Goal: Information Seeking & Learning: Learn about a topic

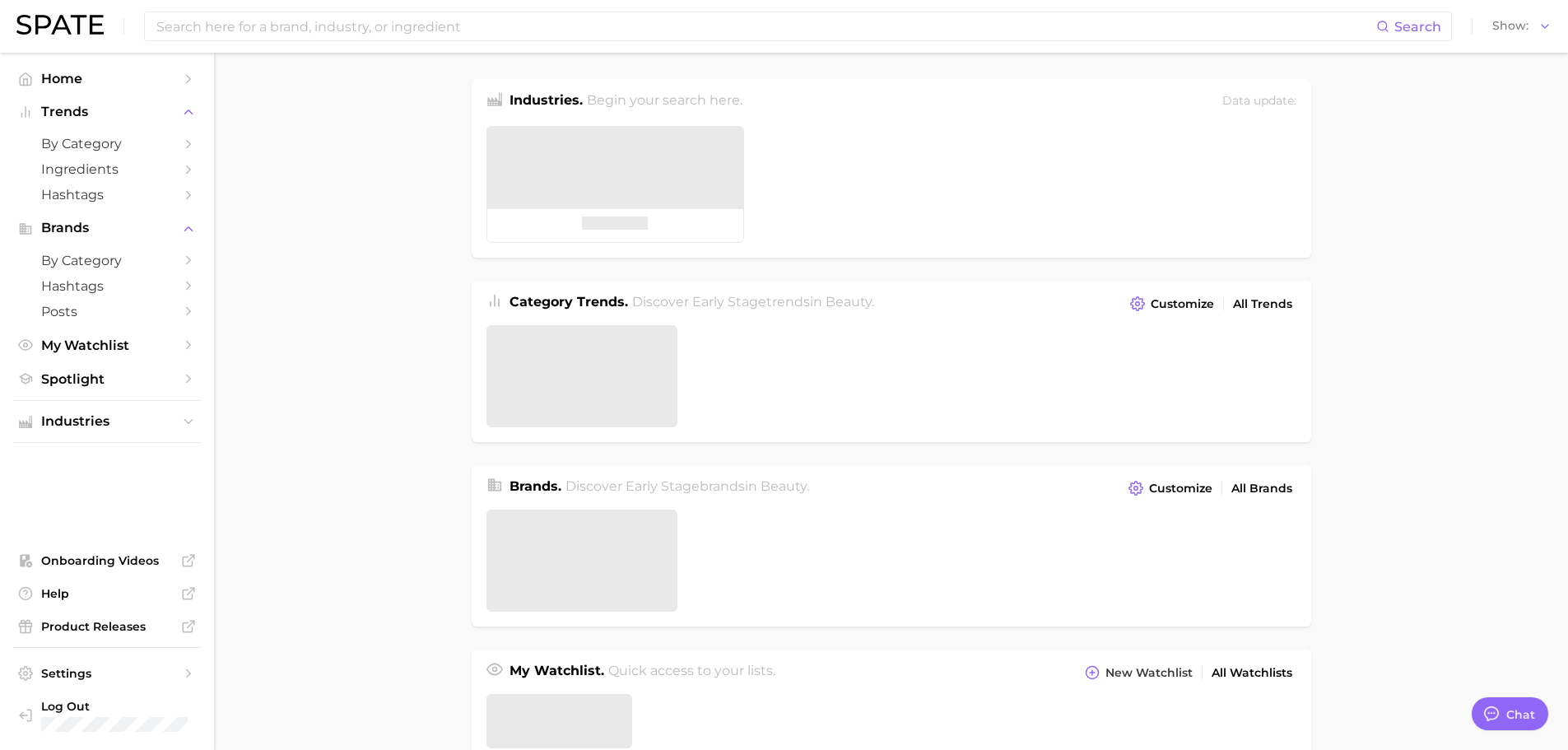
type textarea "x"
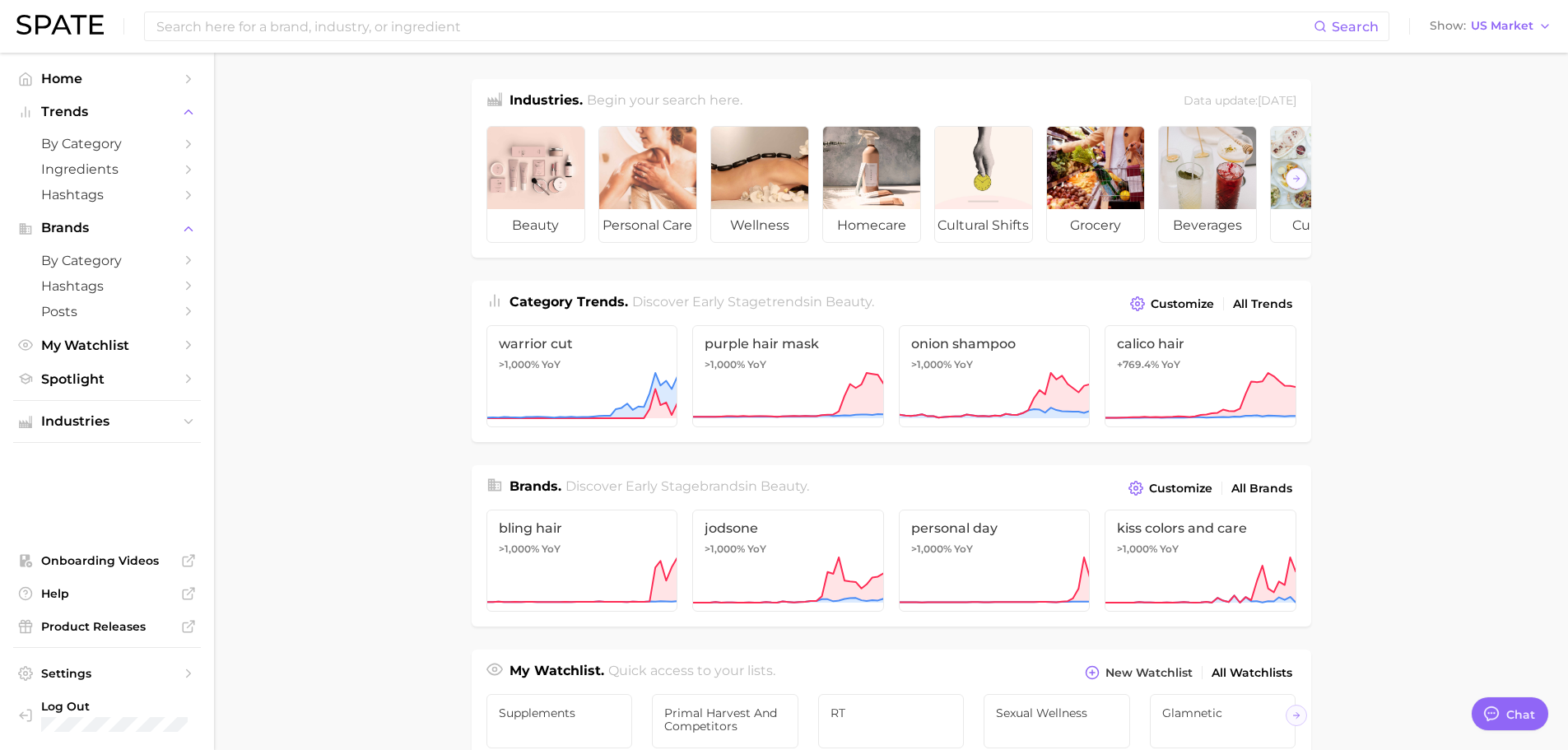
drag, startPoint x: 271, startPoint y: 27, endPoint x: 611, endPoint y: 64, distance: 342.0
click at [271, 27] on input at bounding box center [734, 27] width 1159 height 28
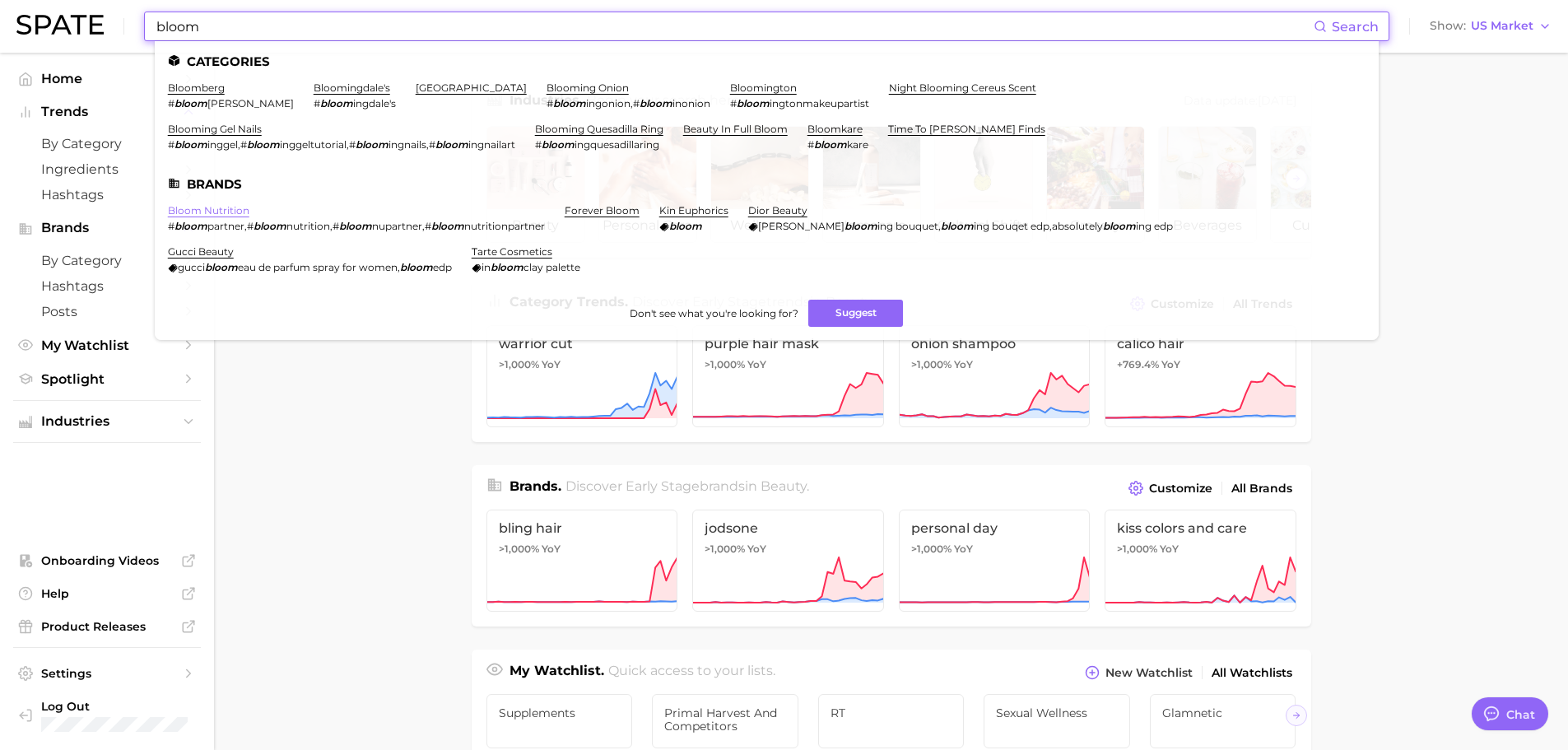
type input "bloom"
click at [211, 212] on link "bloom nutrition" at bounding box center [208, 210] width 81 height 13
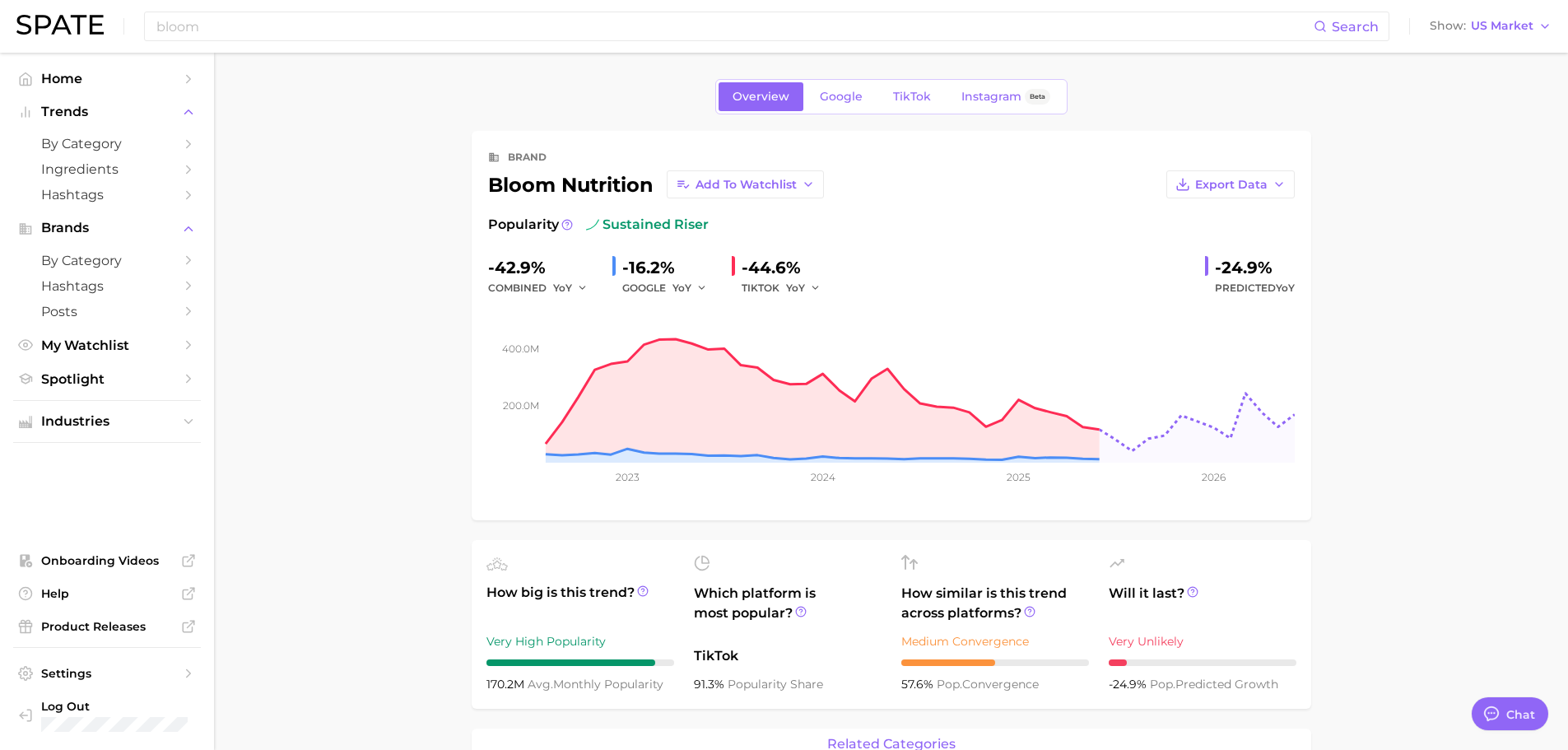
type textarea "x"
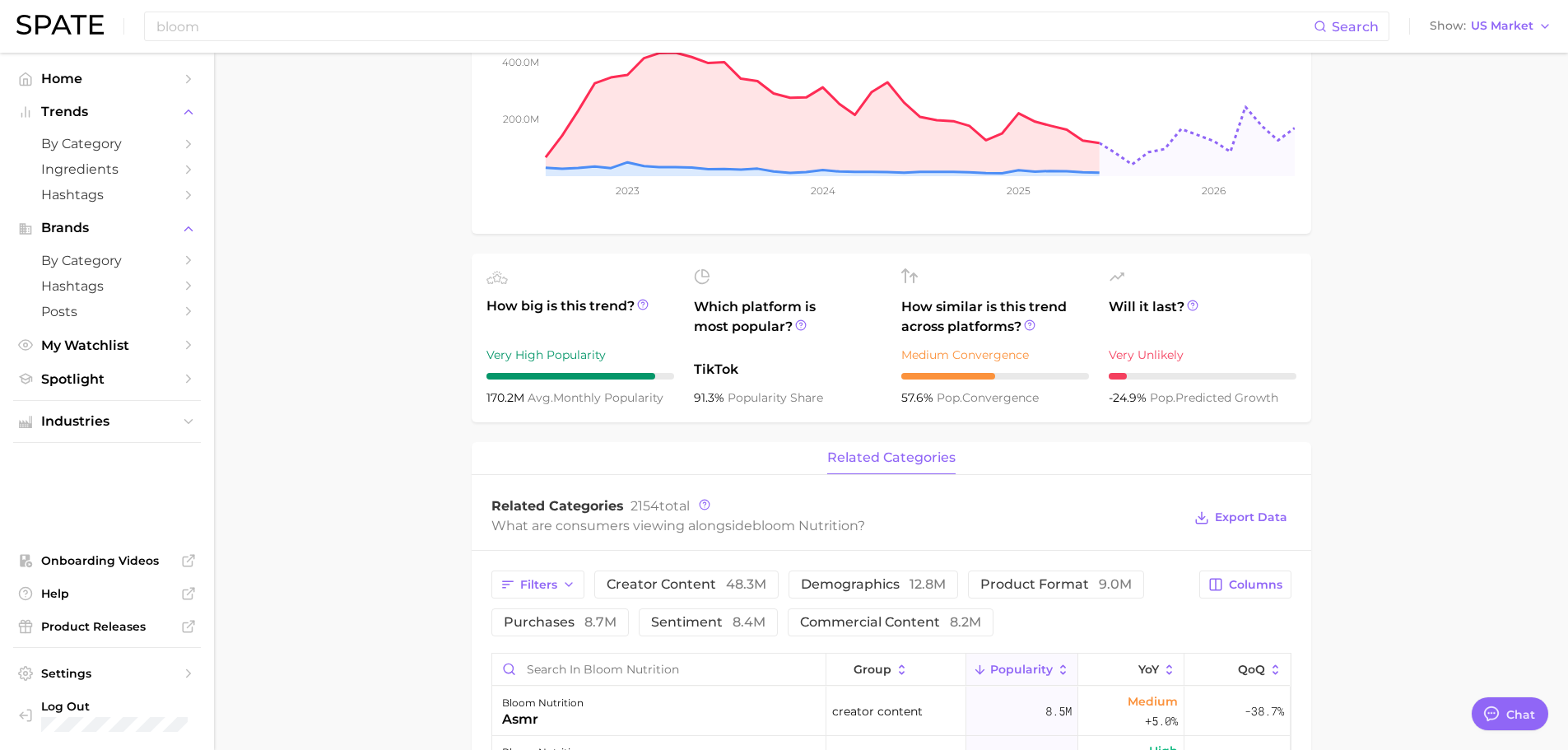
scroll to position [411, 0]
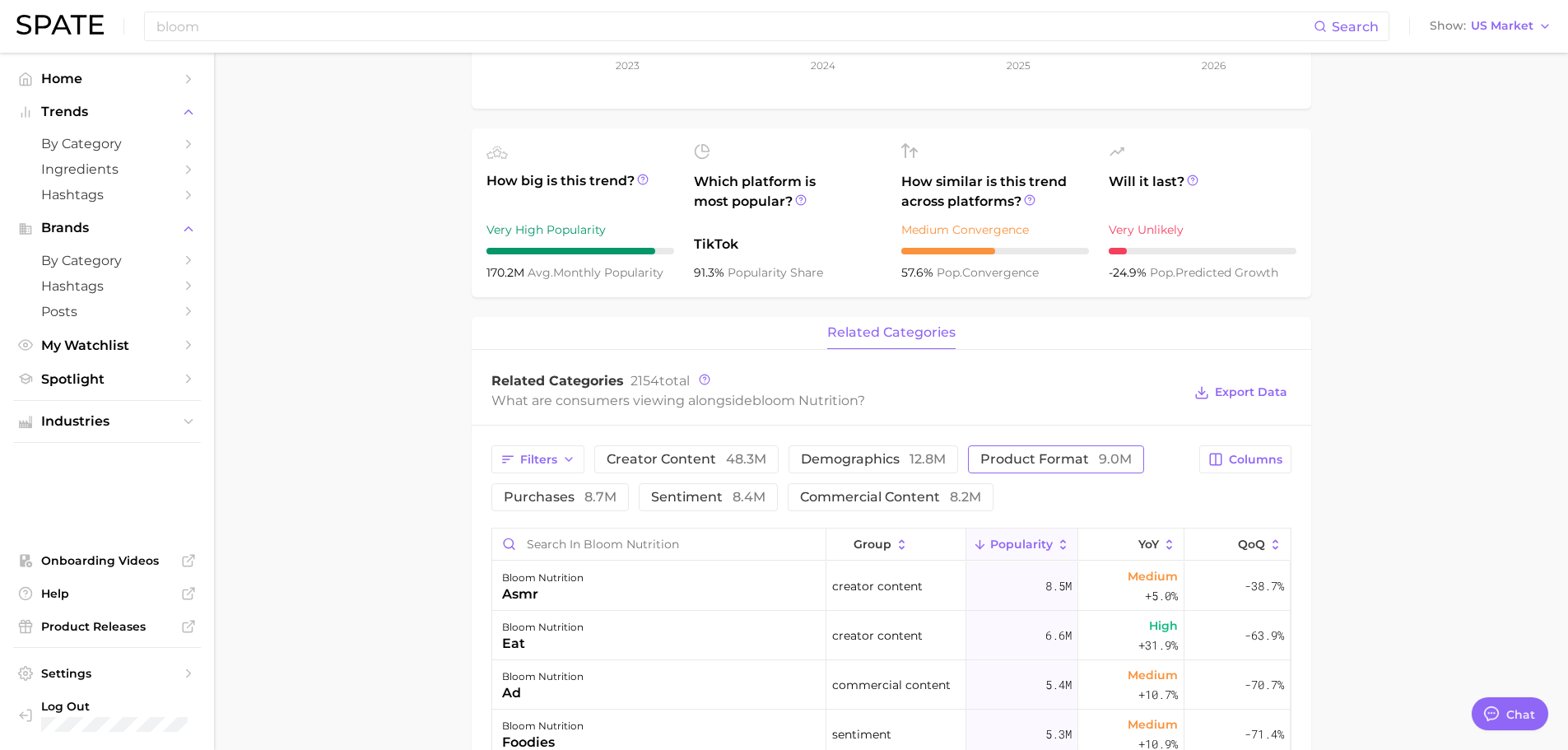
drag, startPoint x: 1073, startPoint y: 443, endPoint x: 1067, endPoint y: 457, distance: 15.2
click at [1066, 458] on span "product format 9.0m" at bounding box center [1055, 458] width 151 height 13
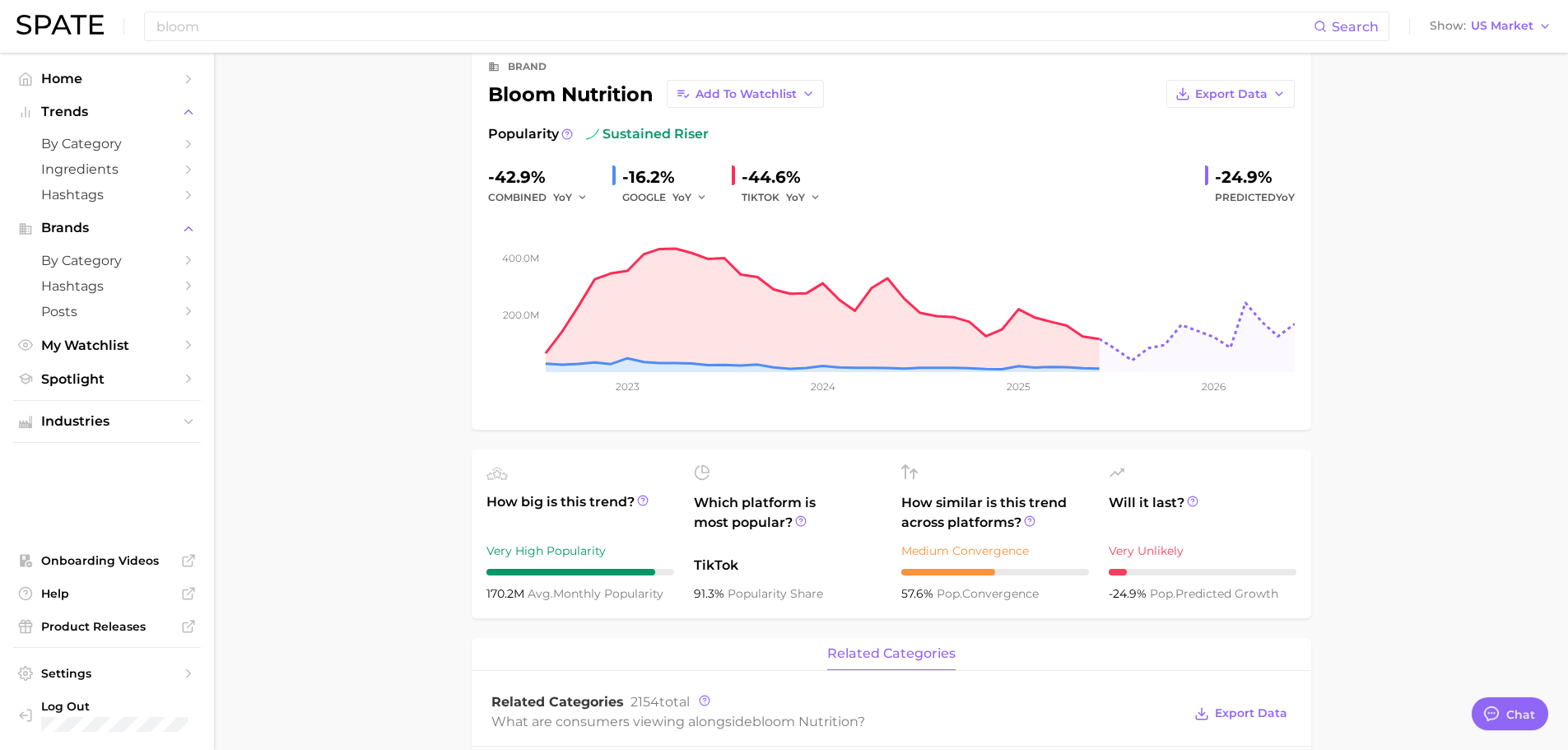
scroll to position [0, 0]
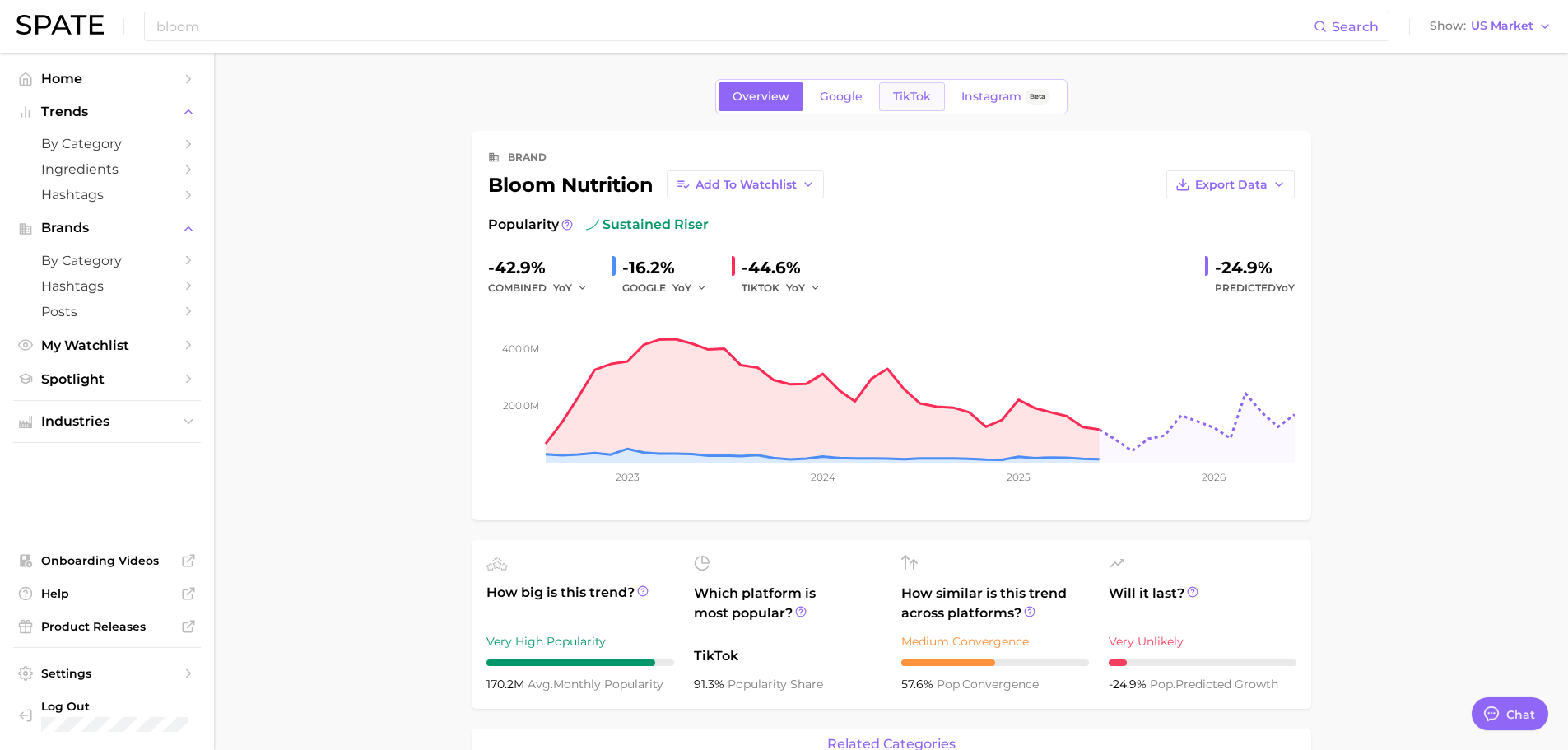
click at [914, 102] on span "TikTok" at bounding box center [912, 96] width 38 height 14
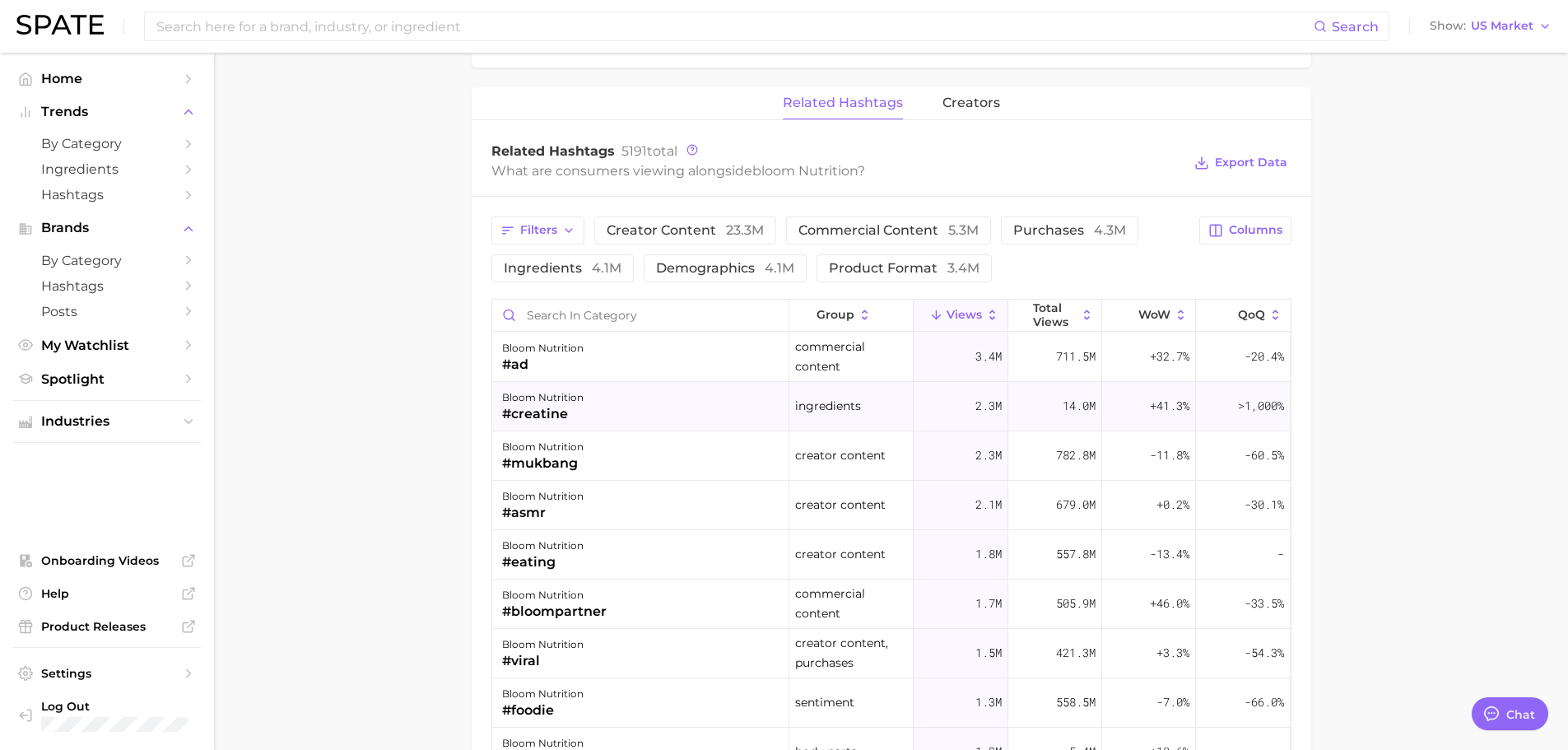
click at [649, 415] on div "bloom nutrition #creatine" at bounding box center [640, 406] width 297 height 49
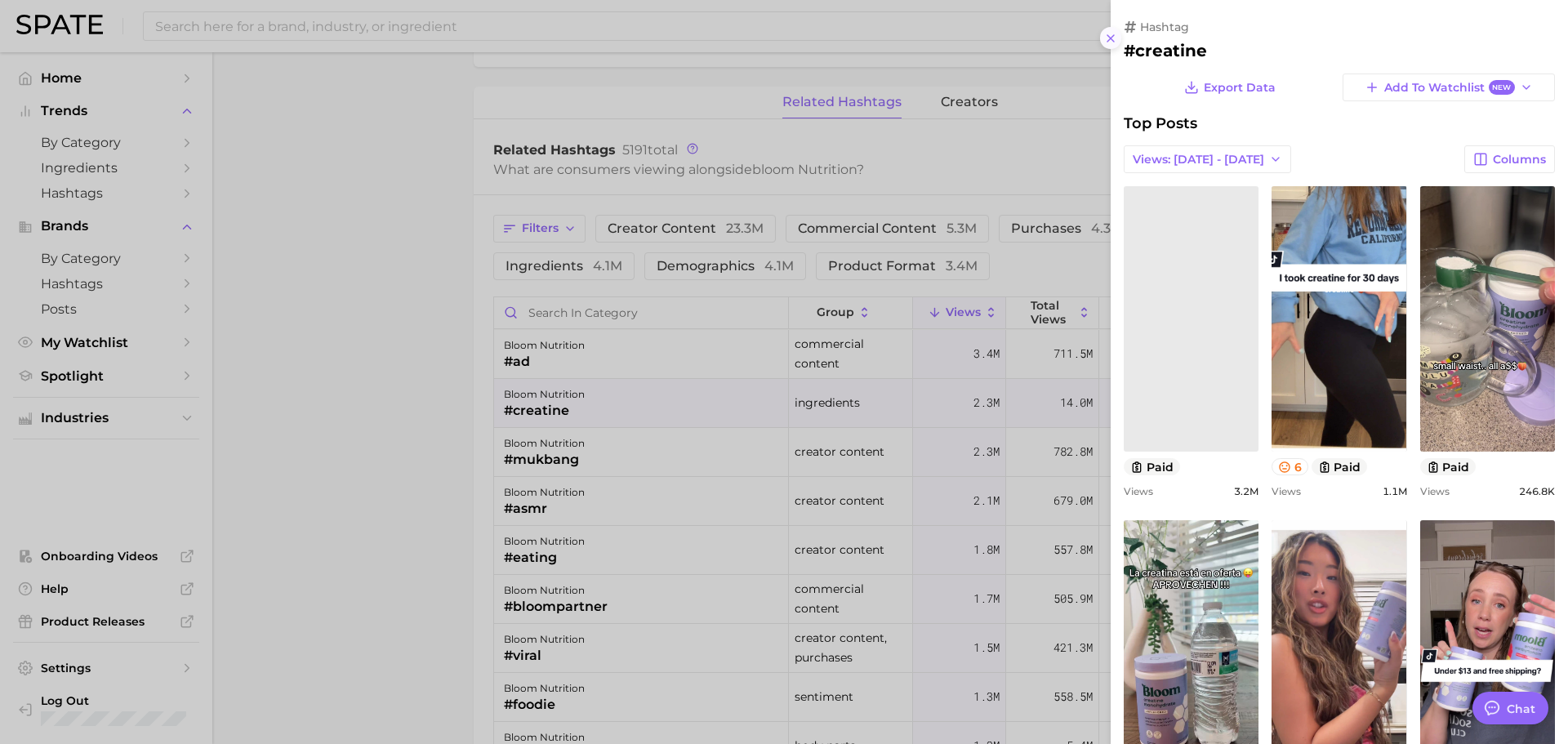
click at [1109, 42] on icon at bounding box center [1109, 38] width 13 height 13
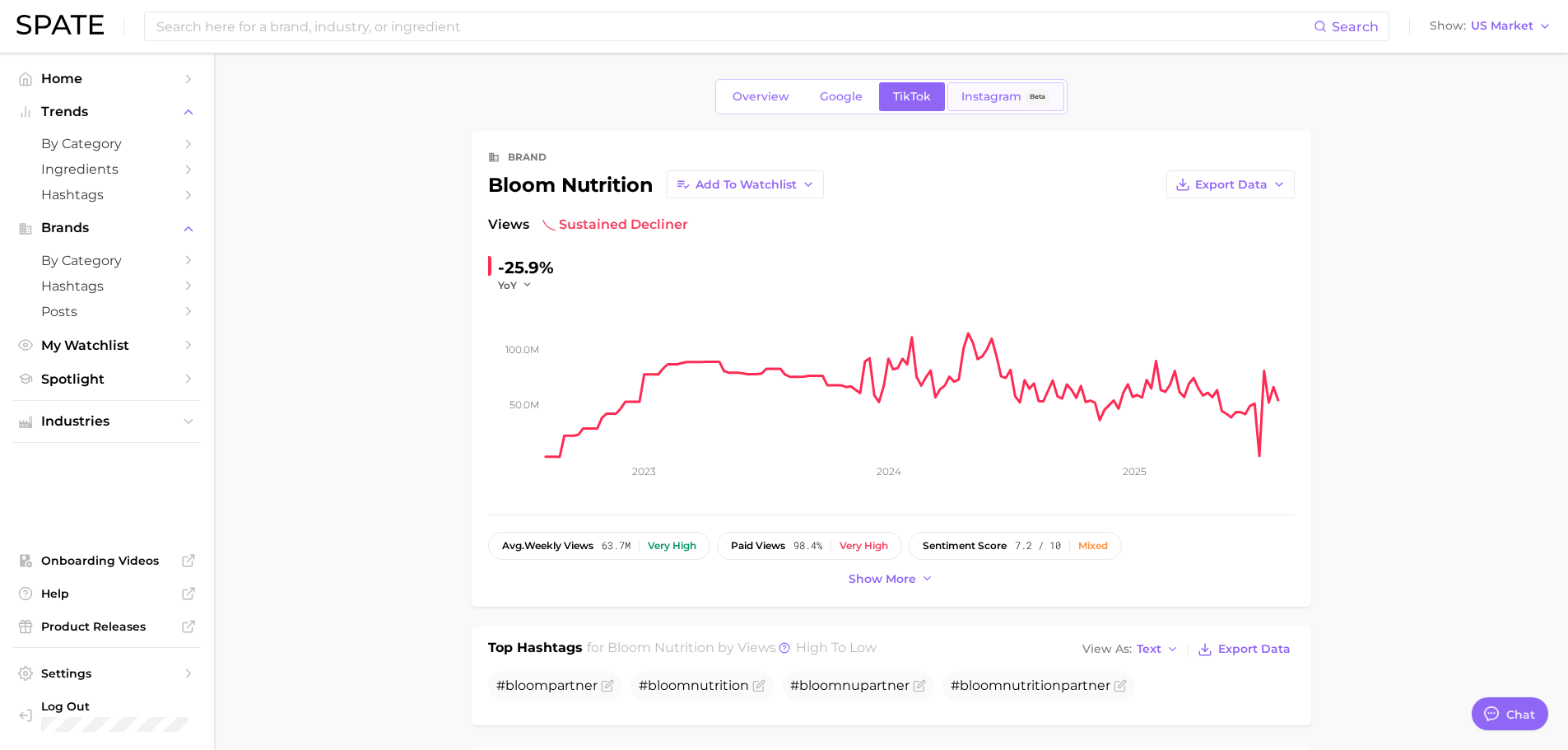
click at [984, 98] on span "Instagram" at bounding box center [991, 96] width 60 height 14
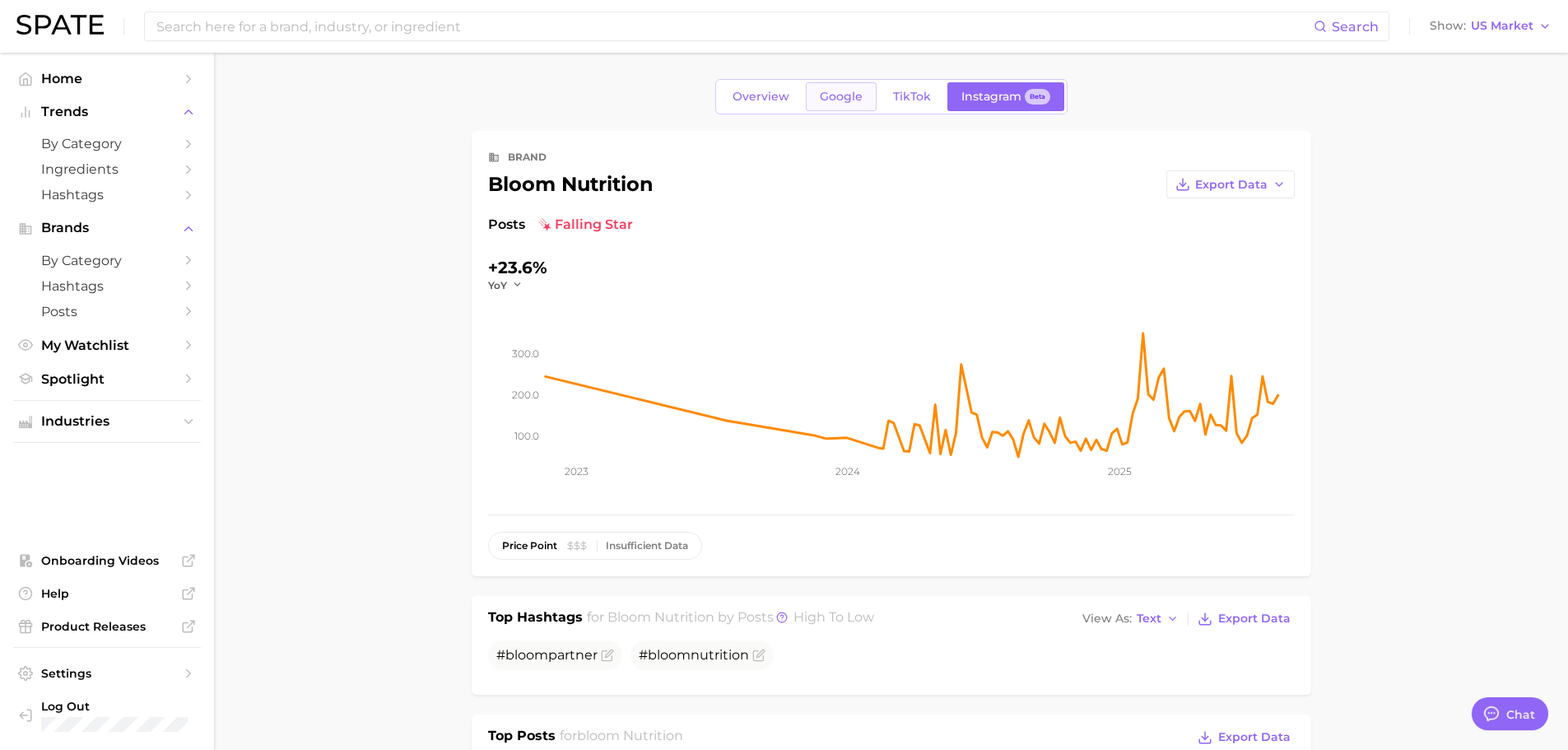
click at [833, 99] on span "Google" at bounding box center [841, 96] width 43 height 14
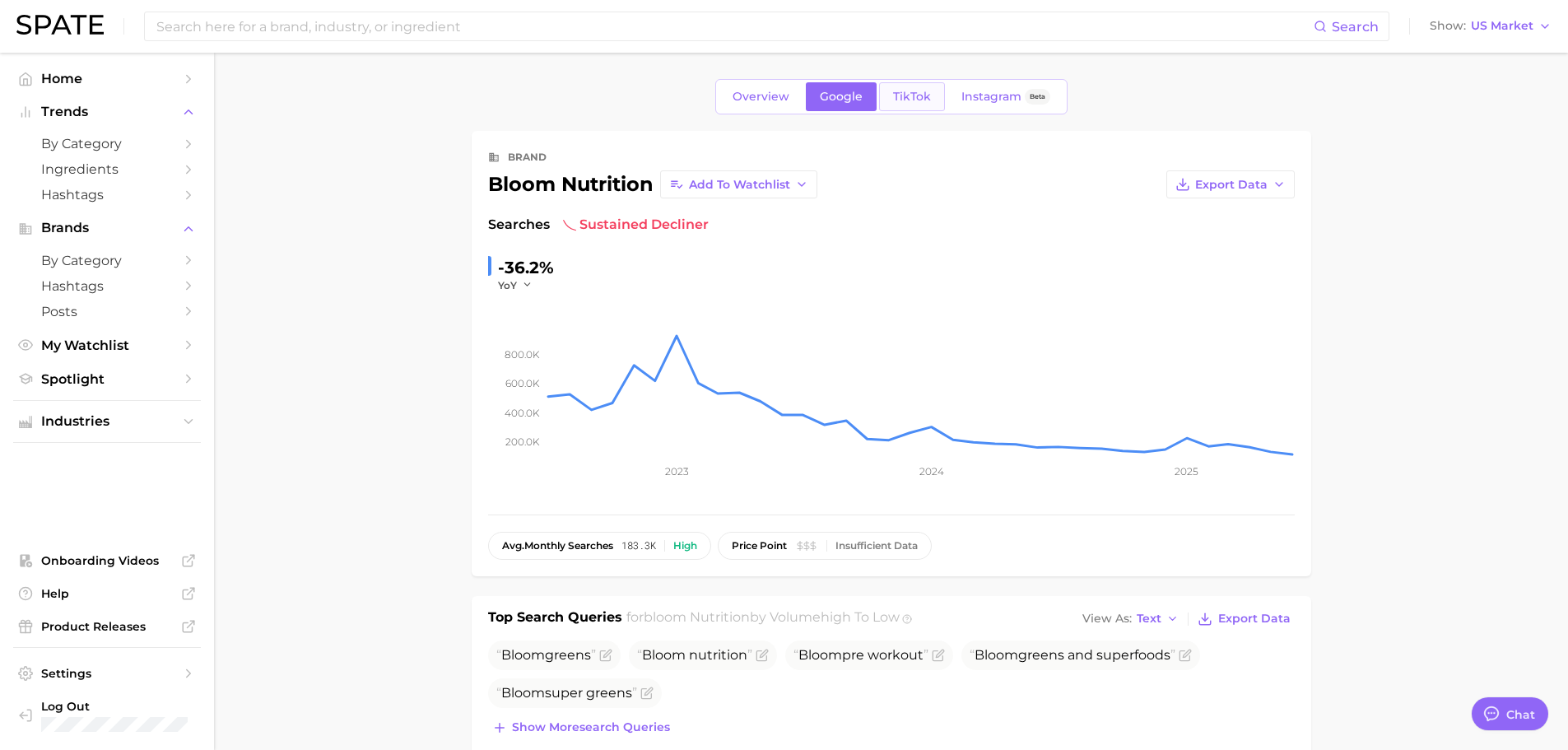
click at [898, 94] on span "TikTok" at bounding box center [912, 96] width 38 height 14
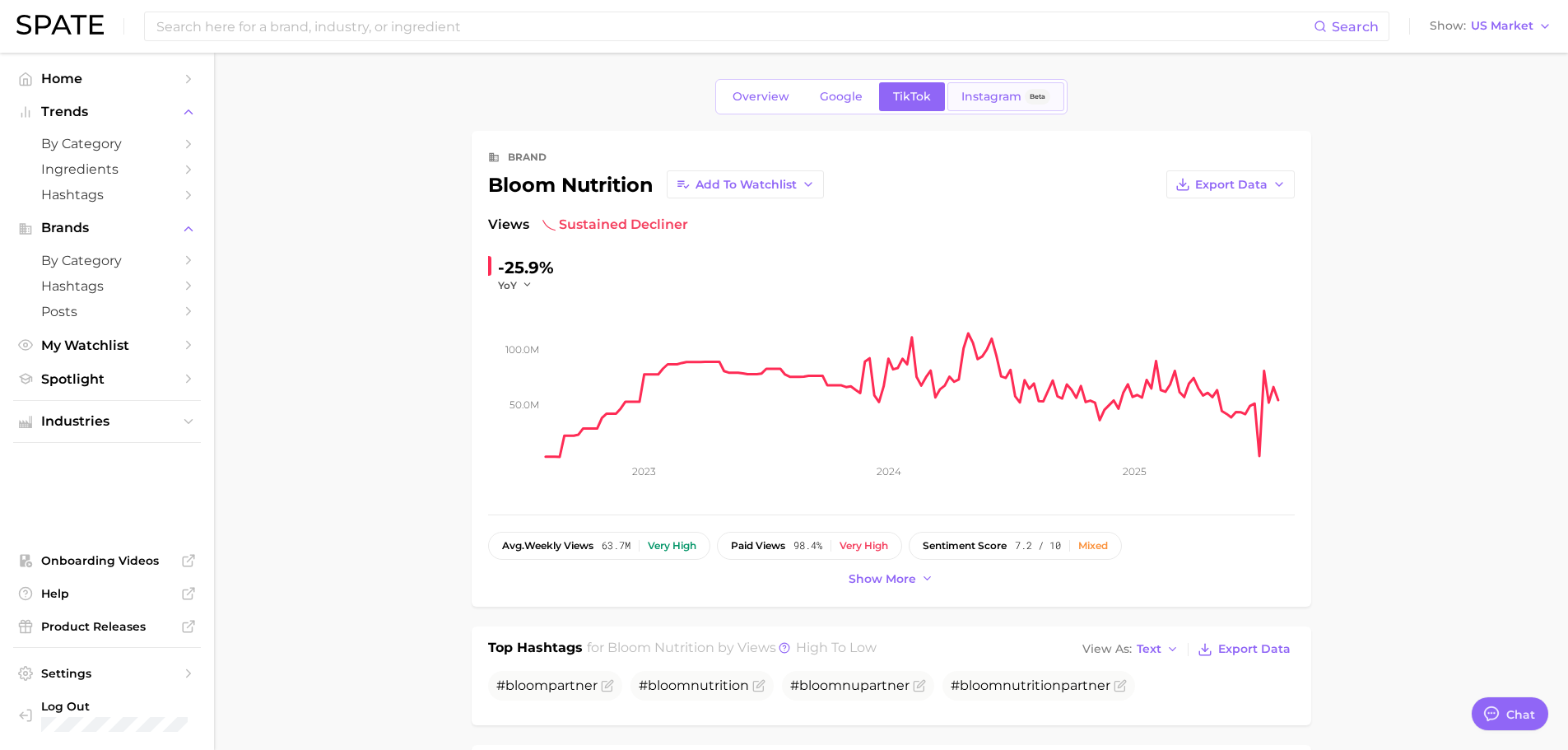
click at [976, 86] on link "Instagram Beta" at bounding box center [1005, 96] width 117 height 28
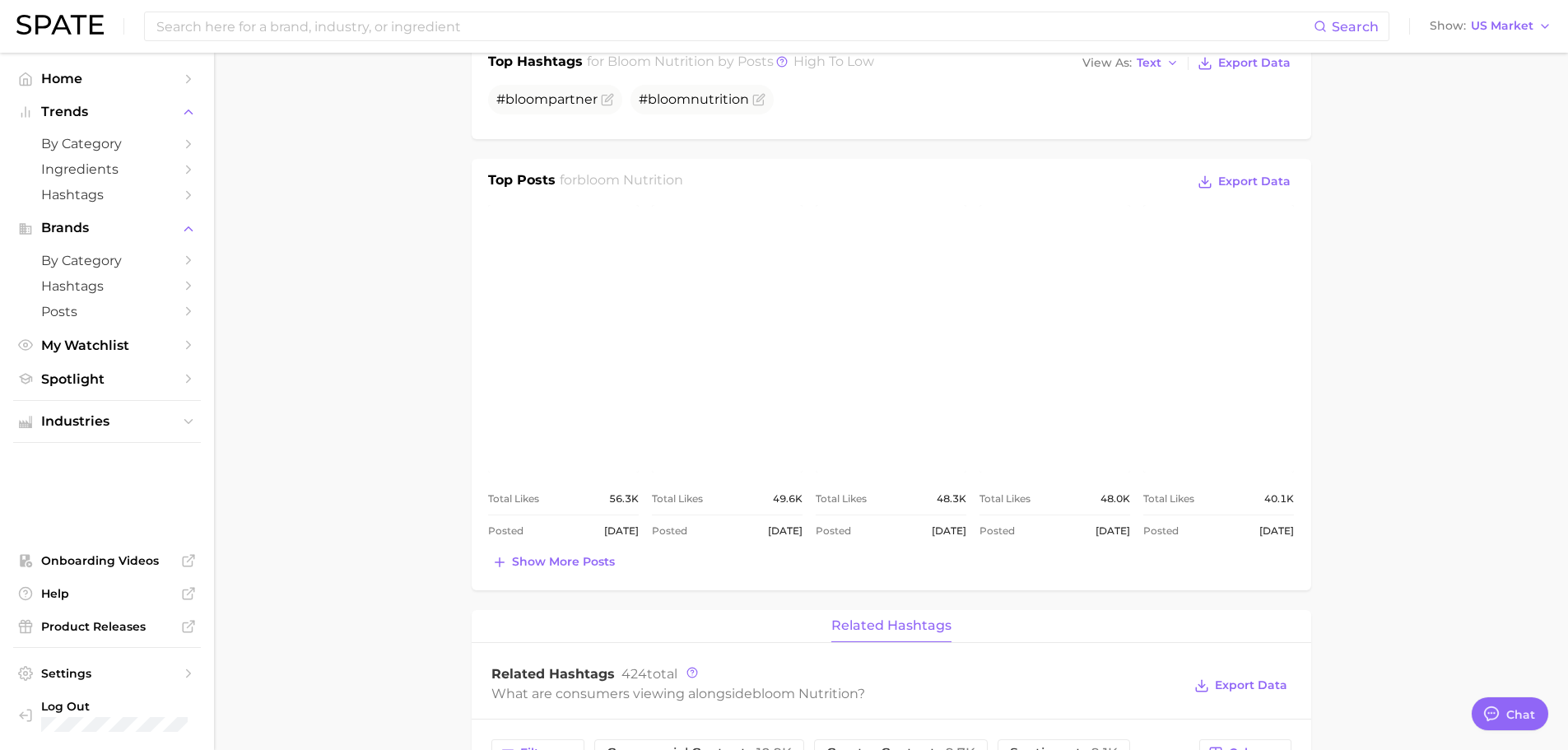
scroll to position [576, 0]
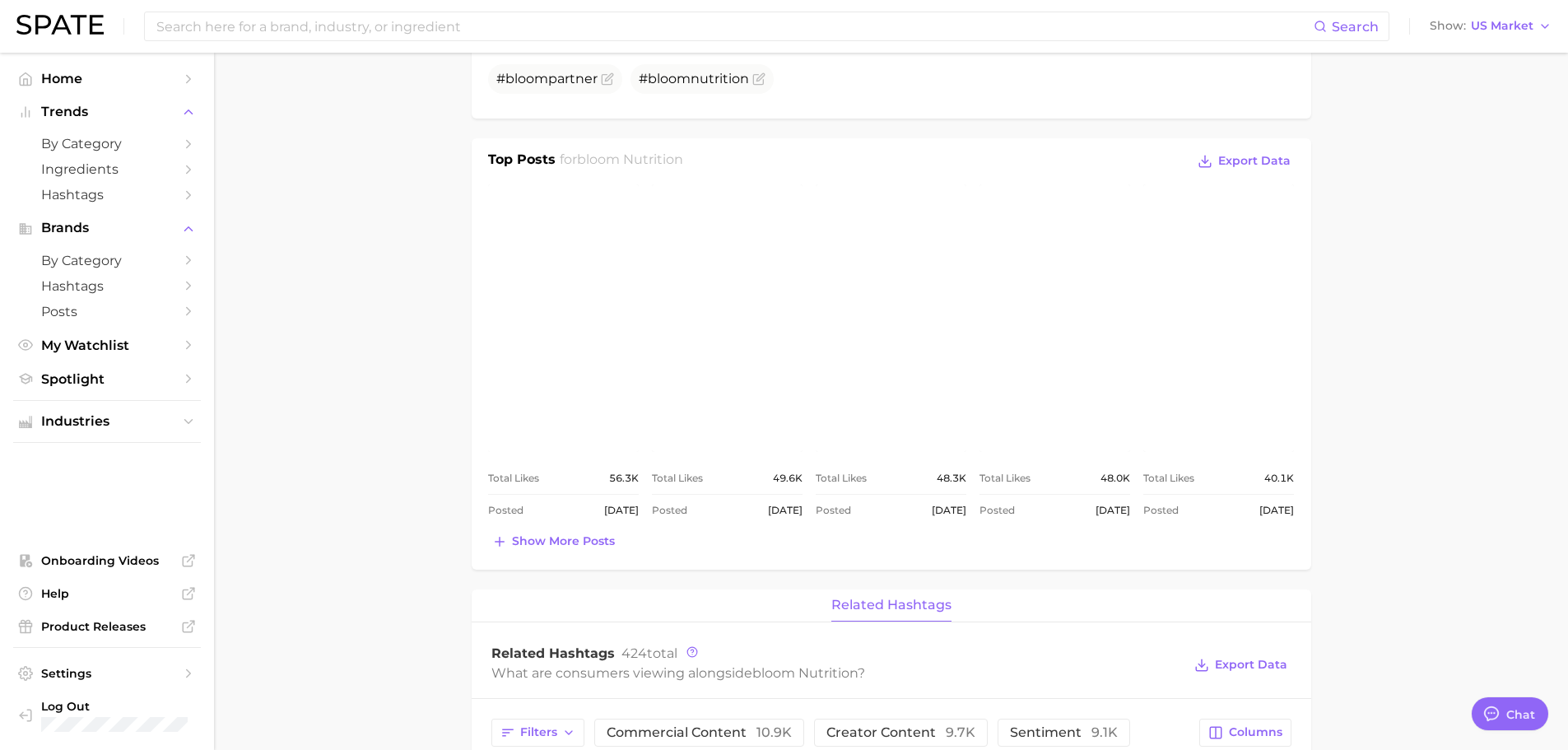
click at [576, 333] on link "view post on Instagram" at bounding box center [563, 318] width 150 height 267
click at [739, 311] on link "view post on Instagram" at bounding box center [727, 318] width 150 height 267
click at [568, 293] on link "view post on Instagram" at bounding box center [563, 318] width 150 height 267
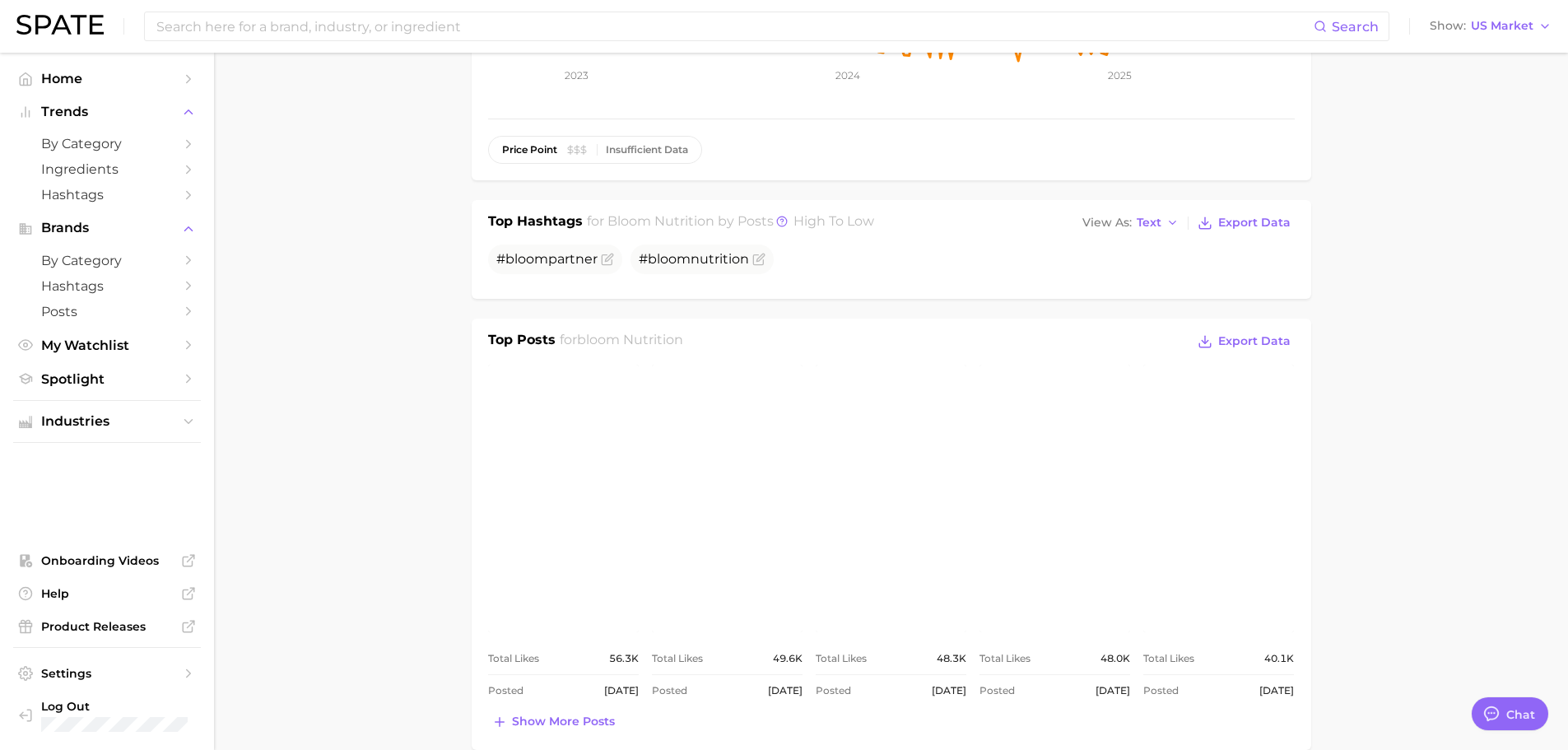
scroll to position [0, 0]
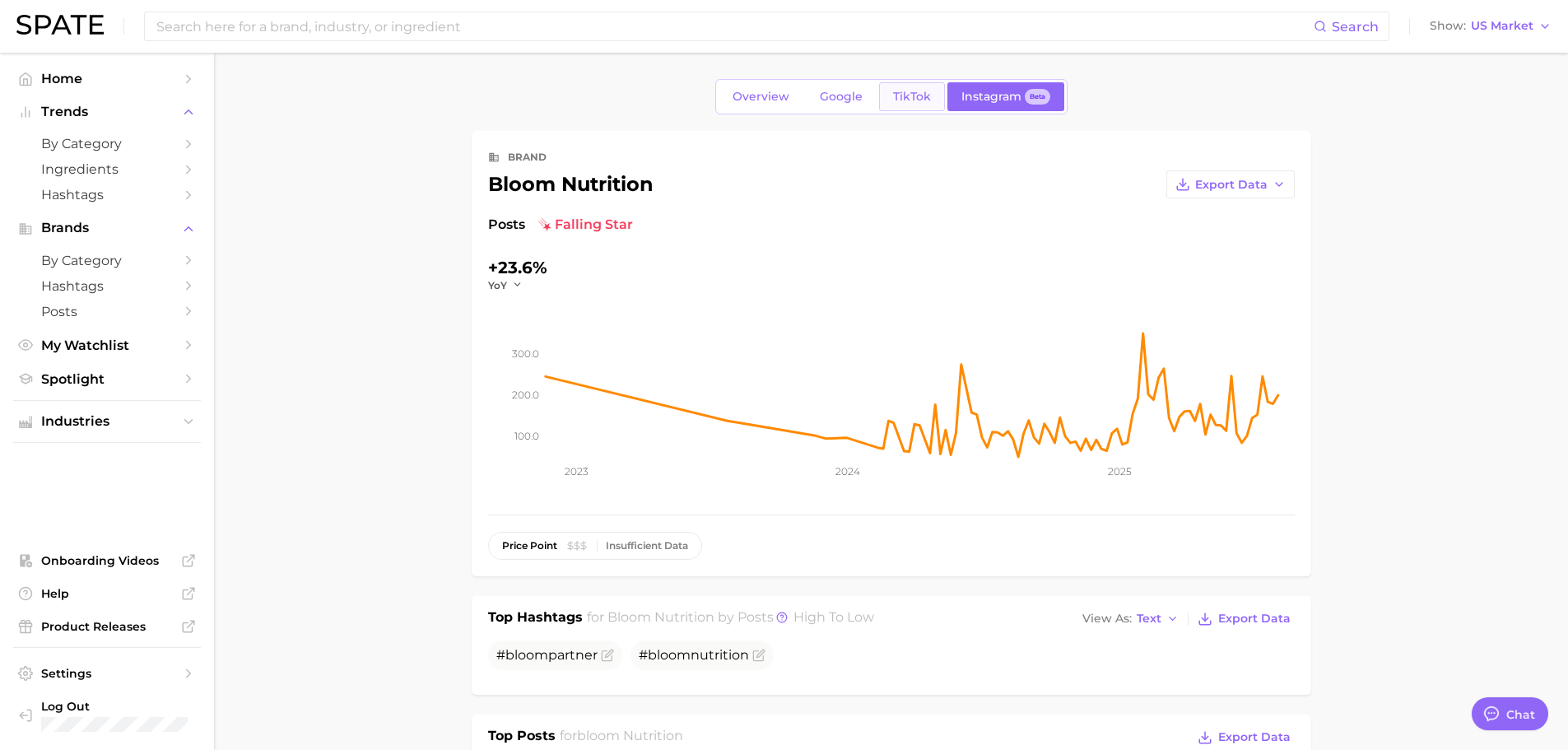
click at [898, 99] on span "TikTok" at bounding box center [912, 96] width 38 height 14
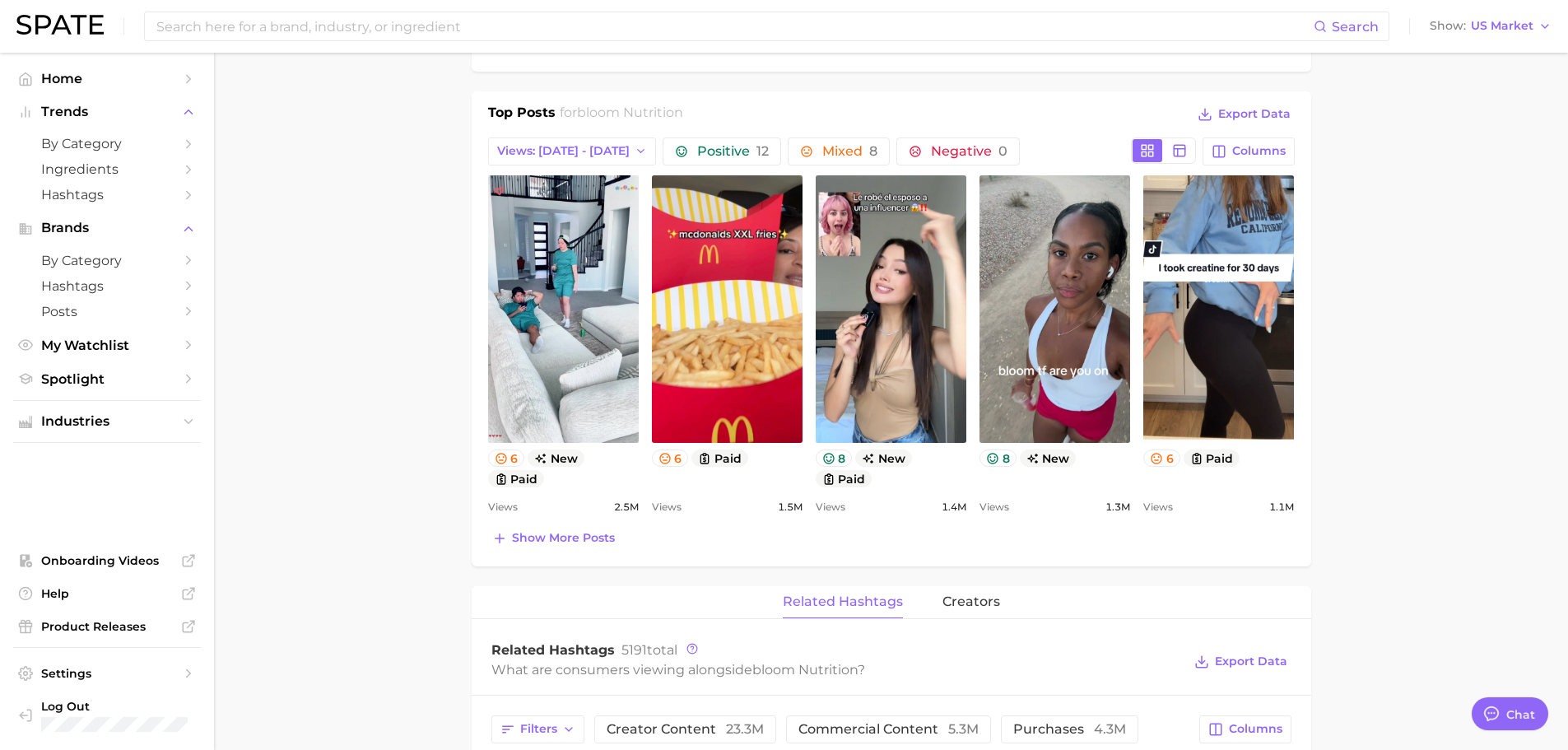
scroll to position [329, 0]
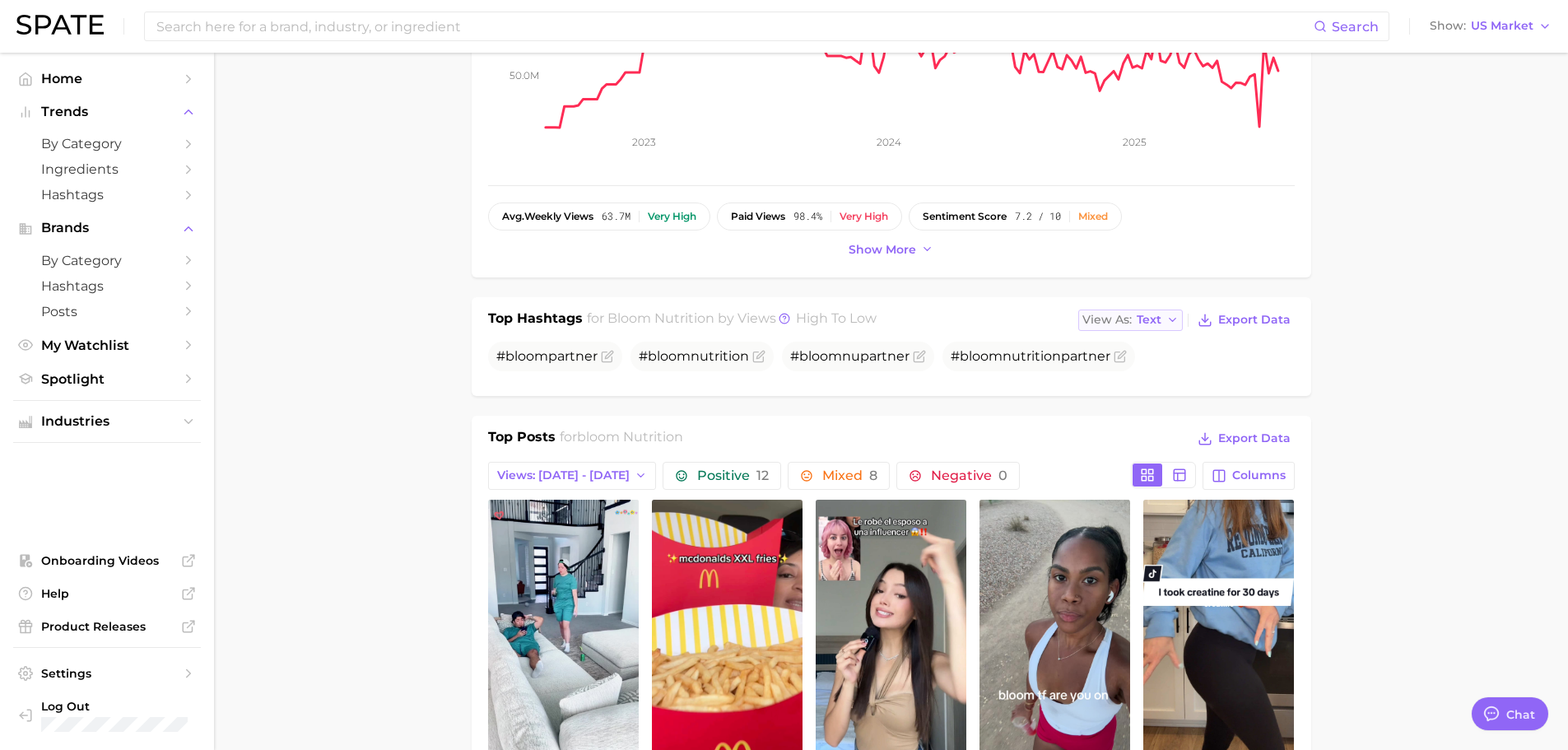
click at [1159, 315] on span "Text" at bounding box center [1149, 319] width 25 height 9
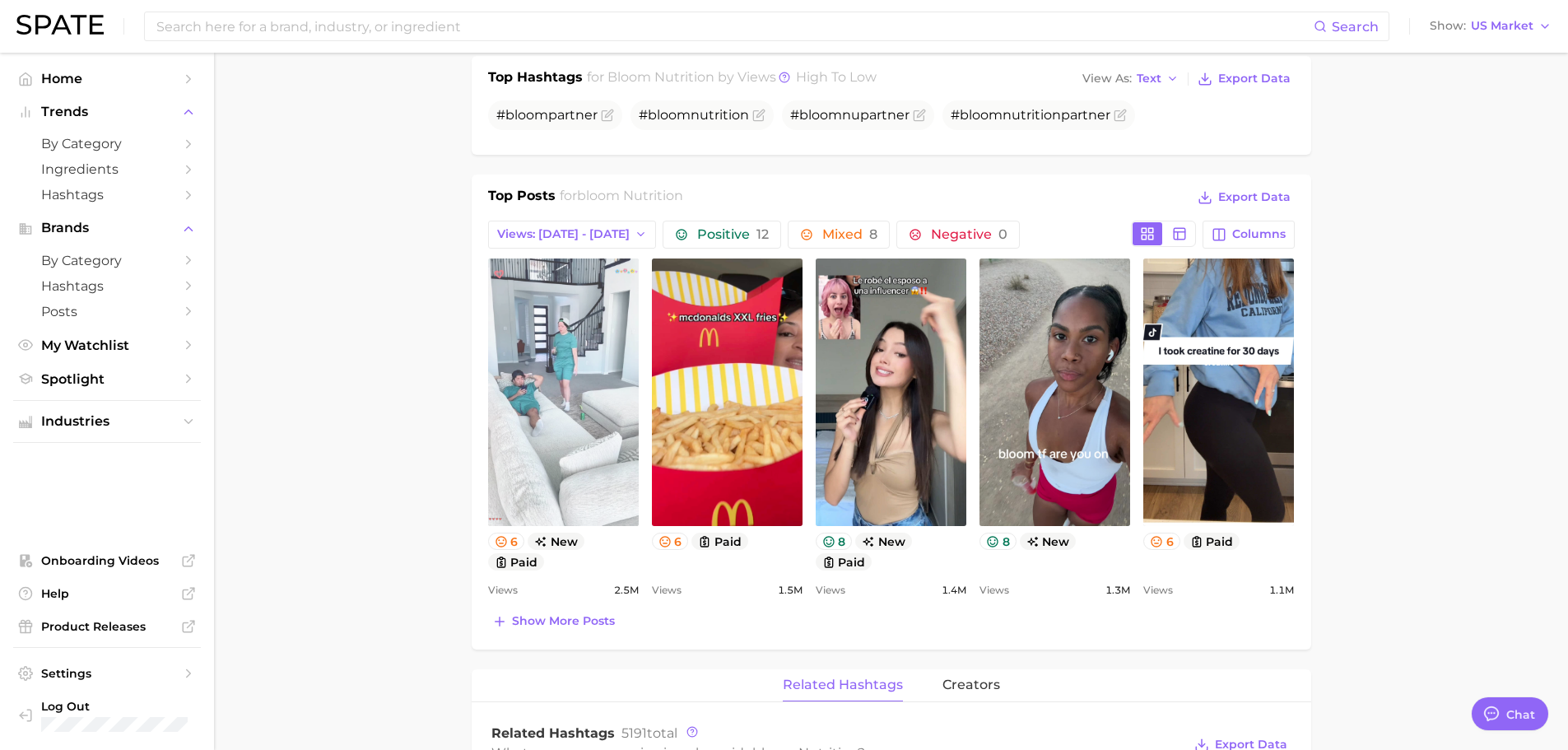
scroll to position [576, 0]
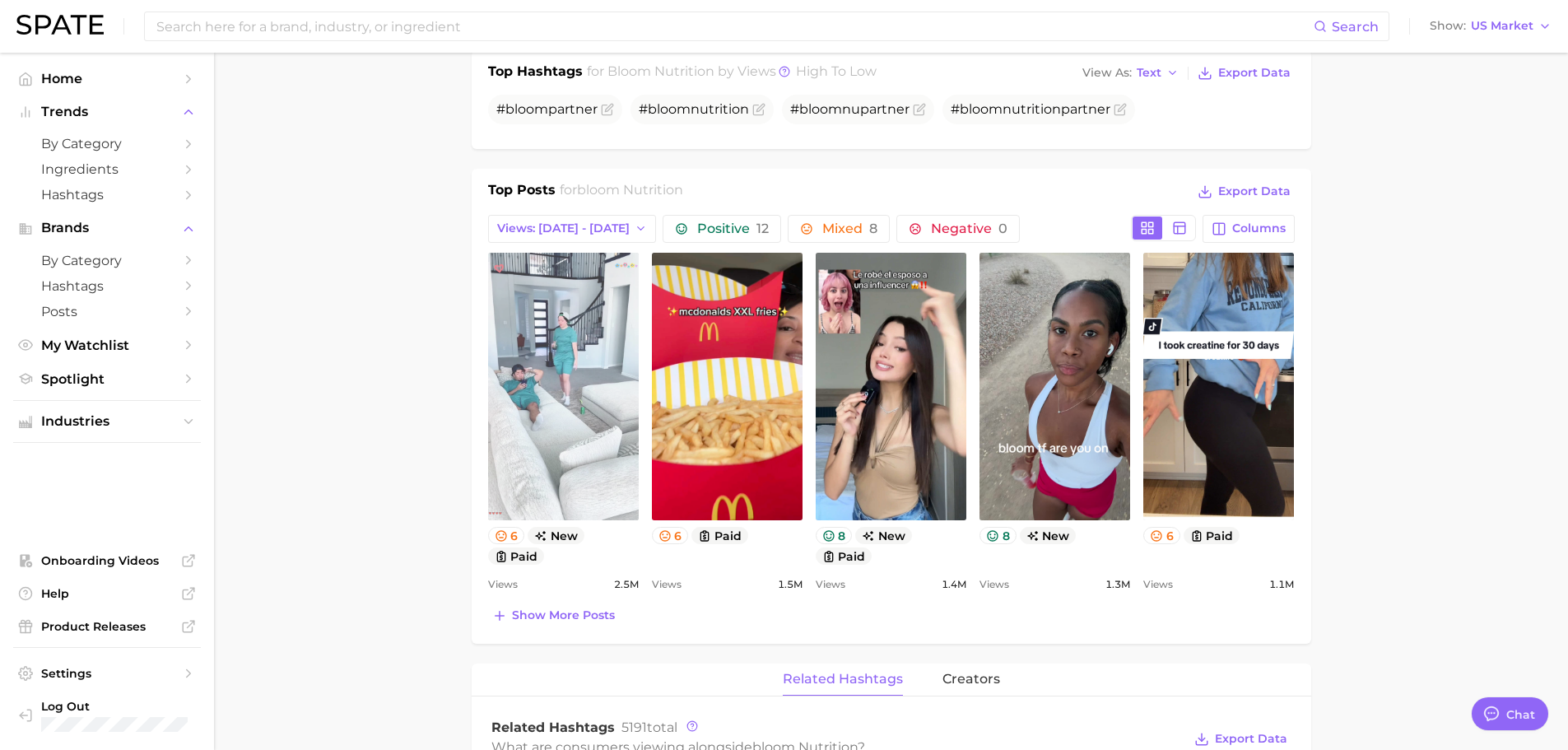
click at [527, 415] on link "view post on TikTok" at bounding box center [563, 386] width 150 height 267
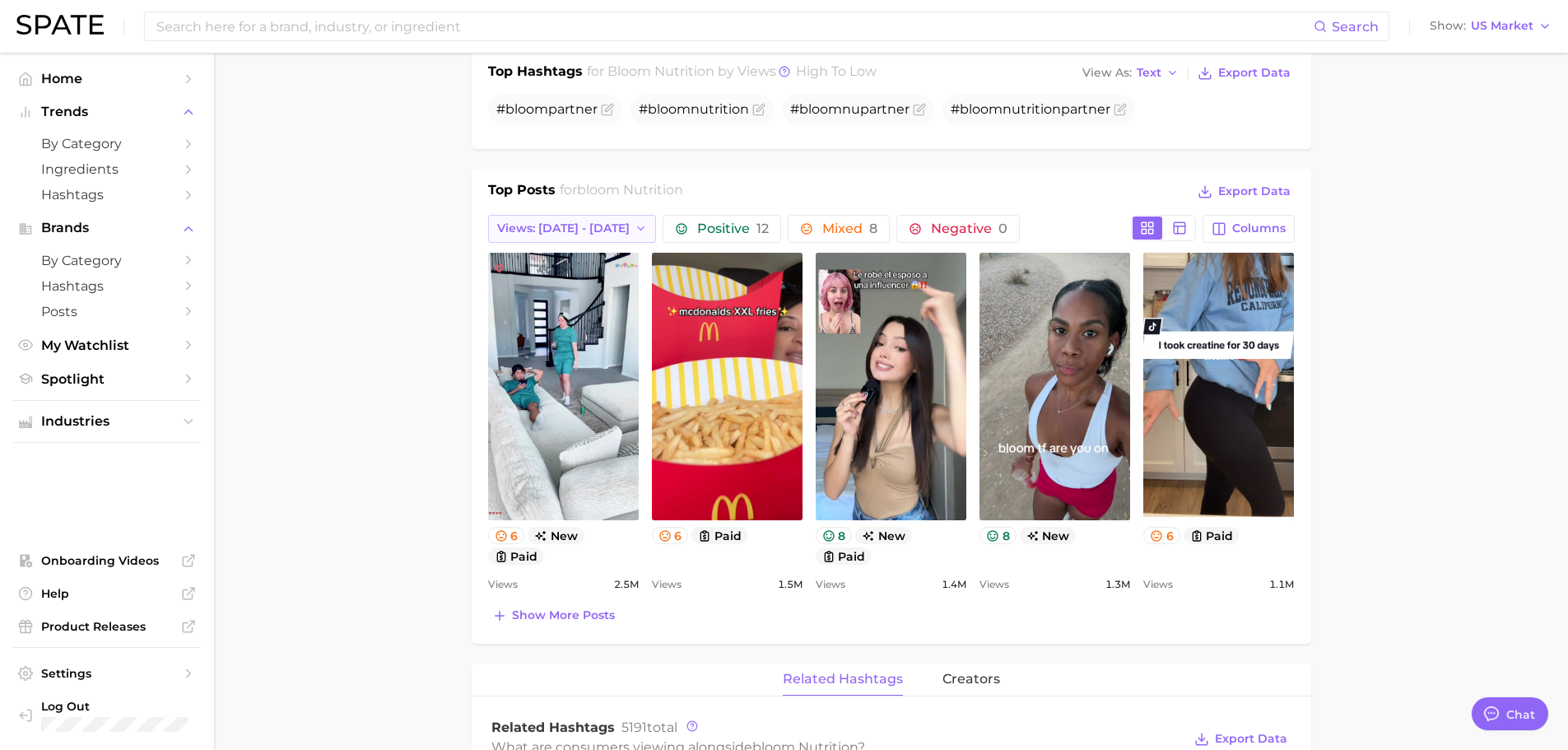
click at [590, 211] on div "Top Posts for bloom nutrition Export Data Views: [DATE] - [DATE] Positive 12 Mi…" at bounding box center [892, 403] width 807 height 447
click at [597, 227] on span "Views: [DATE] - [DATE]" at bounding box center [563, 229] width 133 height 14
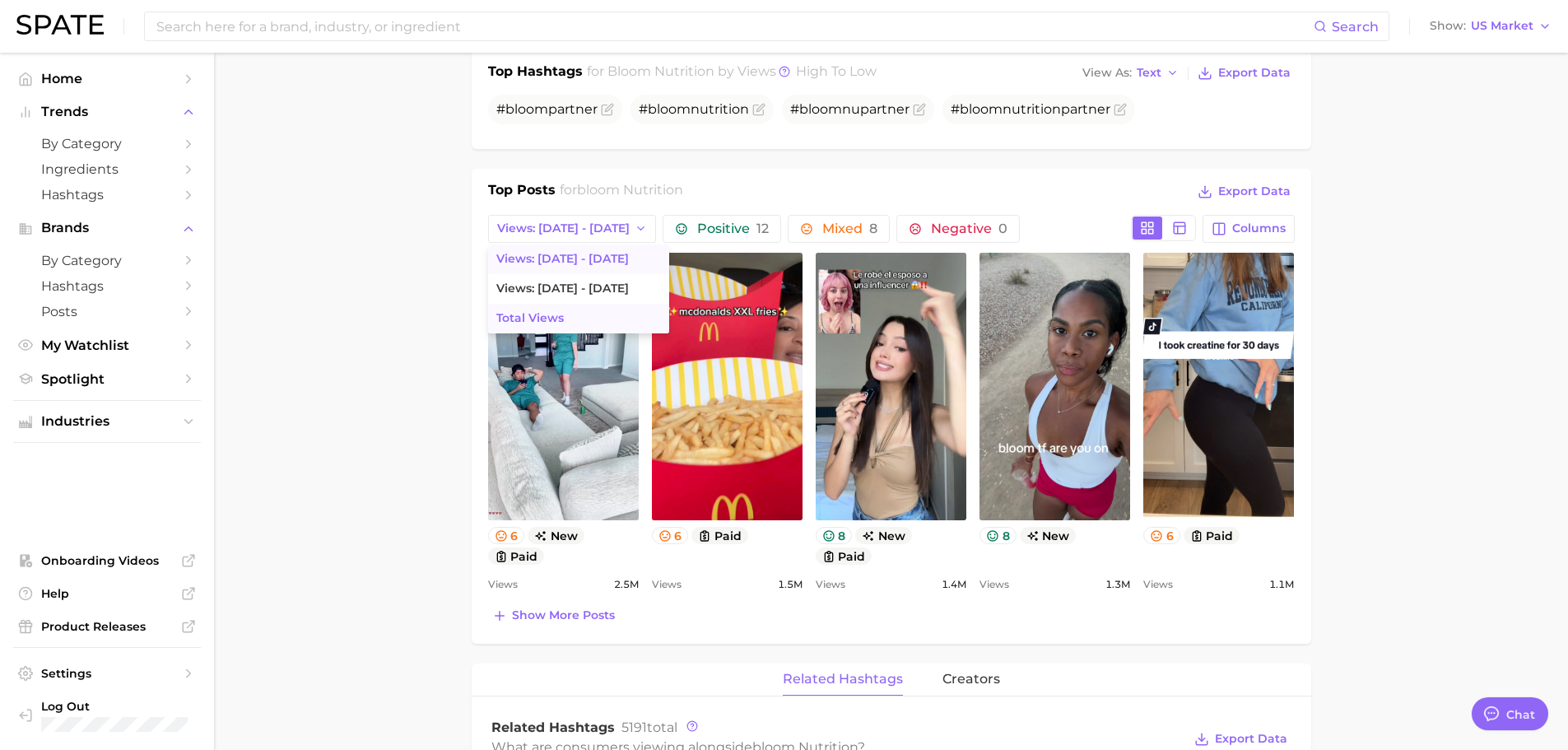
click at [557, 321] on span "Total Views" at bounding box center [530, 318] width 68 height 14
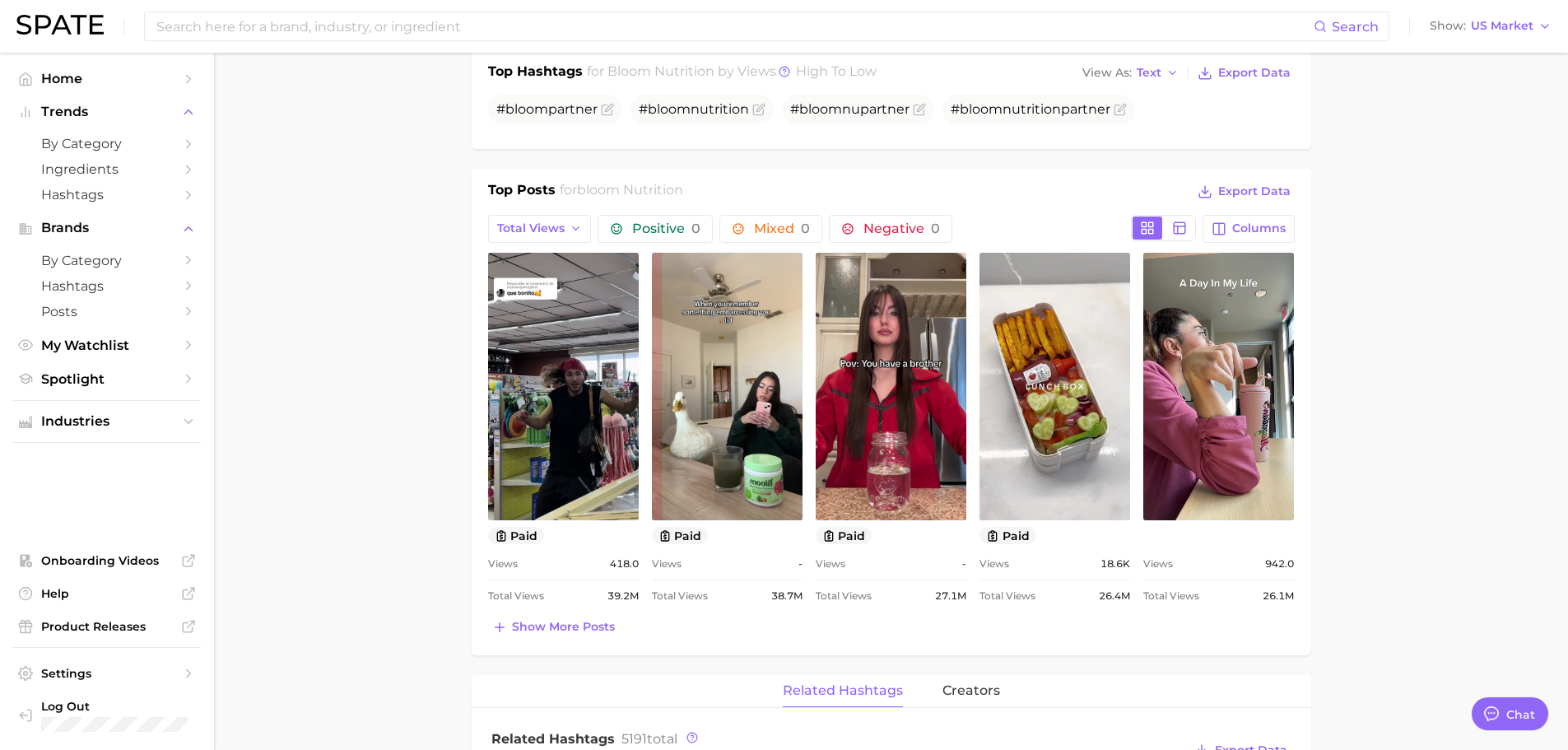
scroll to position [0, 0]
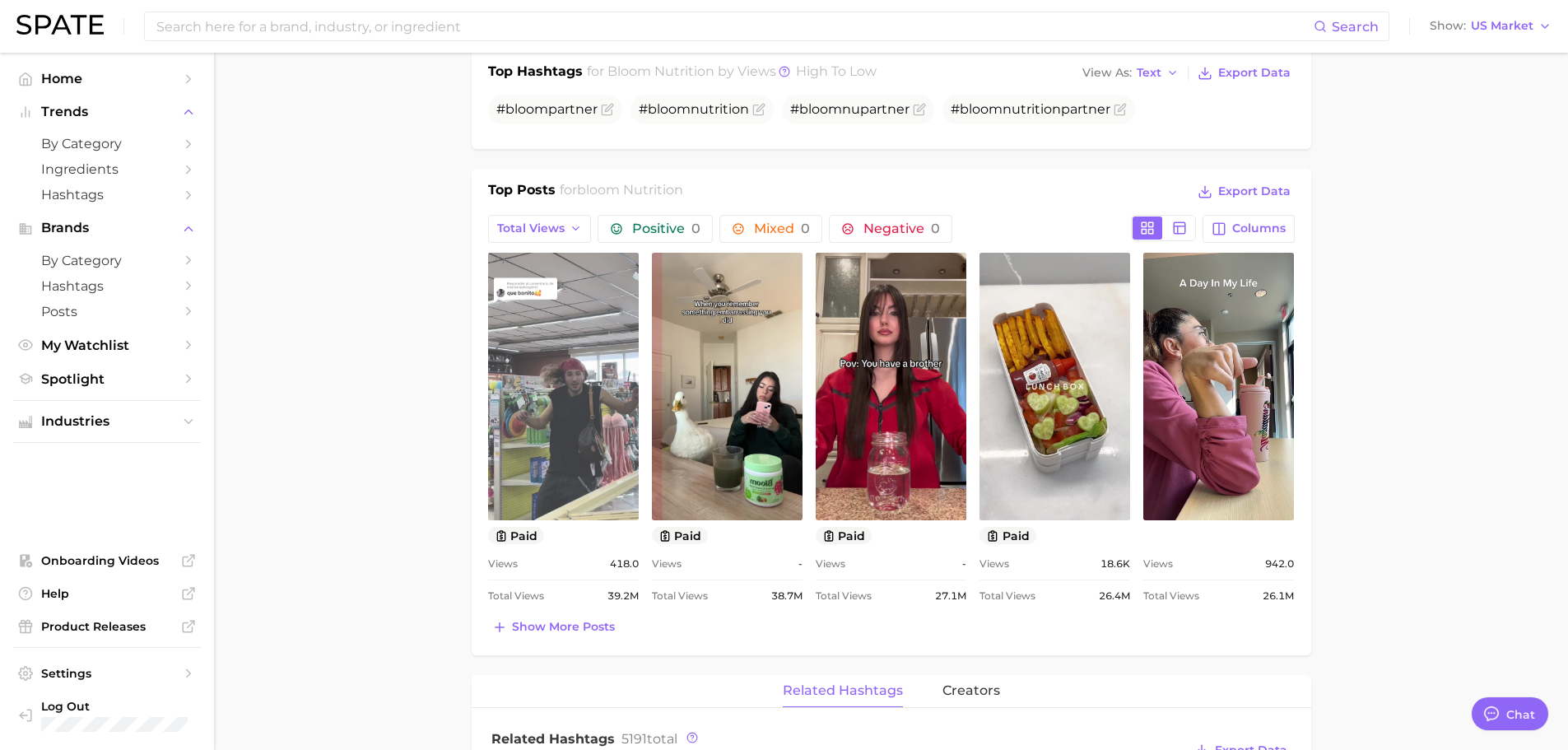
click at [588, 376] on link "view post on TikTok" at bounding box center [563, 386] width 150 height 267
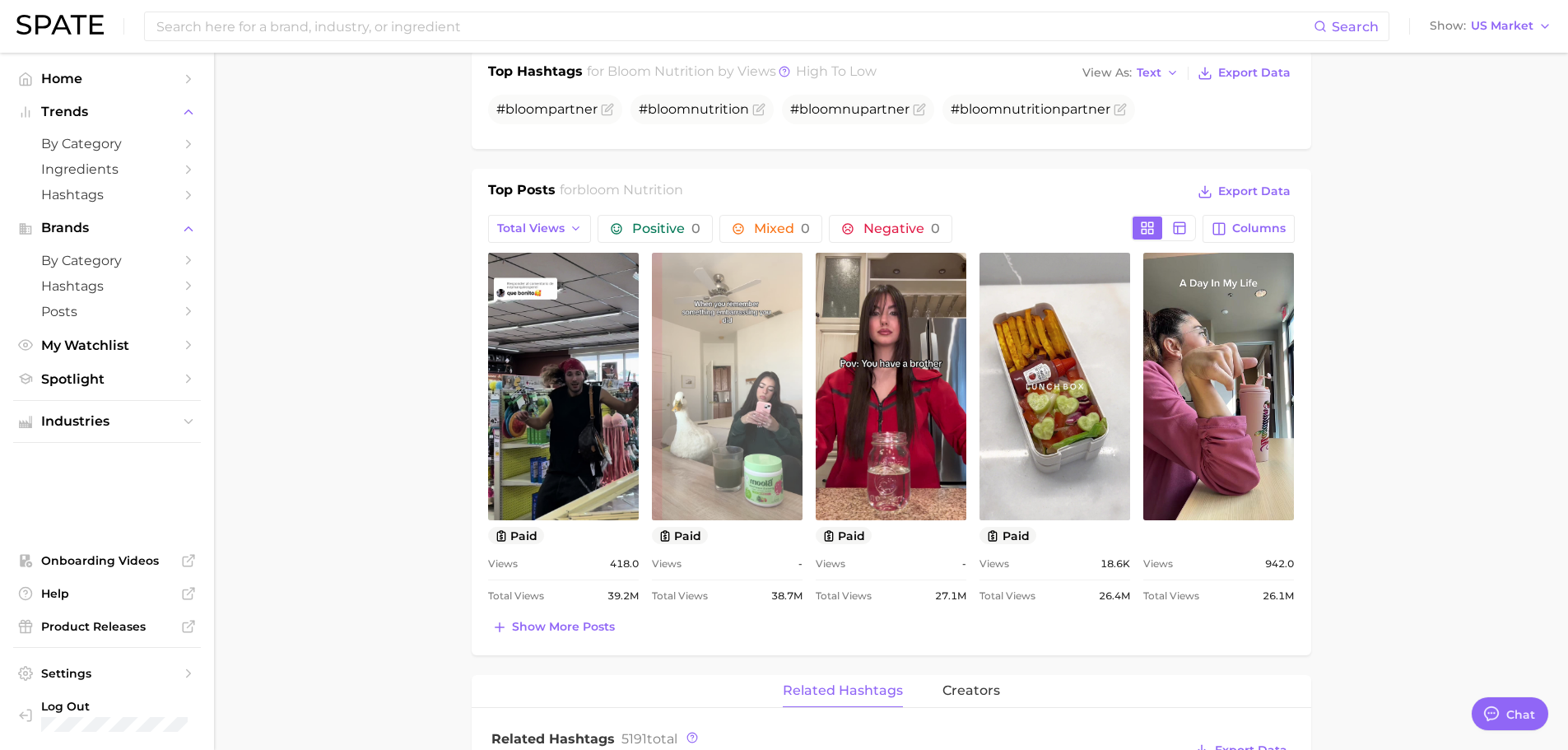
click at [726, 390] on link "view post on TikTok" at bounding box center [727, 386] width 150 height 267
click at [735, 300] on link "view post on TikTok" at bounding box center [727, 386] width 150 height 267
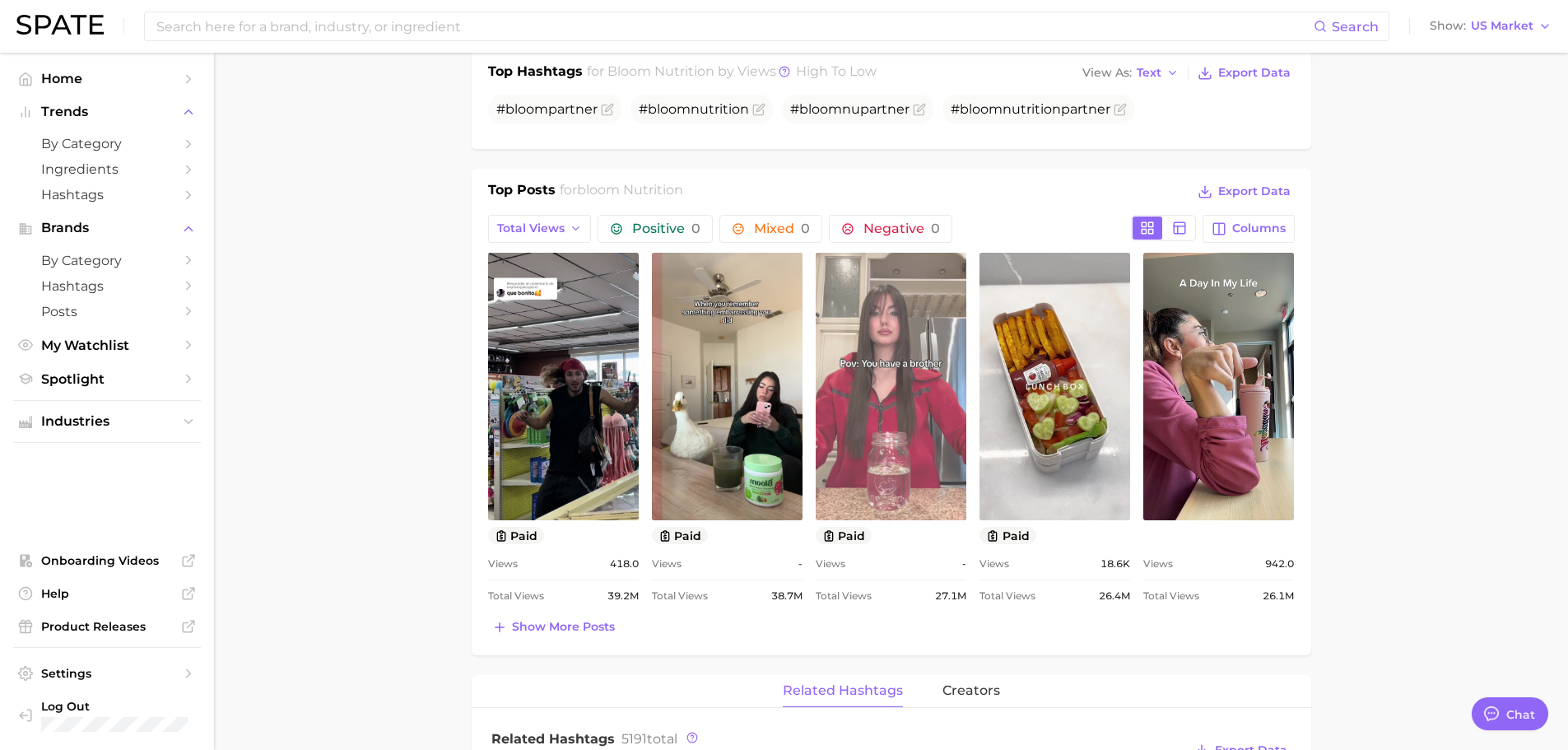
click at [900, 390] on link "view post on TikTok" at bounding box center [891, 386] width 150 height 267
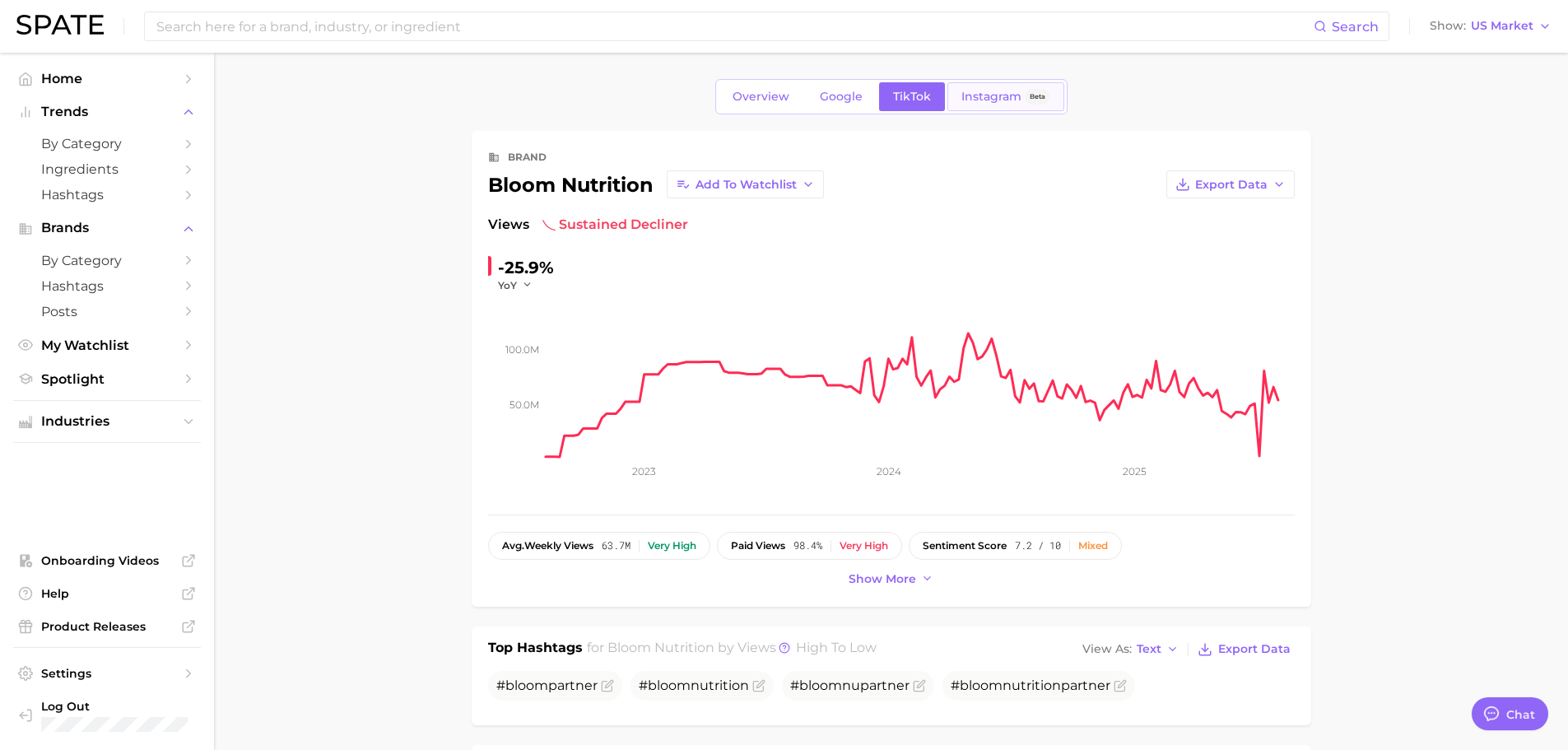
click at [978, 95] on span "Instagram" at bounding box center [991, 96] width 60 height 14
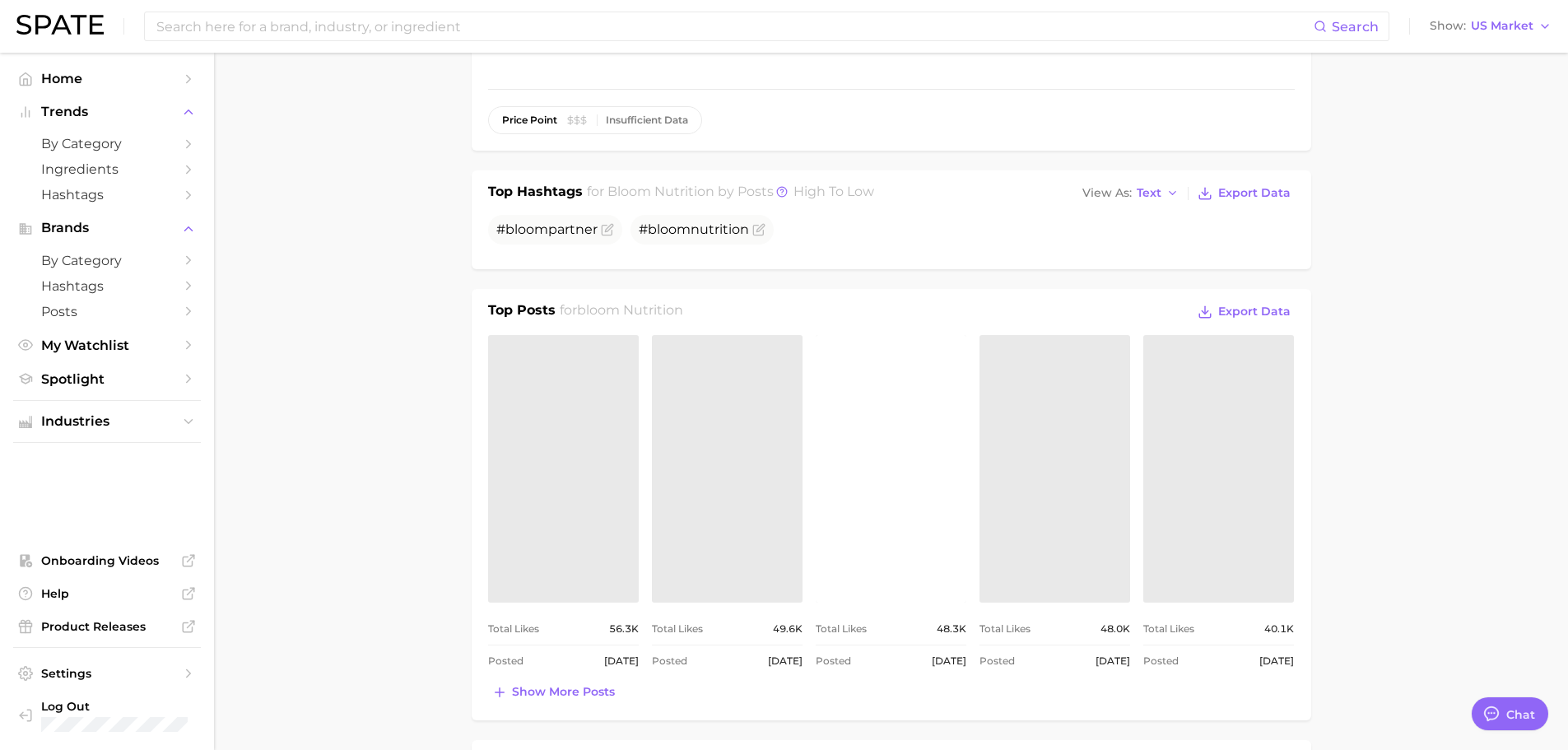
scroll to position [576, 0]
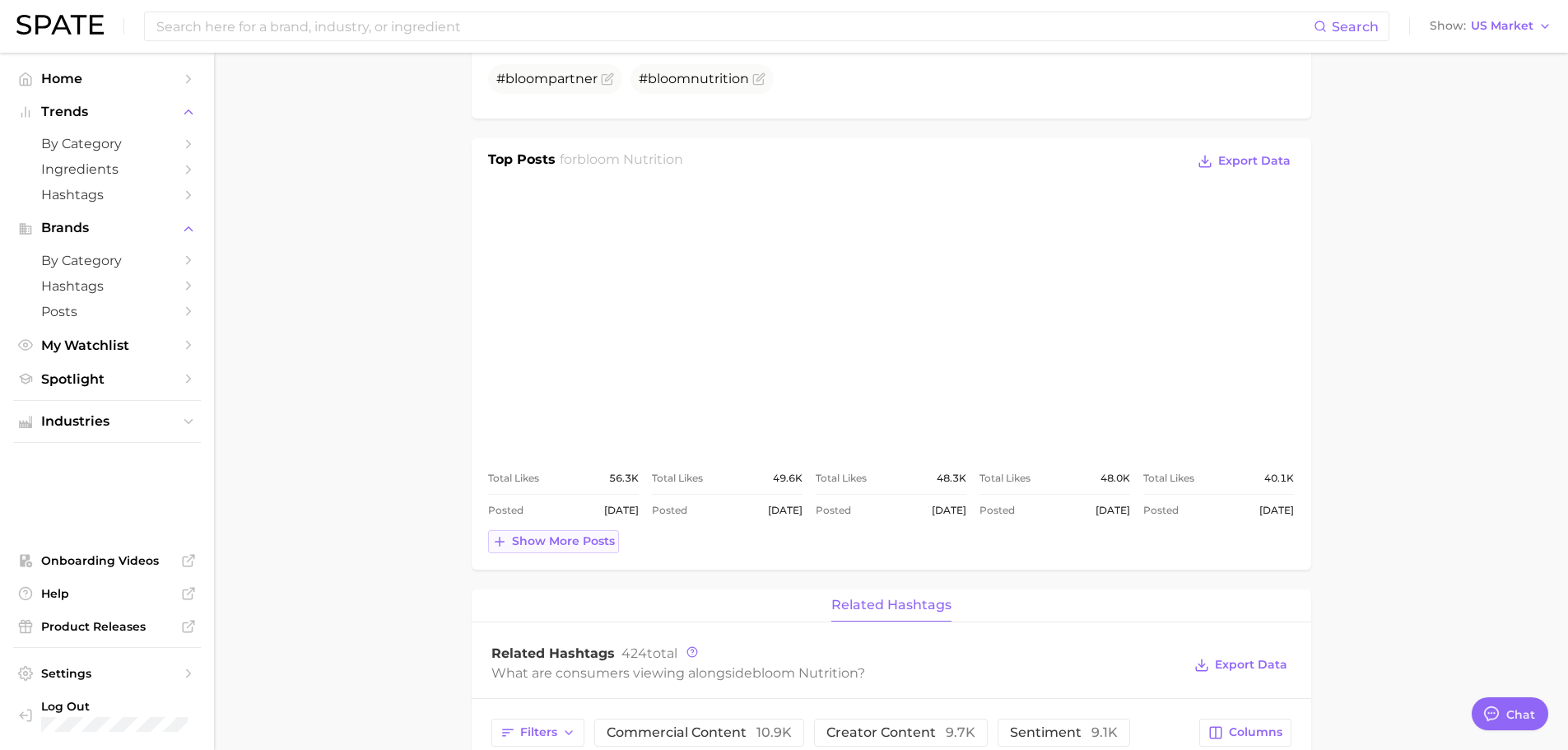
click at [568, 547] on span "Show more posts" at bounding box center [563, 541] width 103 height 14
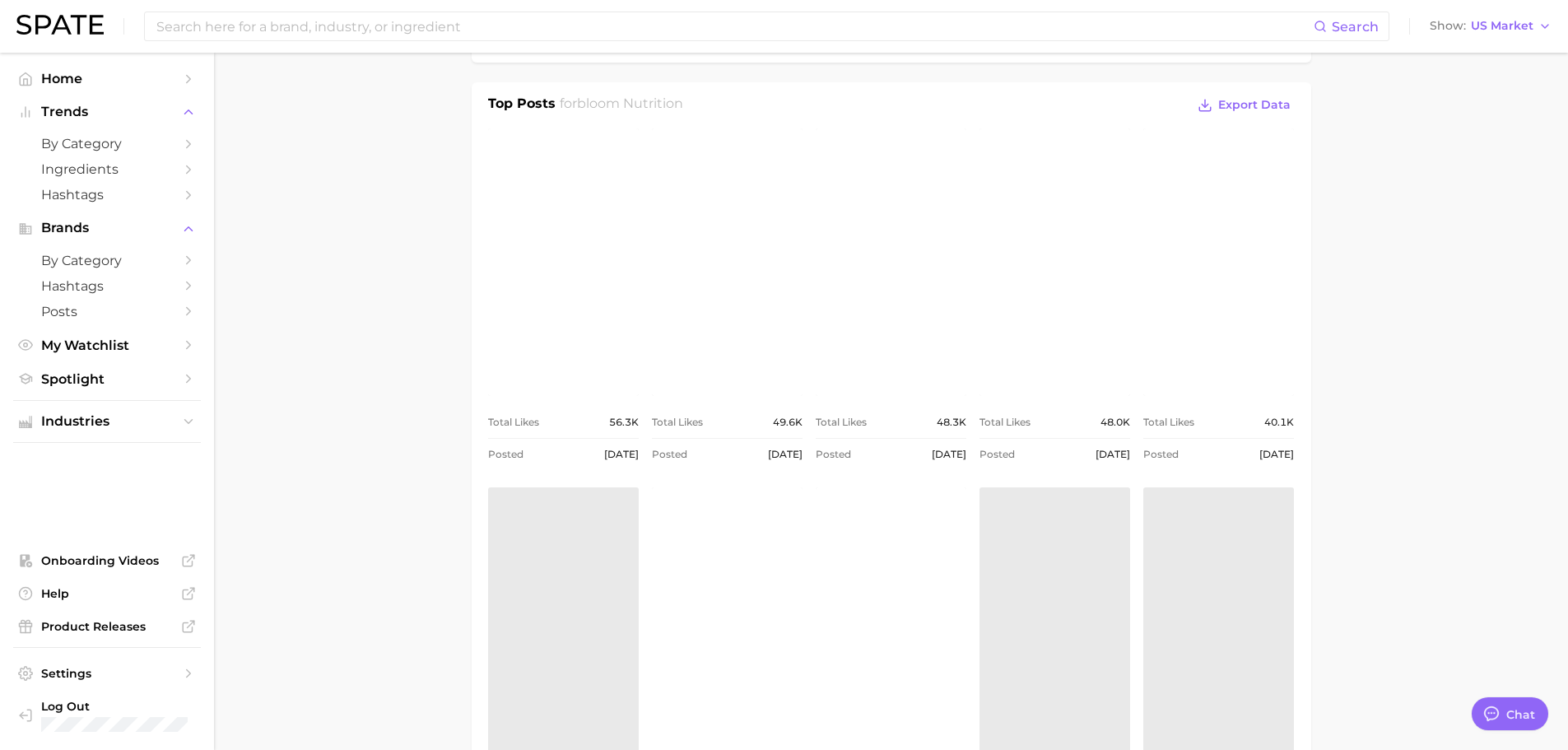
scroll to position [1070, 0]
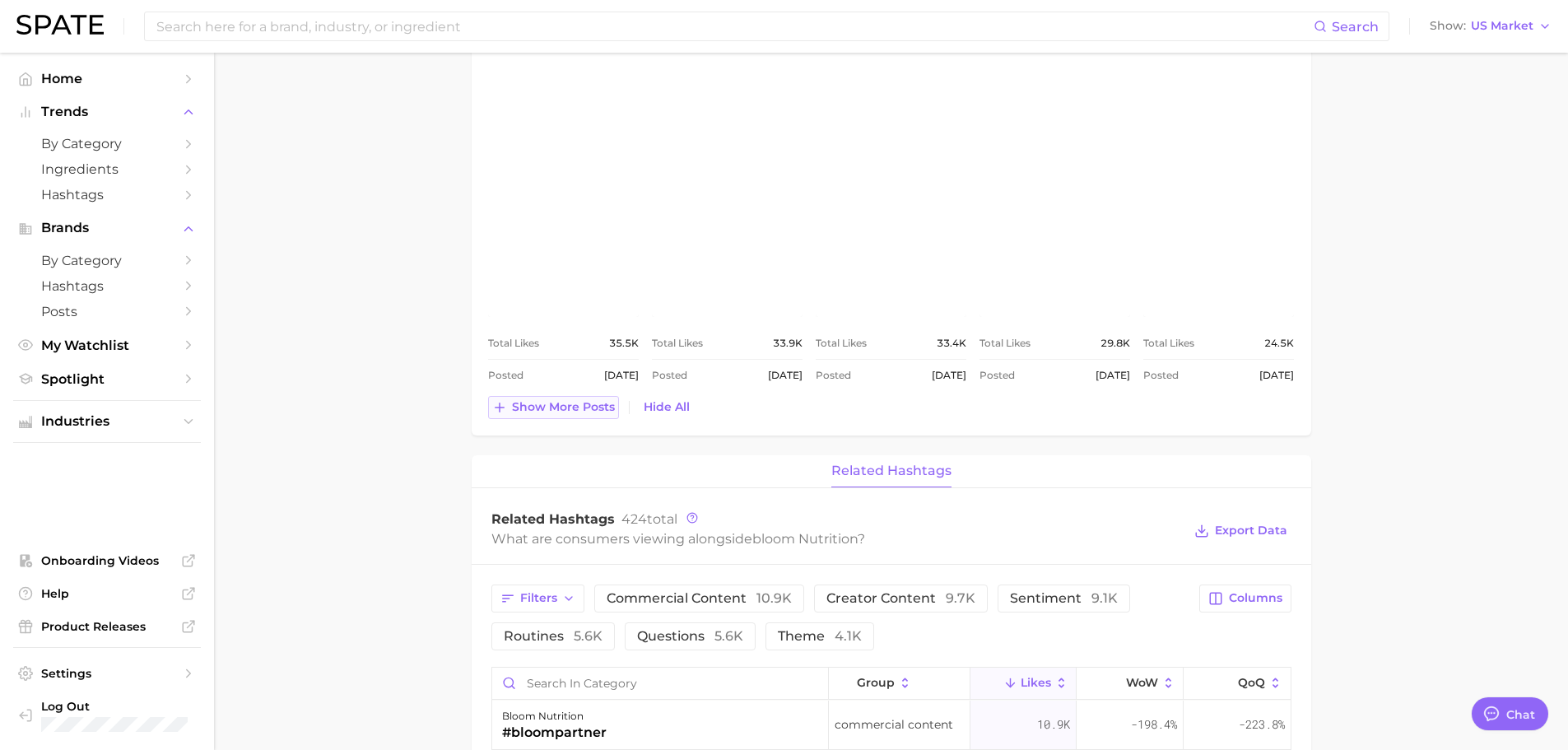
click at [577, 409] on span "Show more posts" at bounding box center [563, 406] width 103 height 14
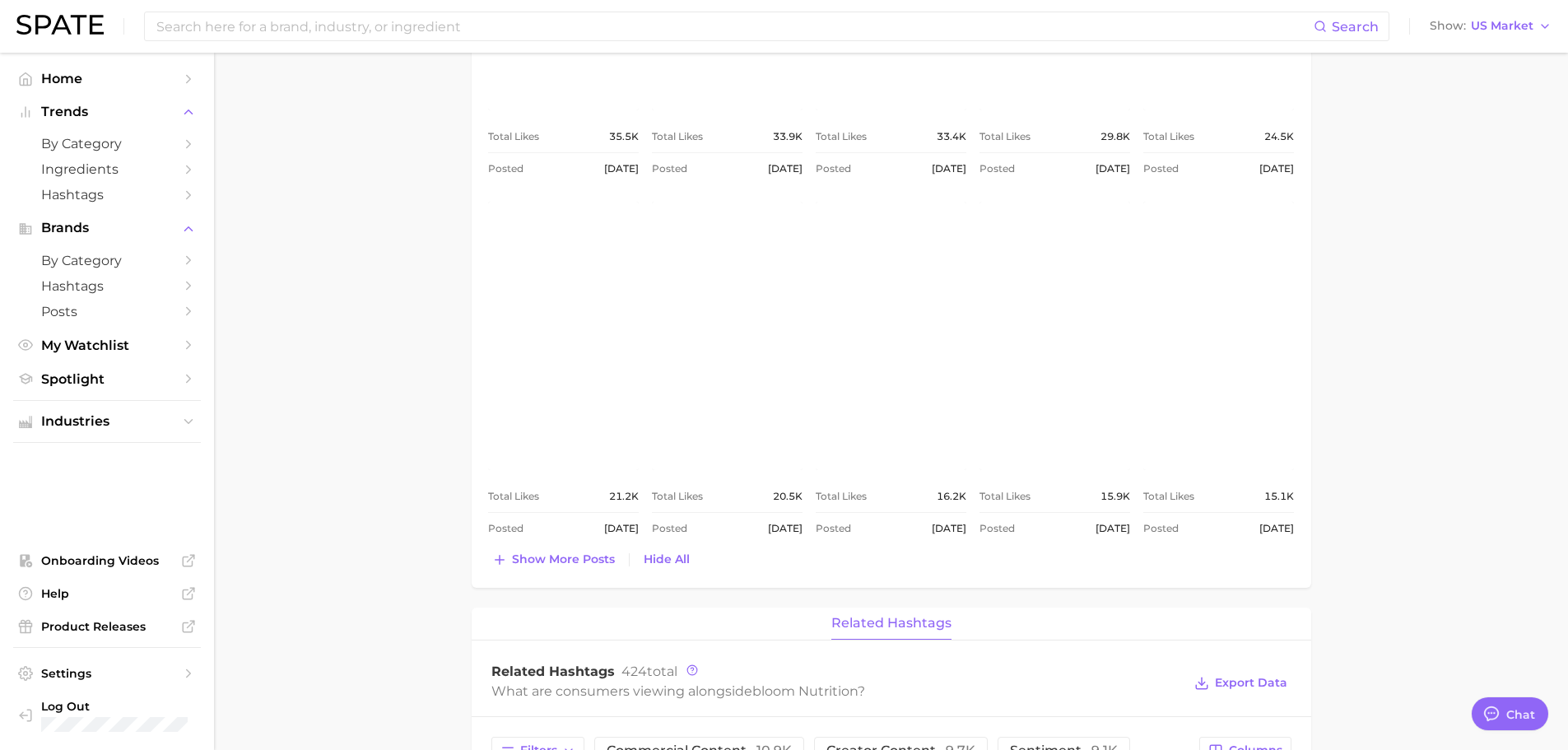
scroll to position [1316, 0]
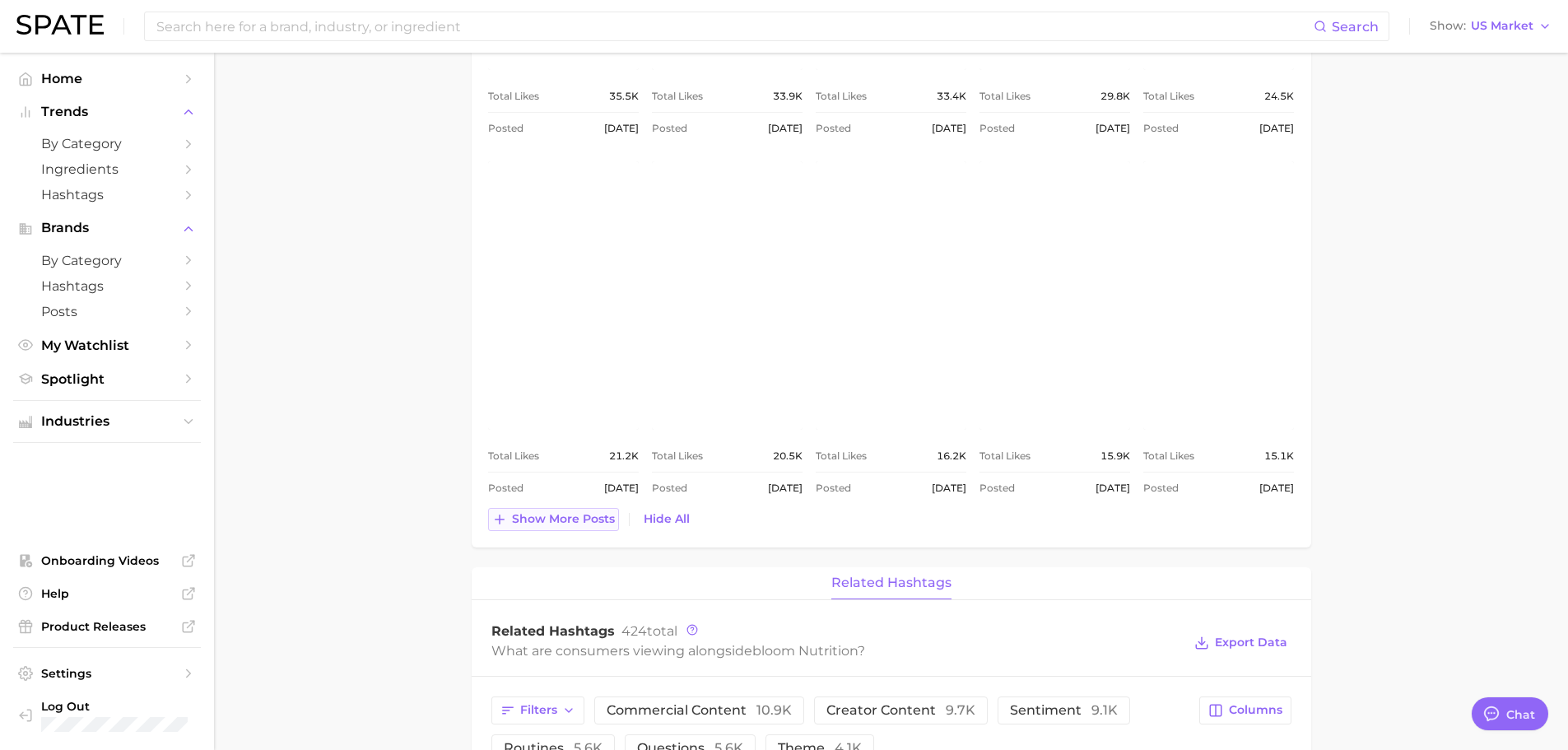
click at [568, 516] on span "Show more posts" at bounding box center [563, 518] width 103 height 14
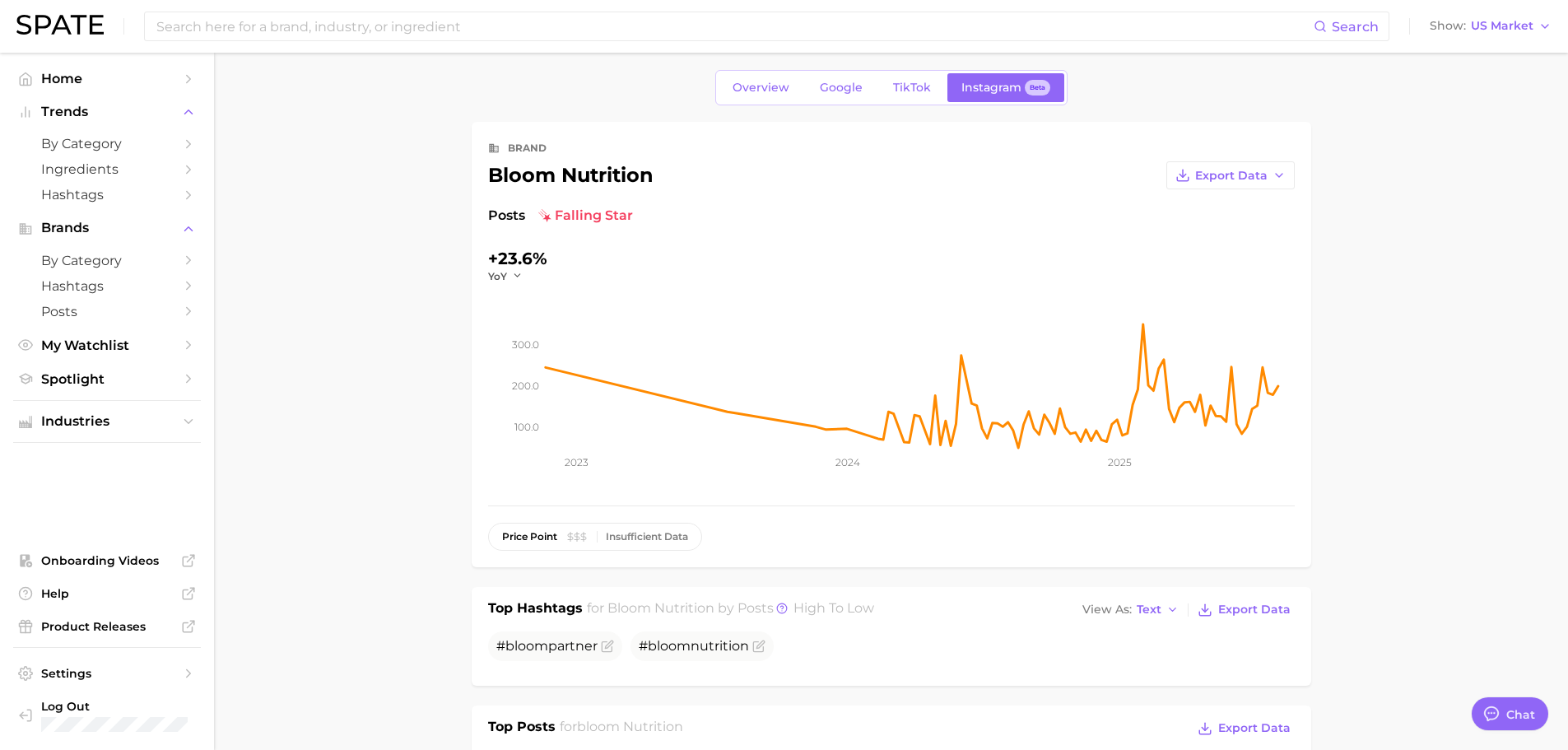
scroll to position [0, 0]
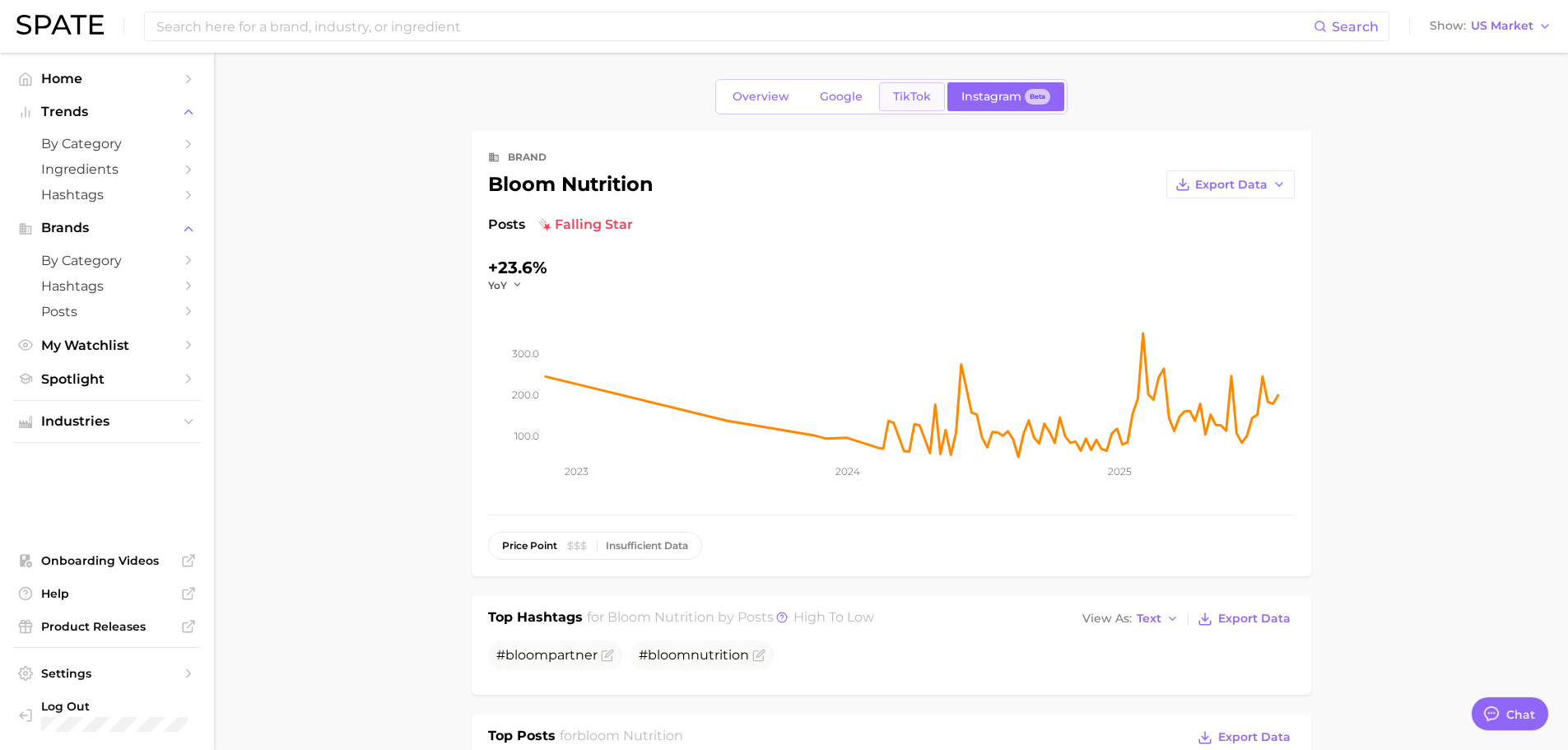
click at [898, 95] on span "TikTok" at bounding box center [912, 96] width 38 height 14
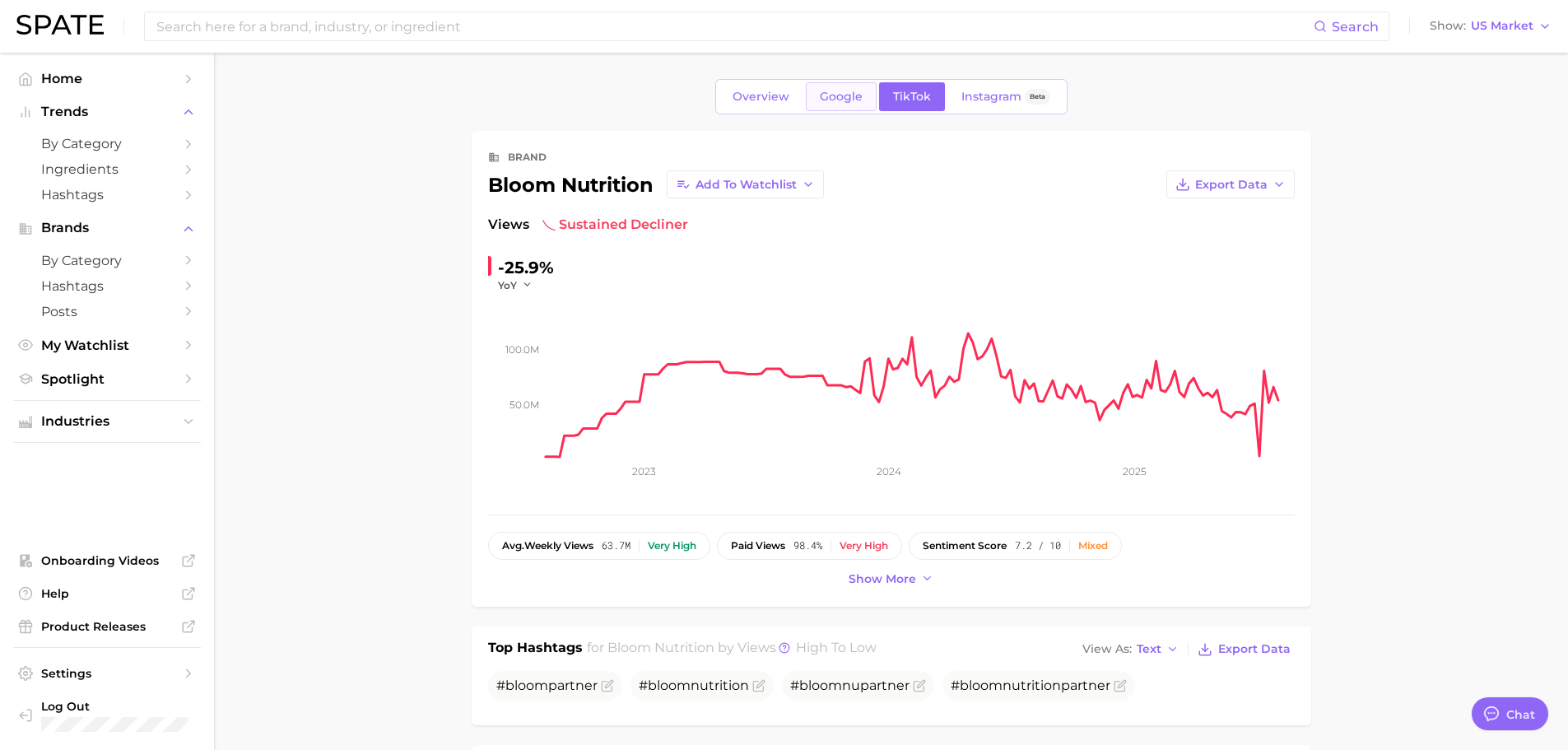
click at [824, 106] on link "Google" at bounding box center [841, 96] width 71 height 28
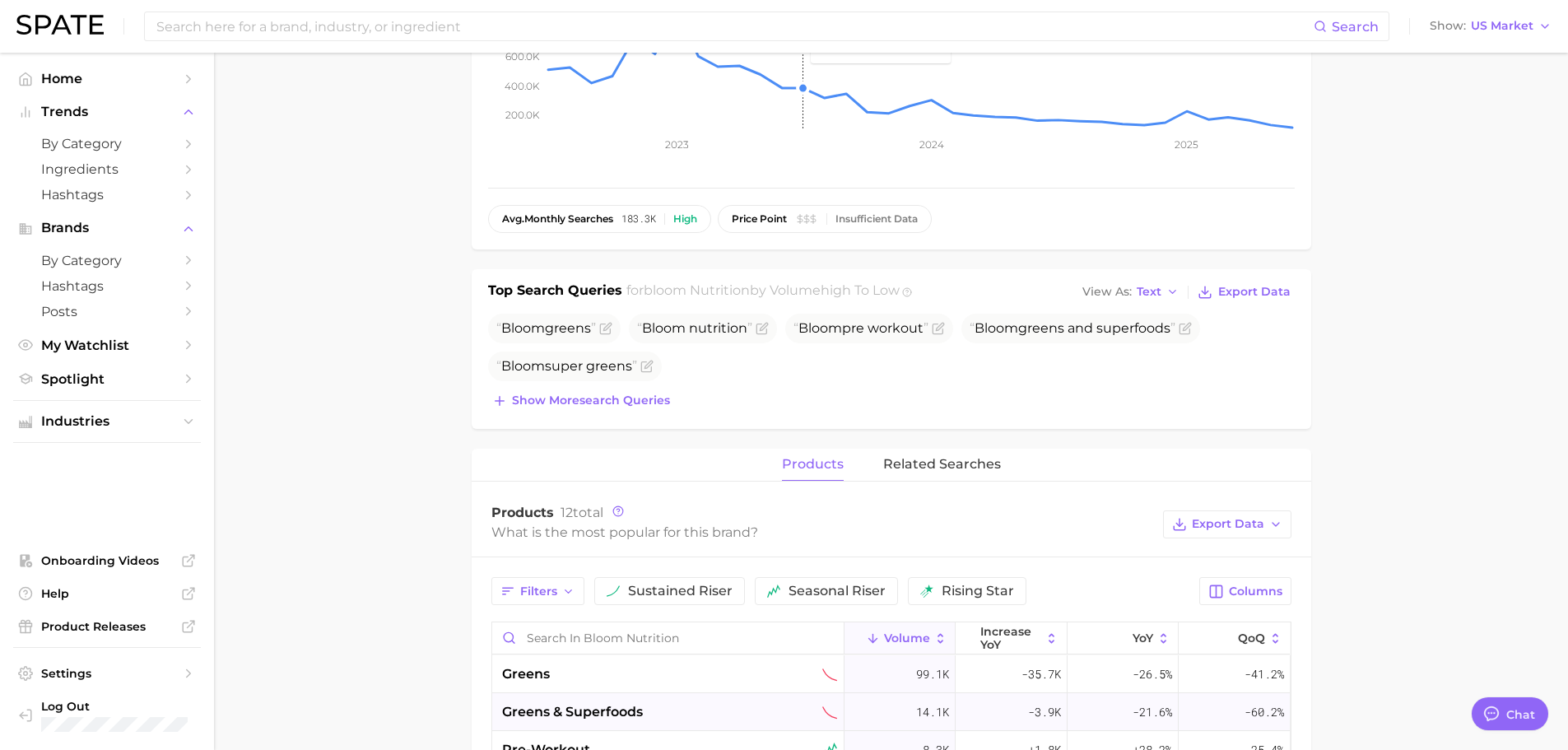
scroll to position [411, 0]
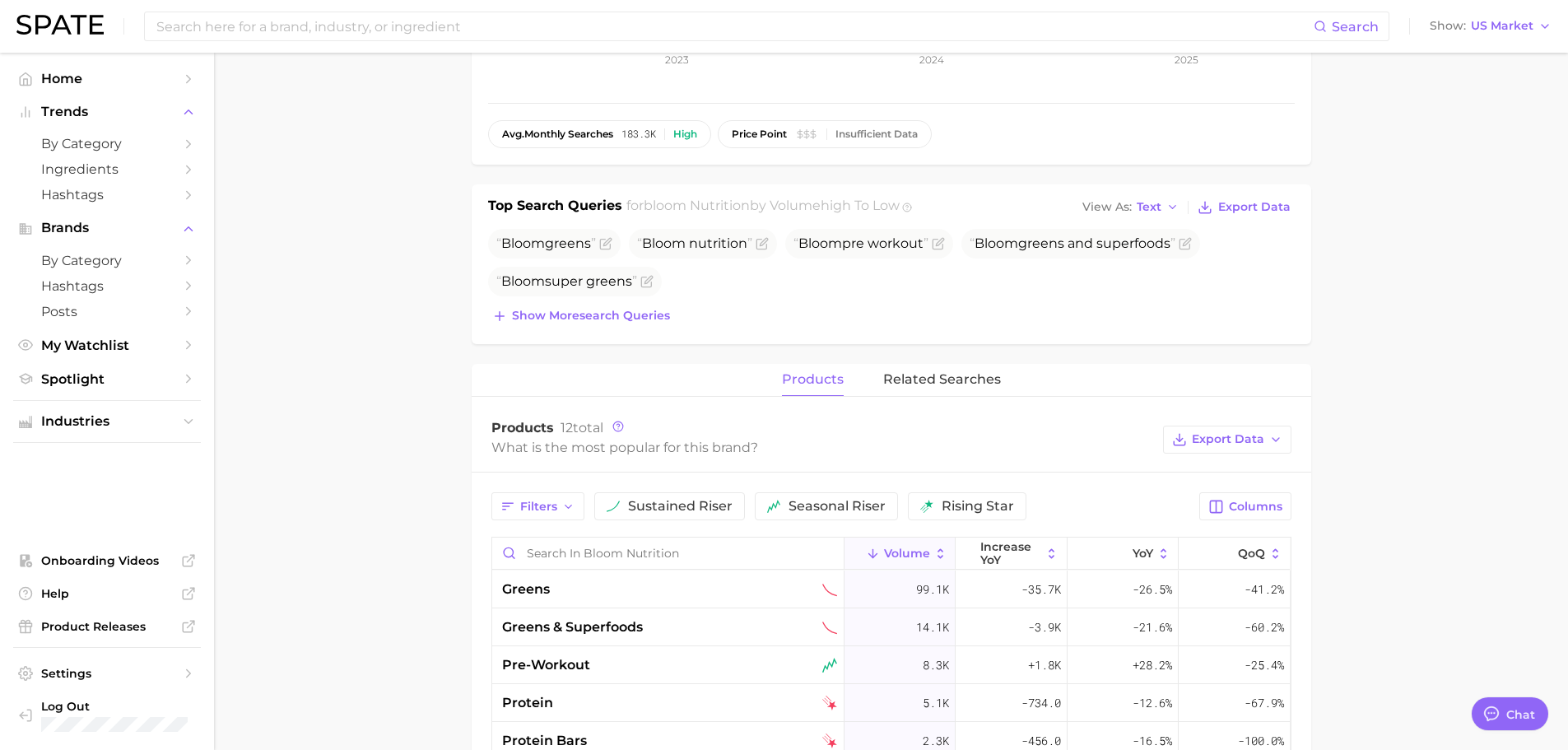
click at [621, 310] on span "Show more search queries" at bounding box center [590, 315] width 158 height 14
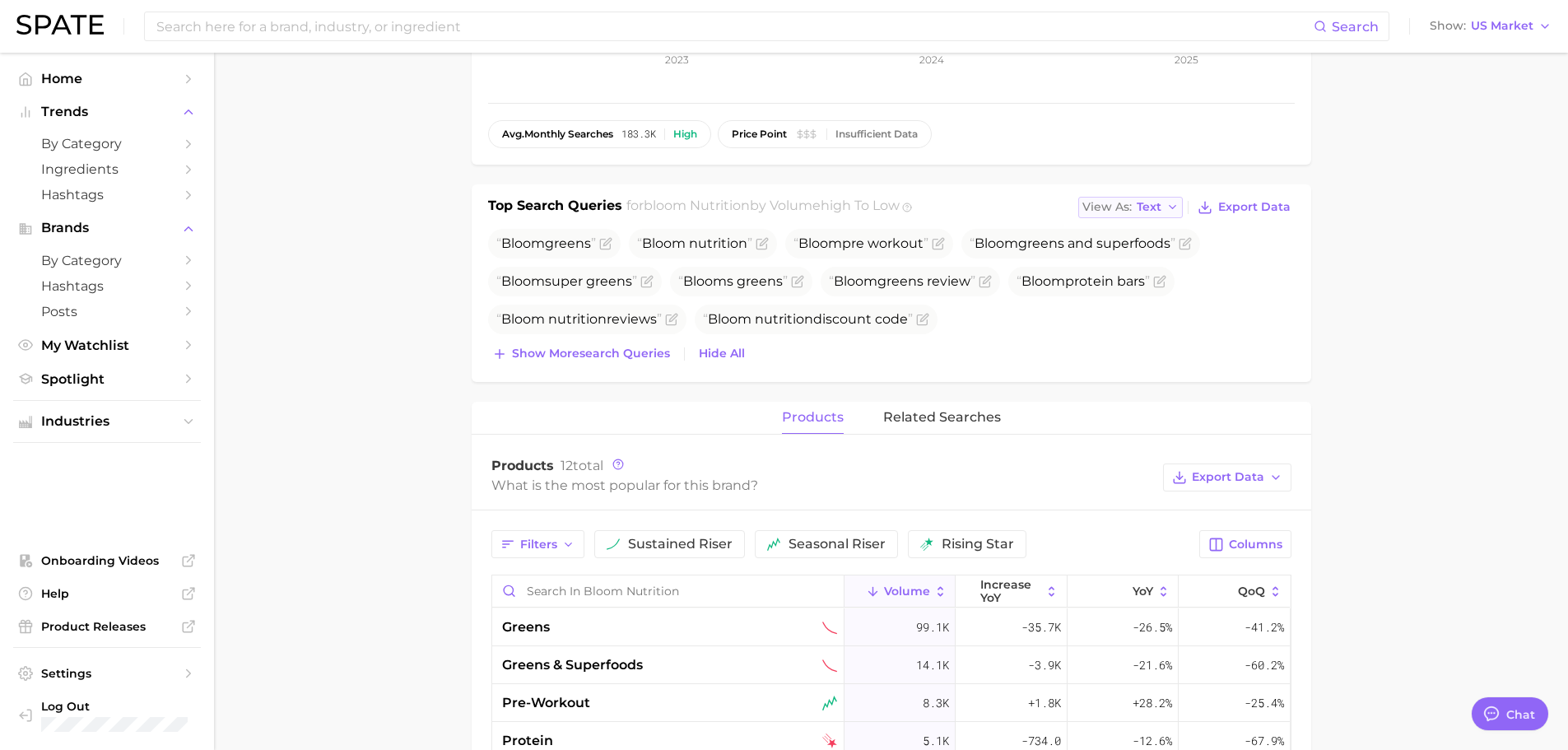
click at [1137, 211] on div "View As Text" at bounding box center [1121, 206] width 79 height 9
click at [1149, 258] on button "Table" at bounding box center [1168, 264] width 181 height 29
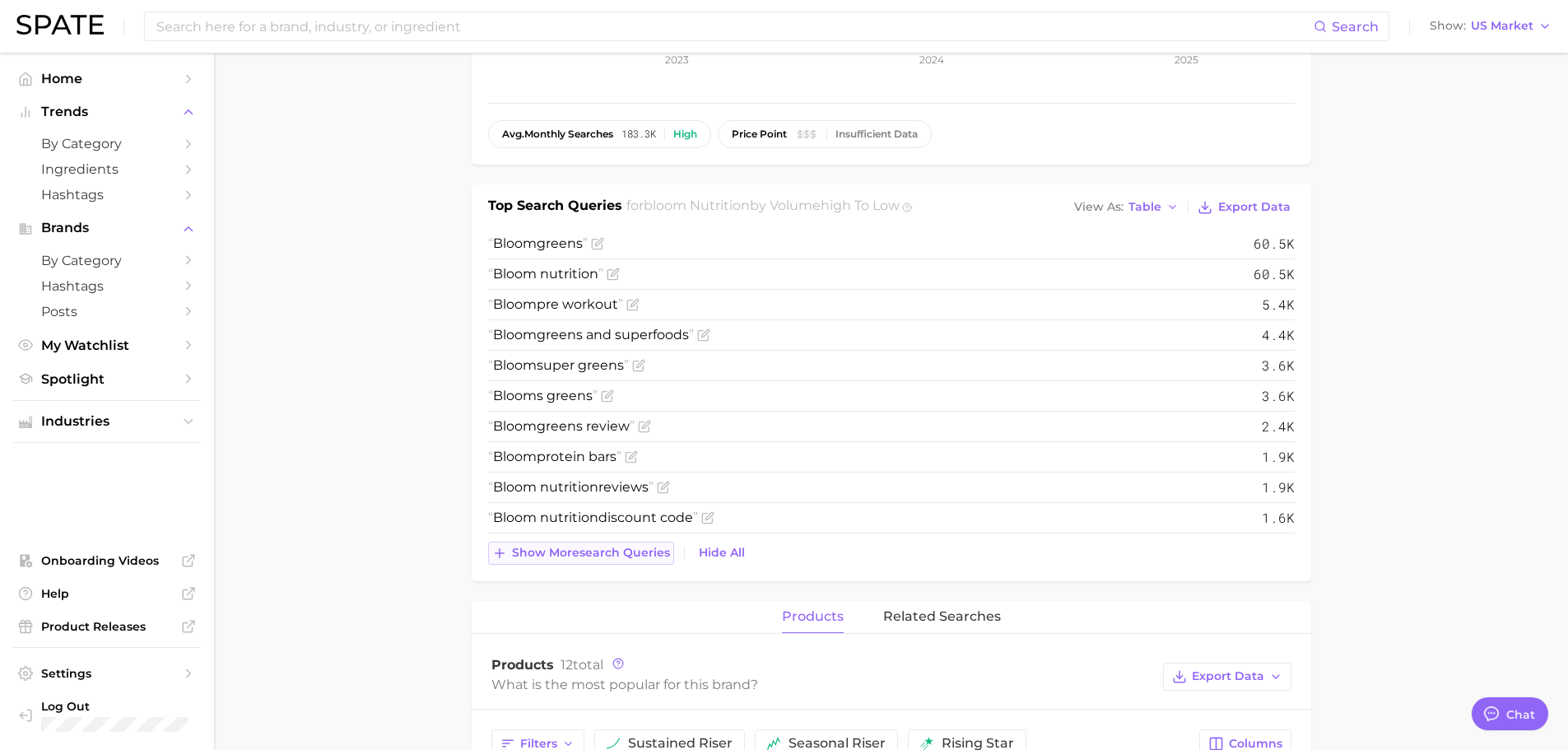
click at [553, 551] on span "Show more search queries" at bounding box center [590, 553] width 158 height 14
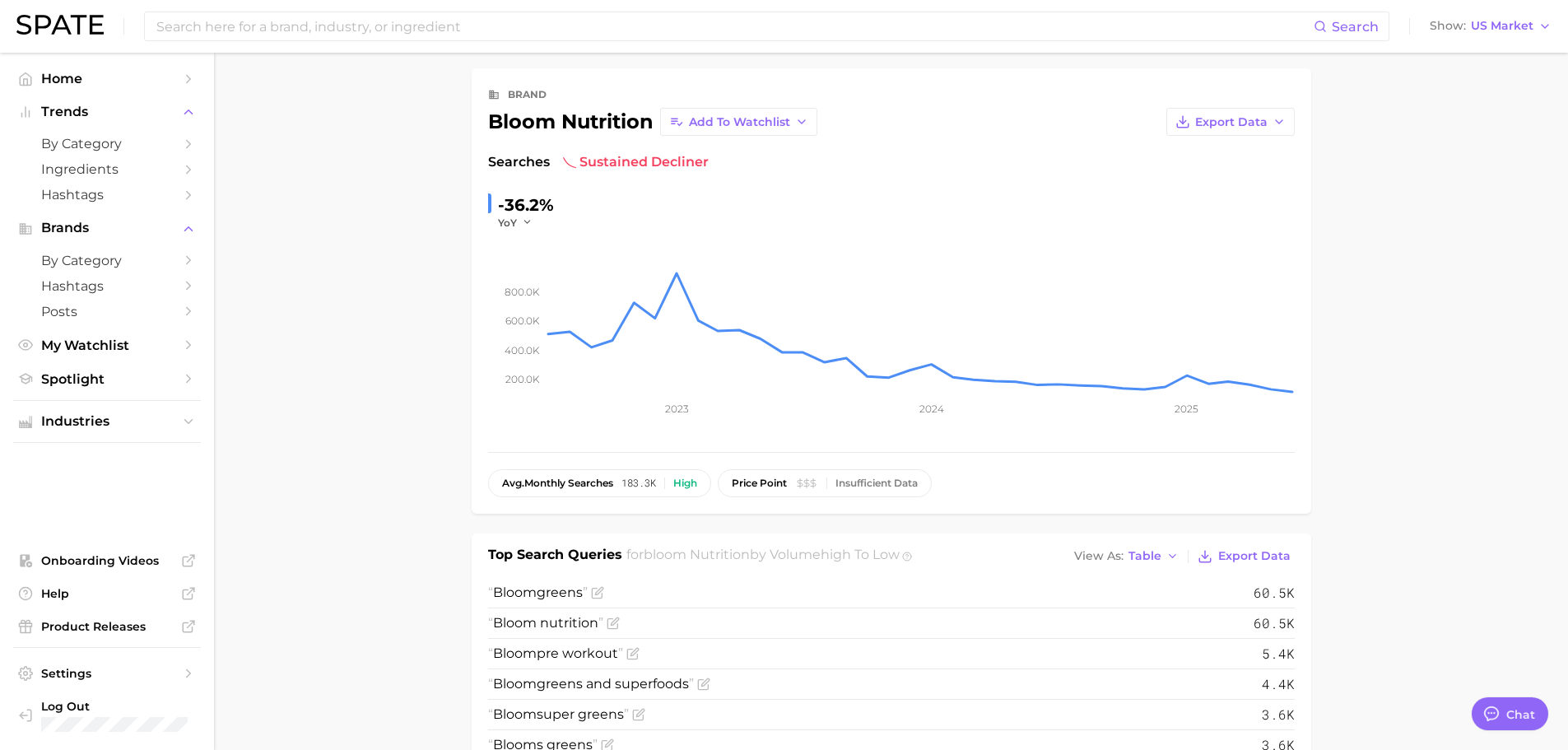
scroll to position [0, 0]
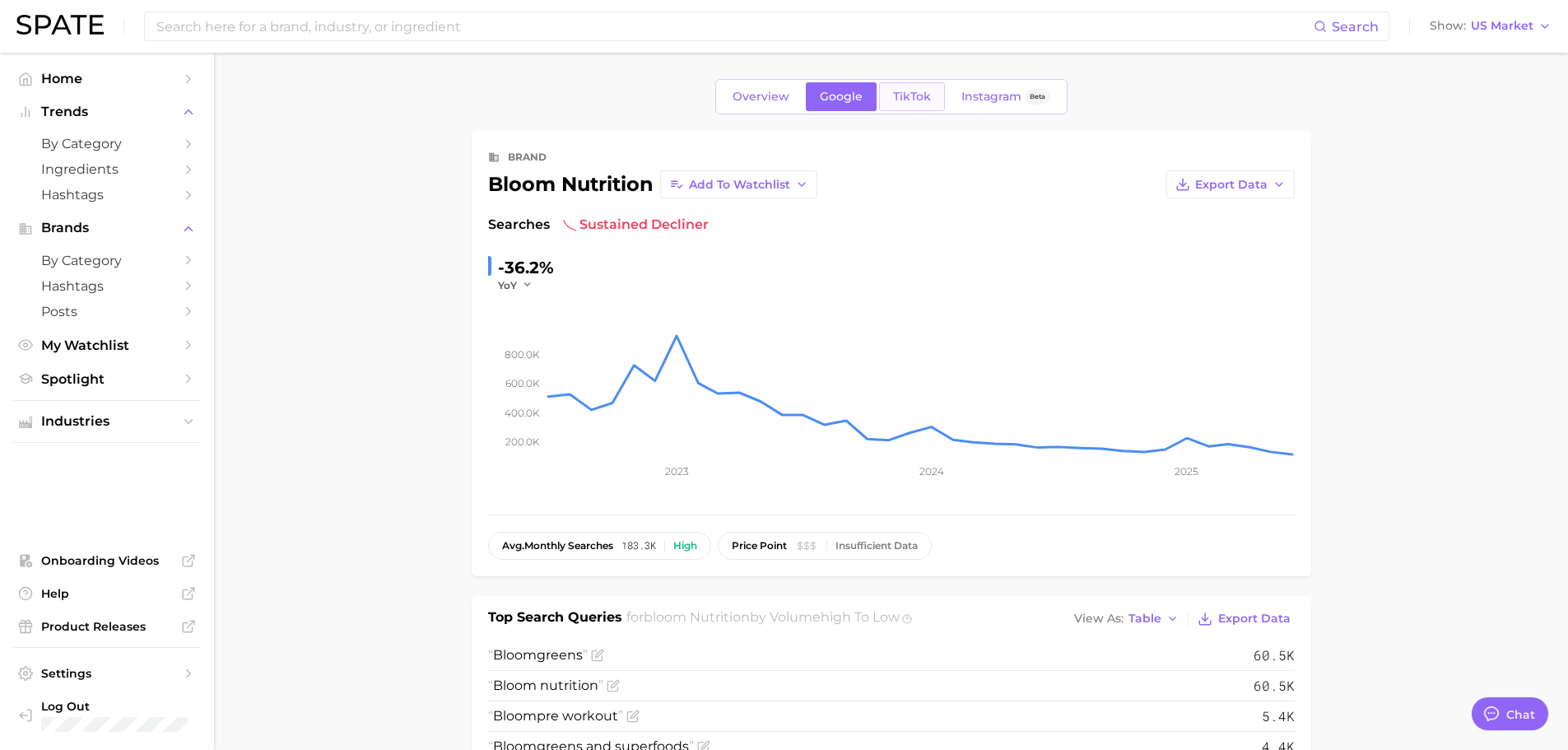
click at [930, 92] on link "TikTok" at bounding box center [911, 96] width 66 height 28
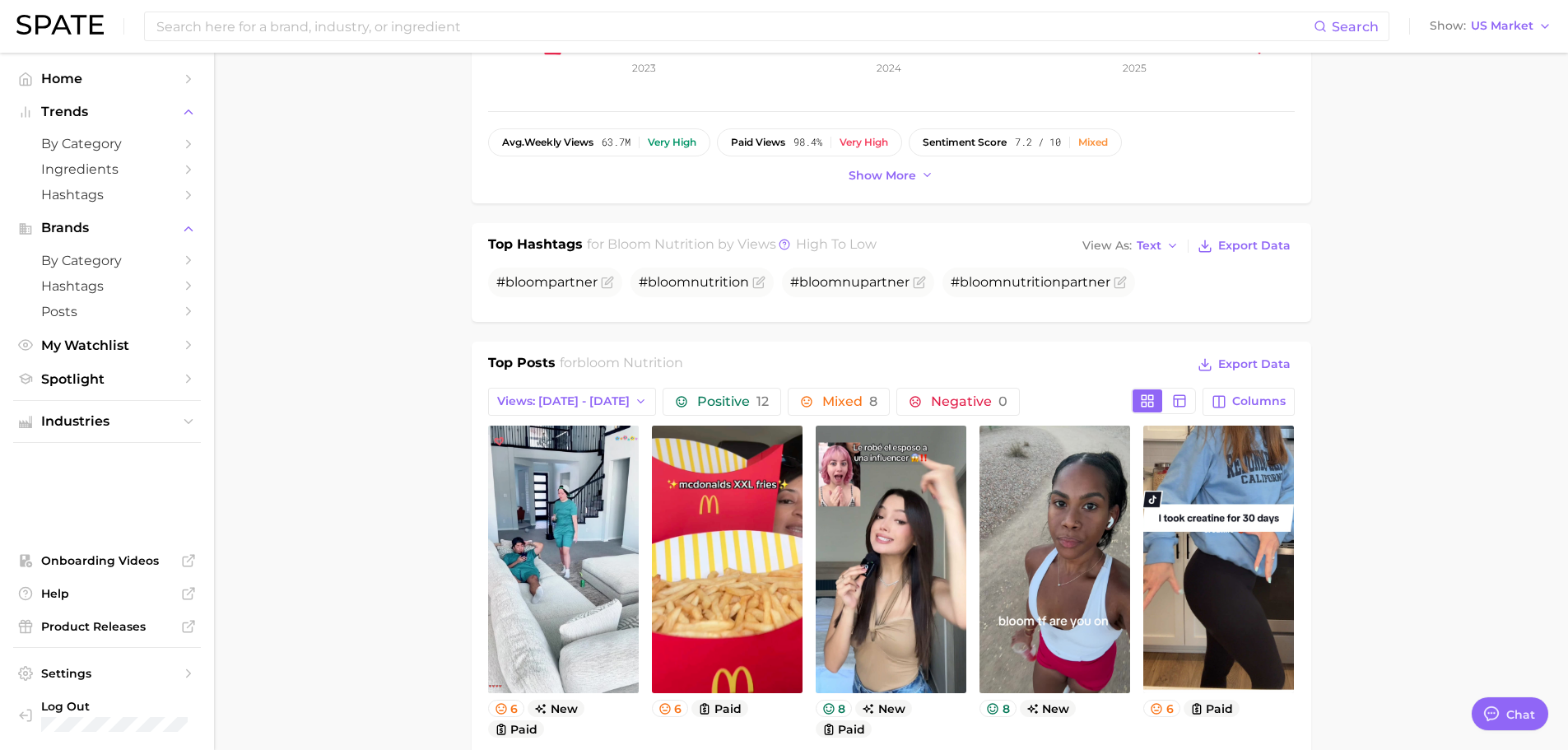
scroll to position [329, 0]
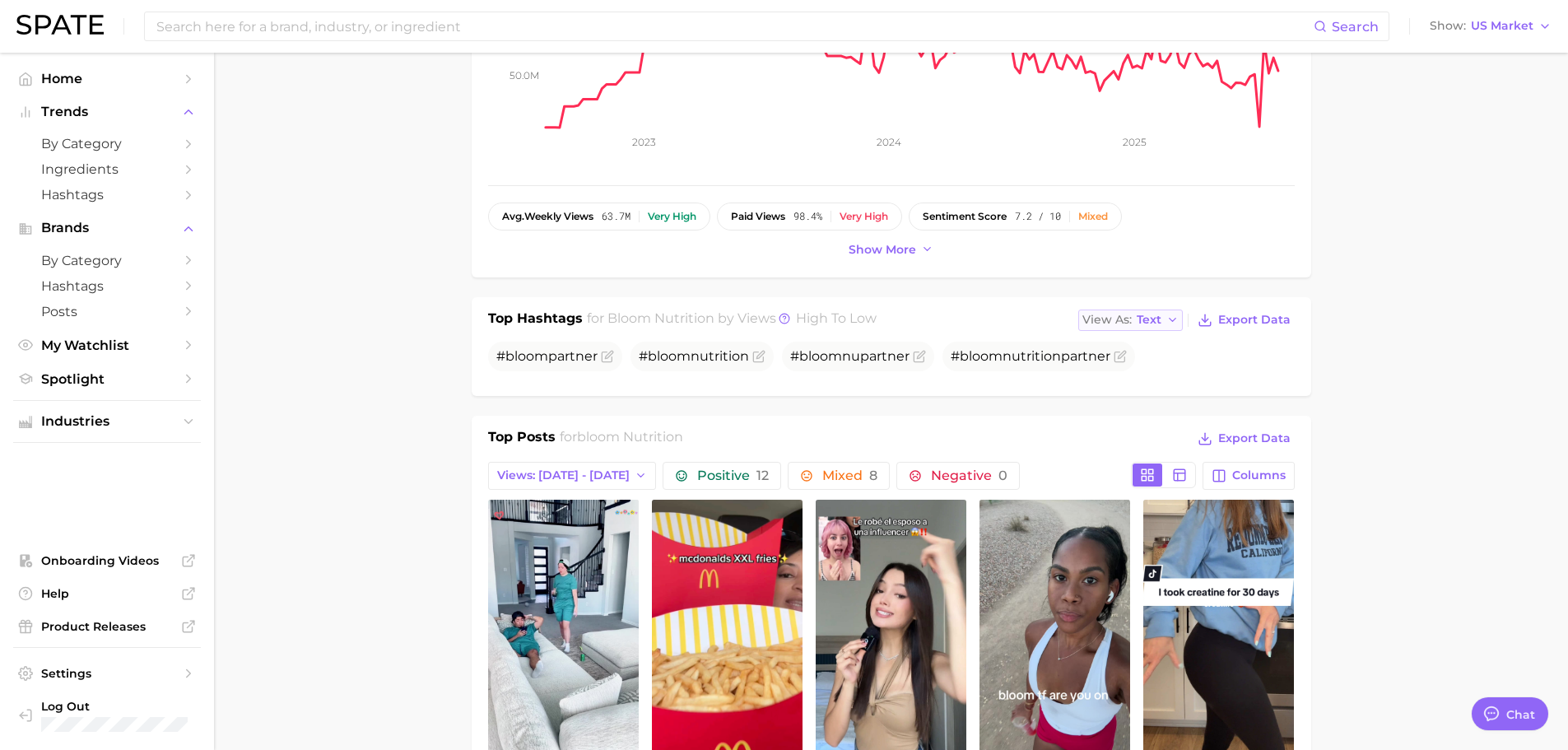
click at [1155, 321] on span "Text" at bounding box center [1149, 319] width 25 height 9
click at [1149, 375] on button "Table" at bounding box center [1168, 377] width 181 height 29
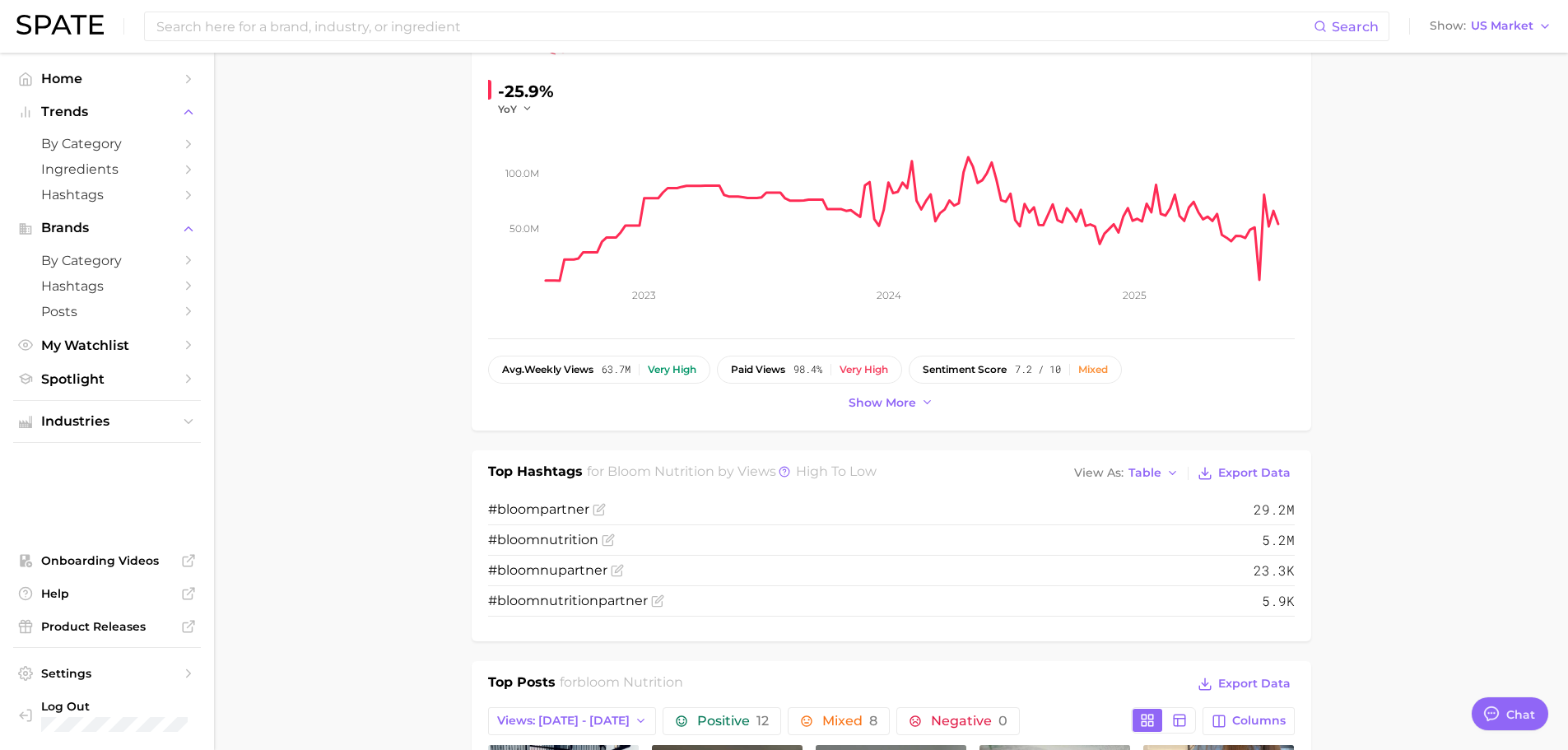
scroll to position [0, 0]
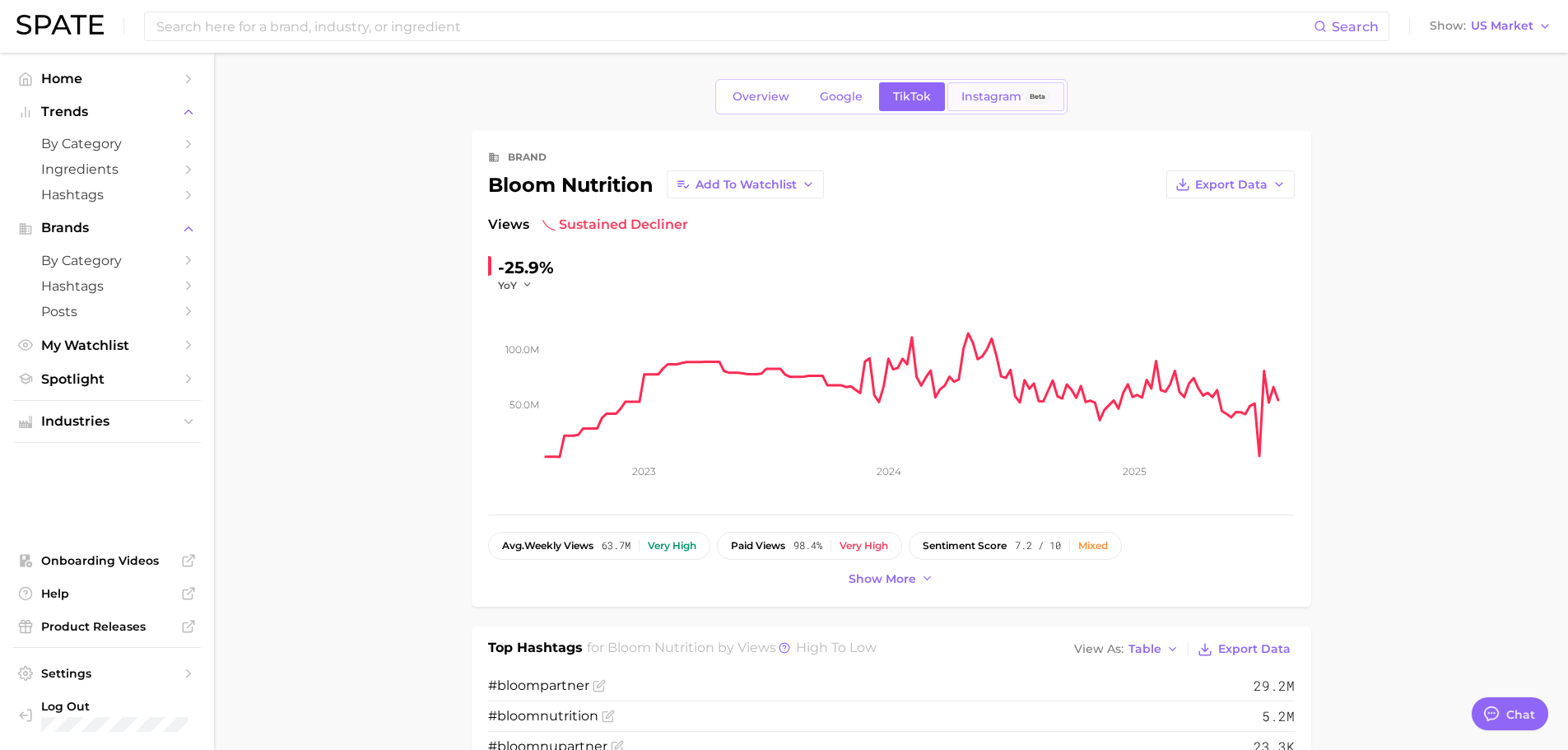
click at [990, 96] on span "Instagram" at bounding box center [991, 96] width 60 height 14
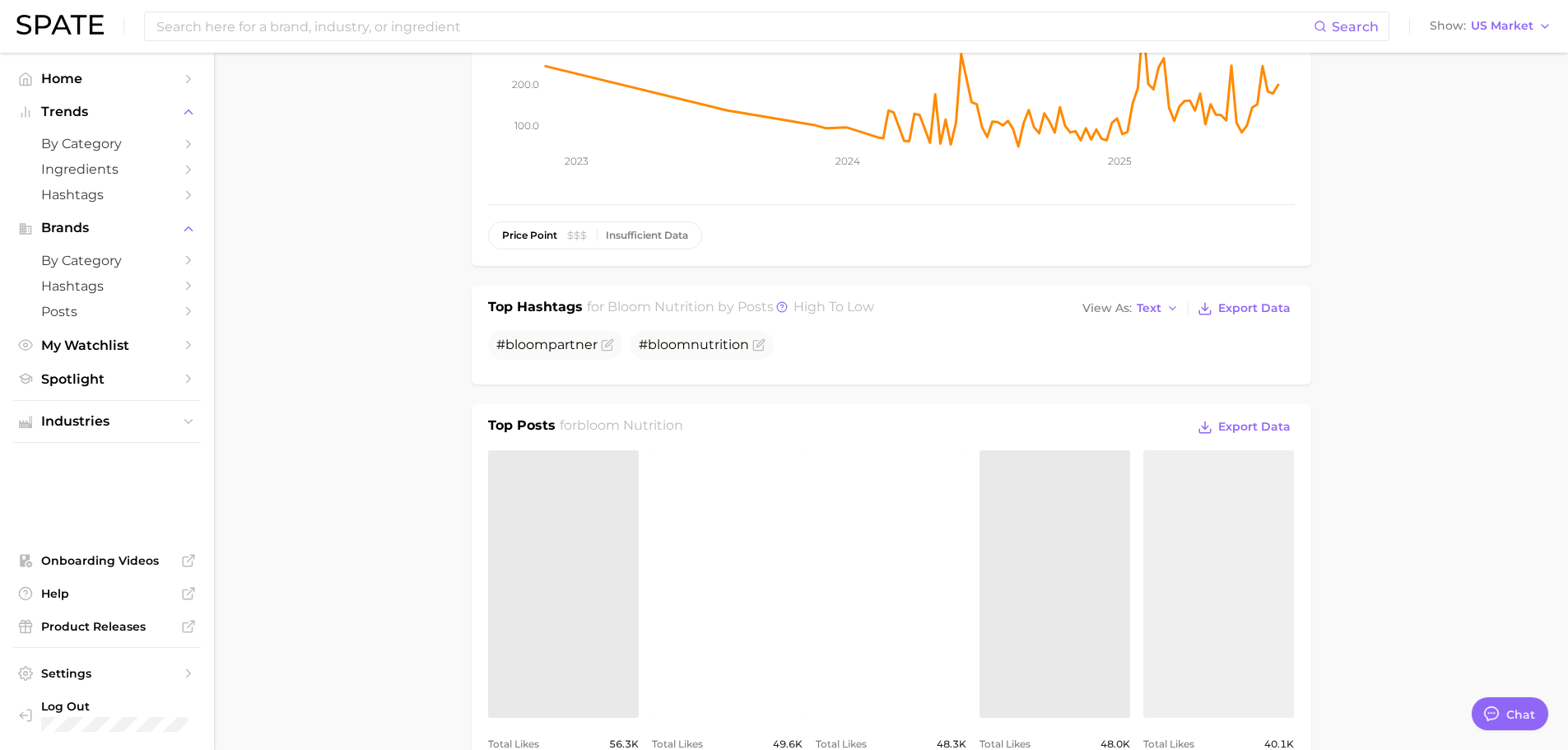
scroll to position [411, 0]
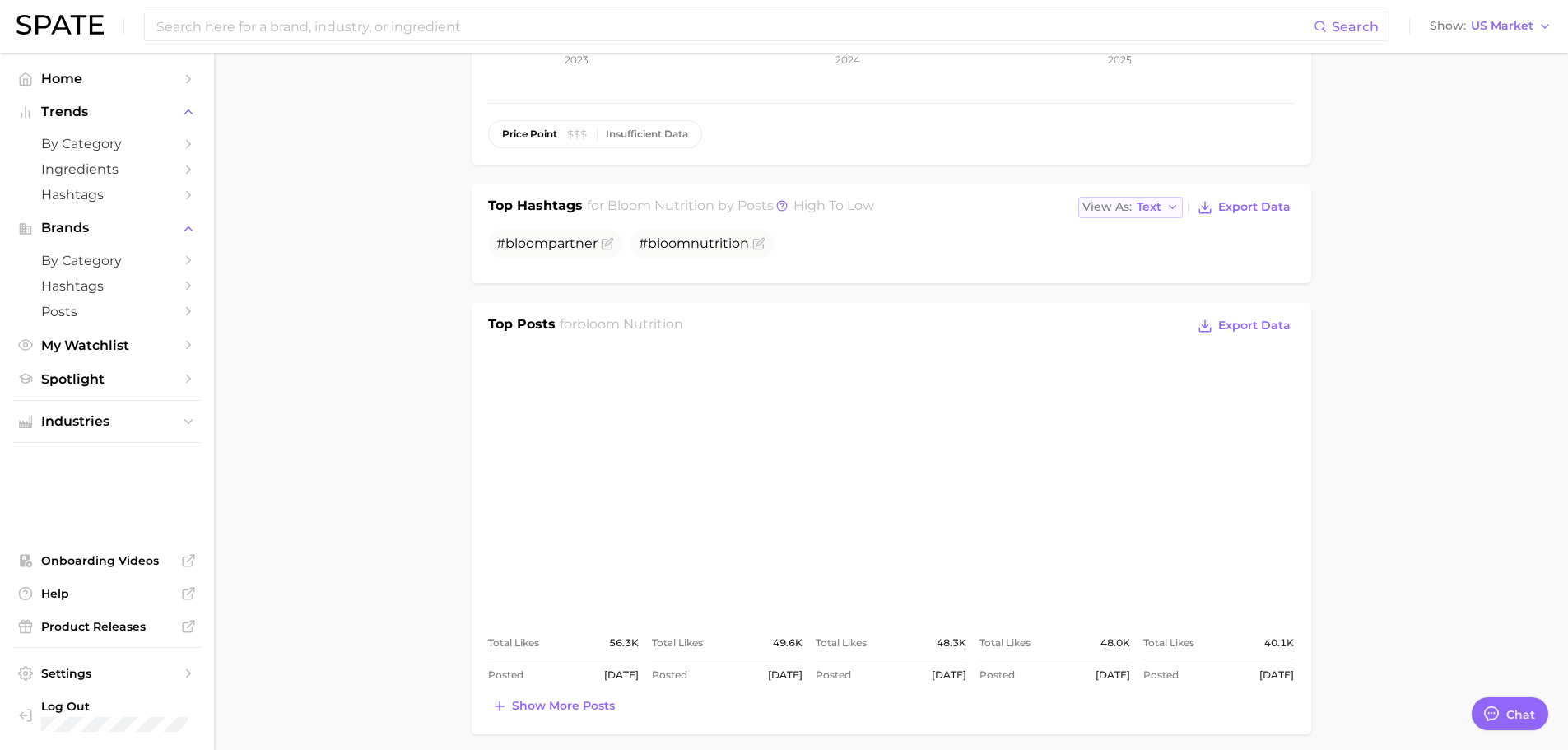
click at [1165, 204] on button "View As Text" at bounding box center [1130, 207] width 105 height 22
click at [1132, 265] on span "Table" at bounding box center [1122, 264] width 32 height 14
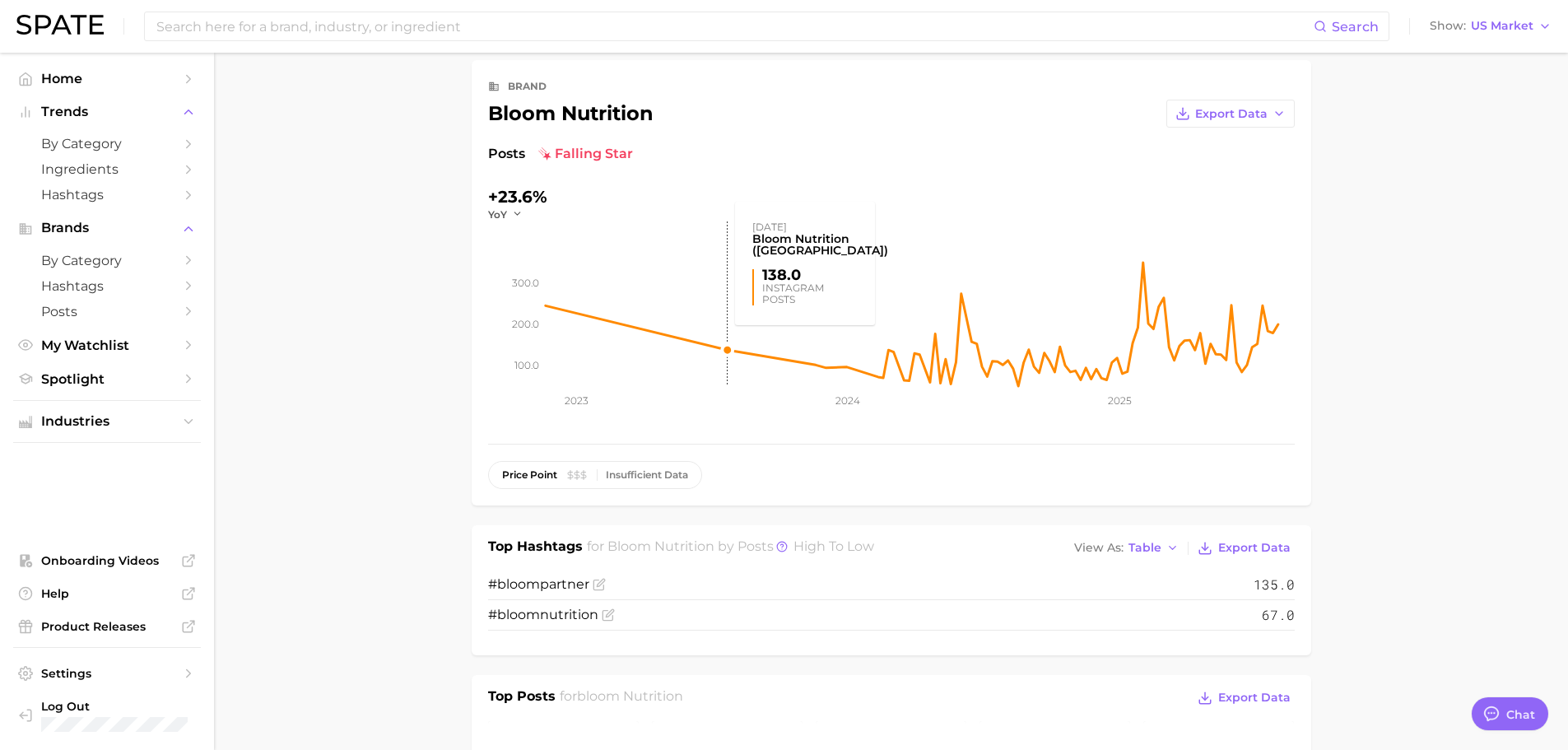
scroll to position [0, 0]
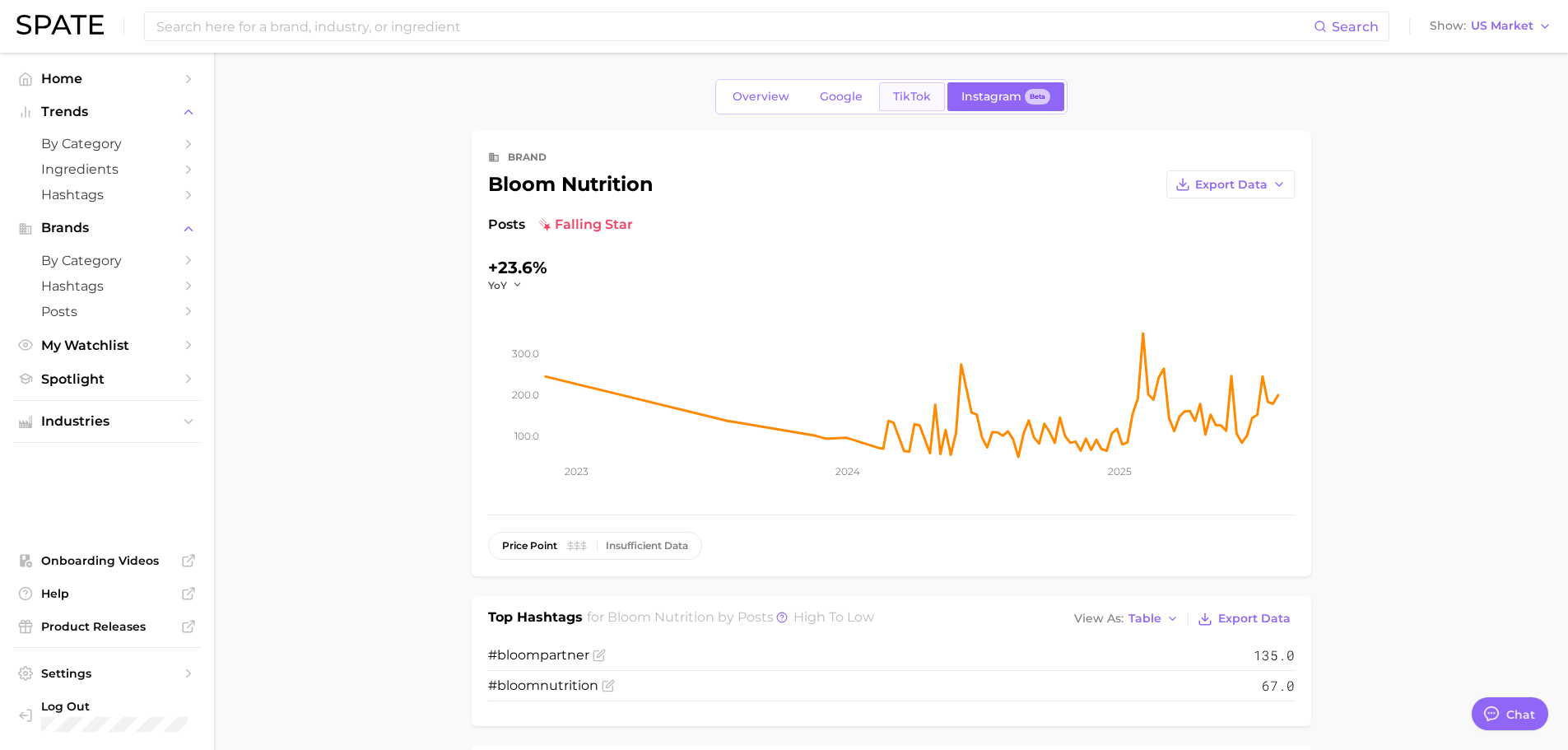
click at [906, 103] on span "TikTok" at bounding box center [912, 96] width 38 height 14
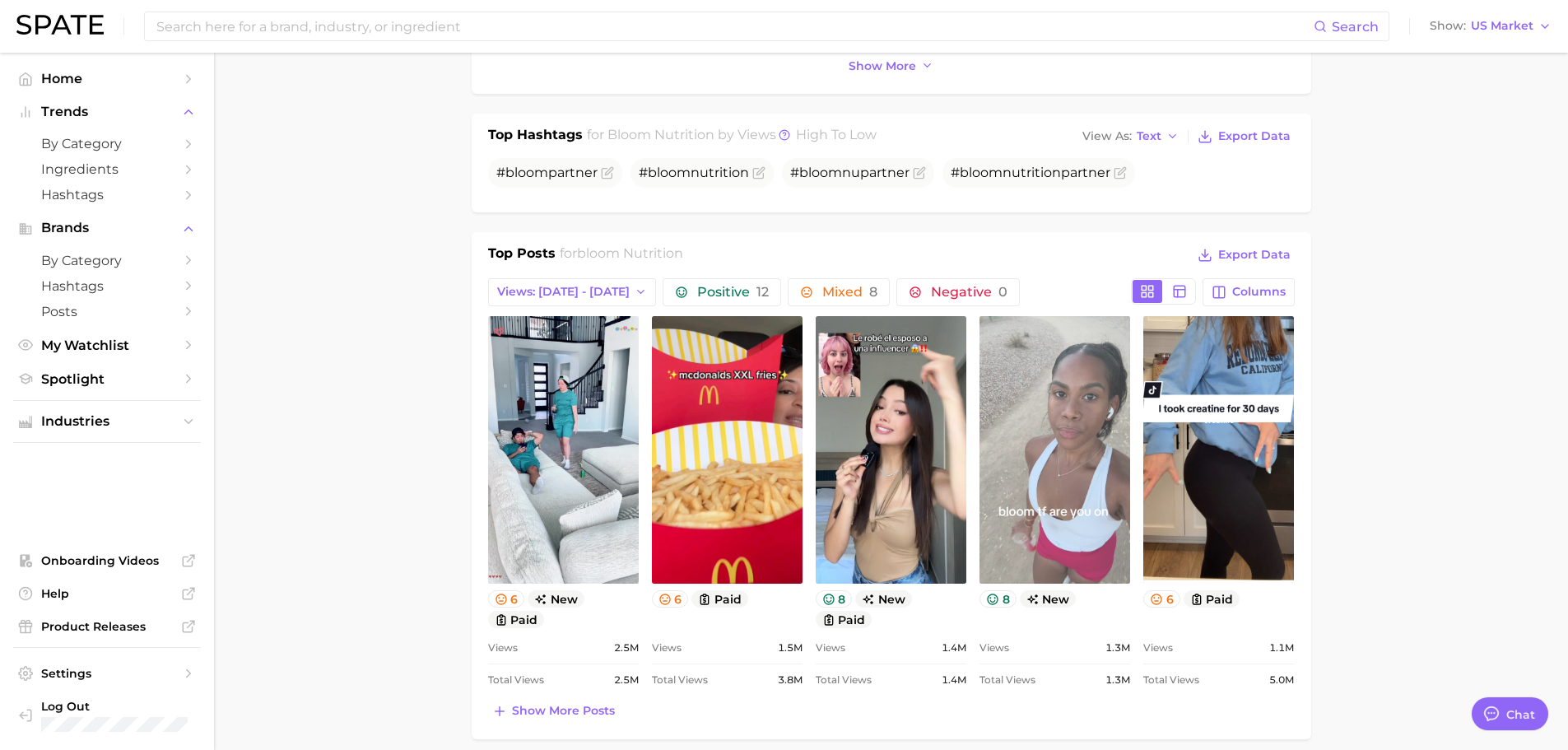
scroll to position [576, 0]
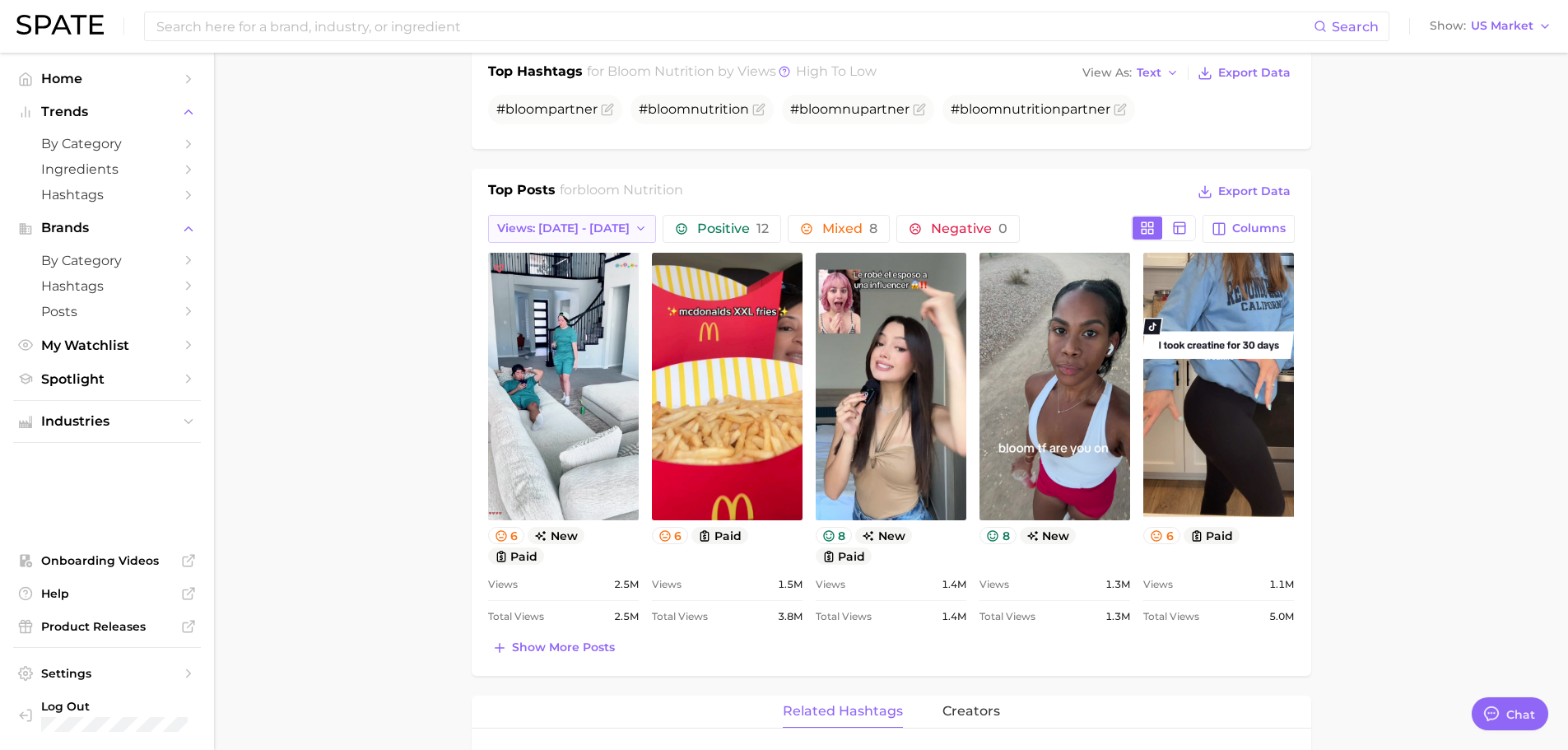
click at [592, 232] on span "Views: [DATE] - [DATE]" at bounding box center [563, 229] width 133 height 14
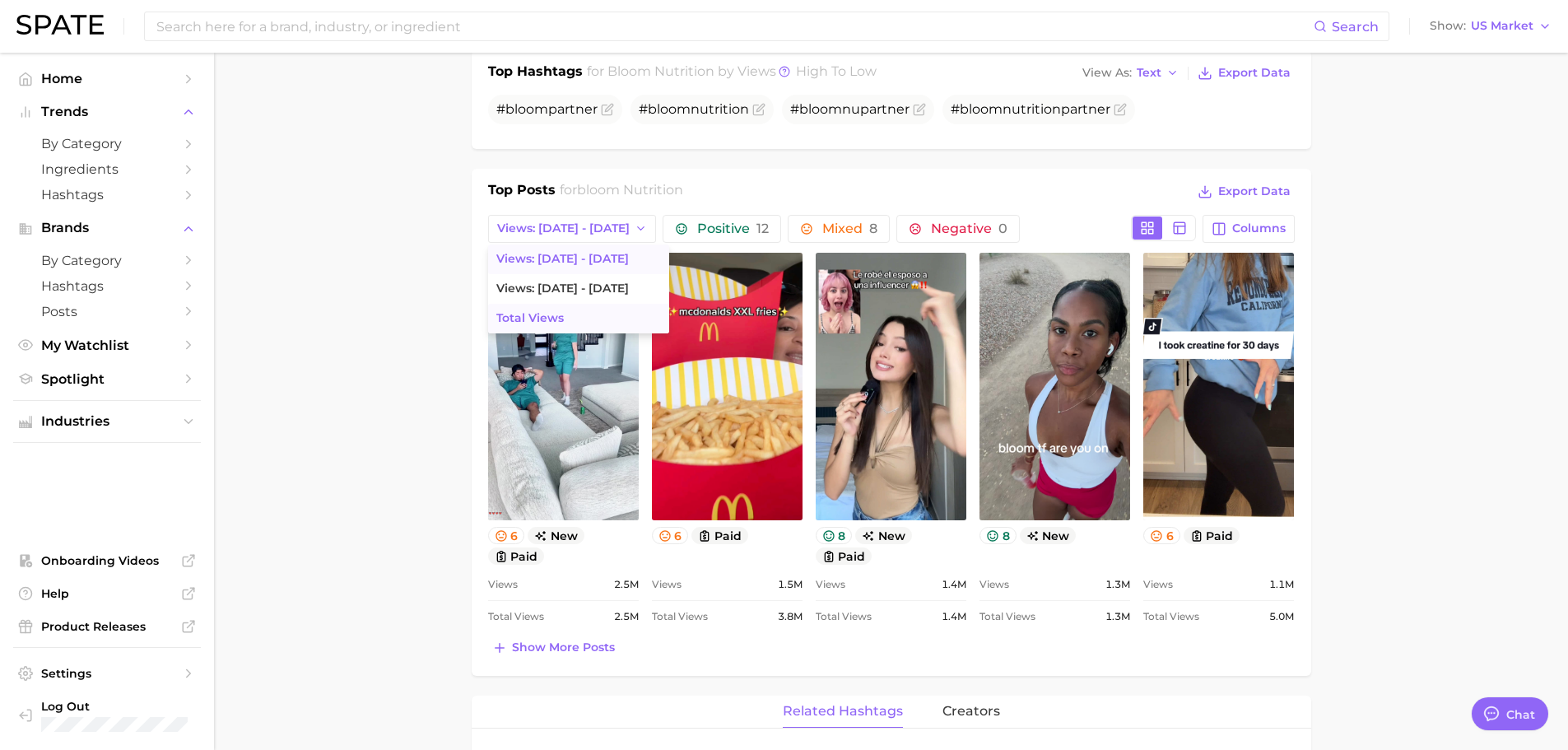
click at [561, 316] on span "Total Views" at bounding box center [530, 318] width 68 height 14
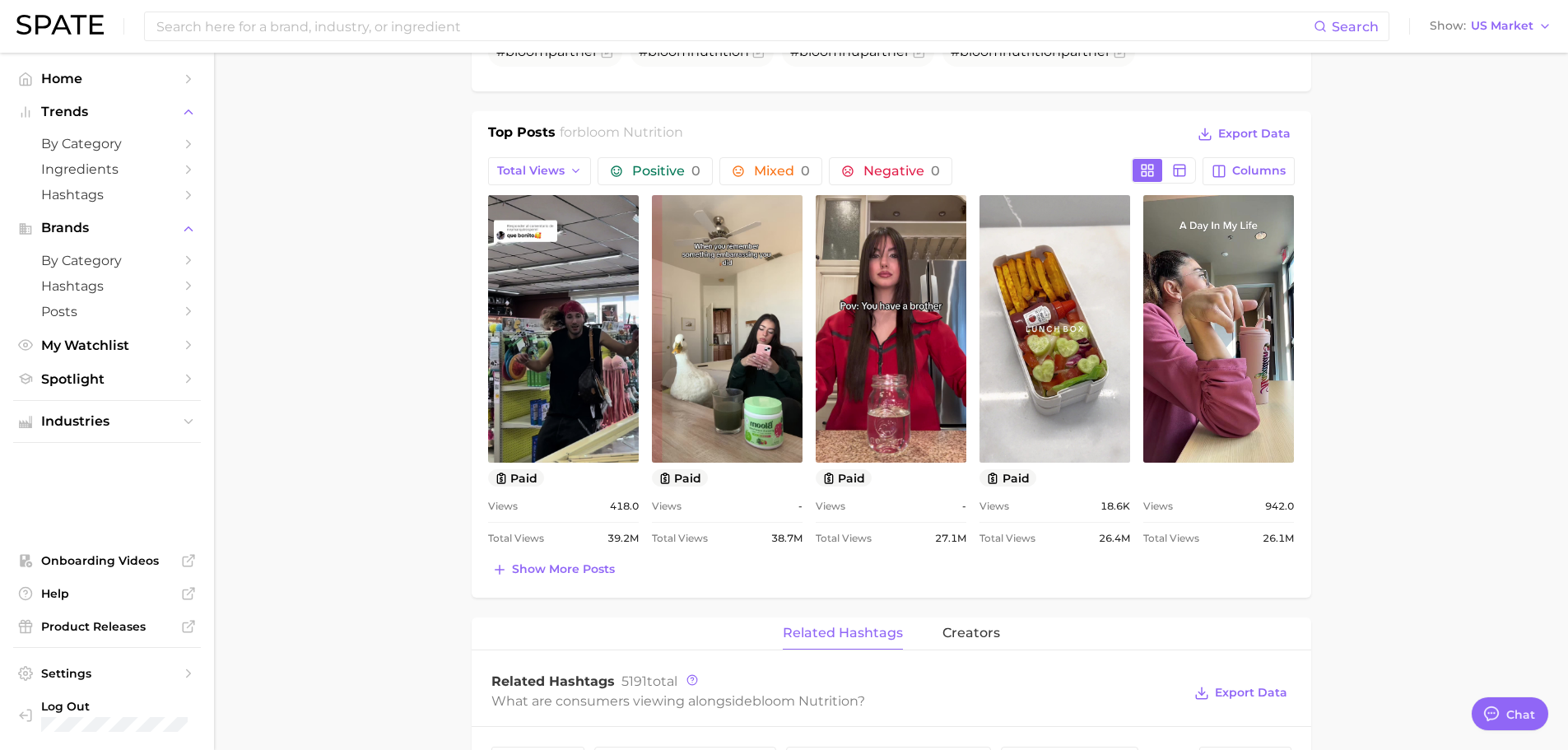
scroll to position [659, 0]
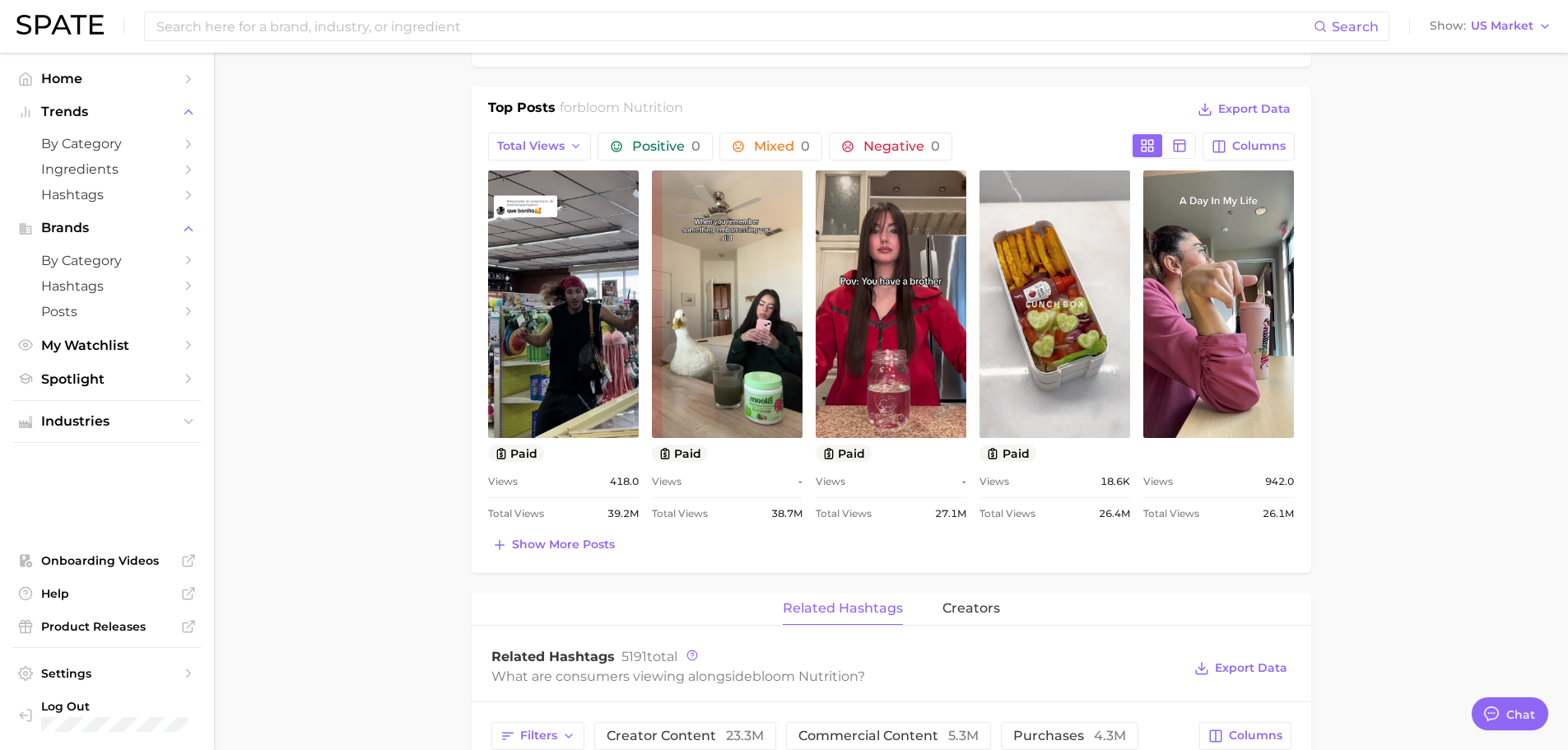
click at [349, 314] on main "Overview Google TikTok Instagram Beta brand bloom nutrition Add to Watchlist Ex…" at bounding box center [891, 525] width 1354 height 2262
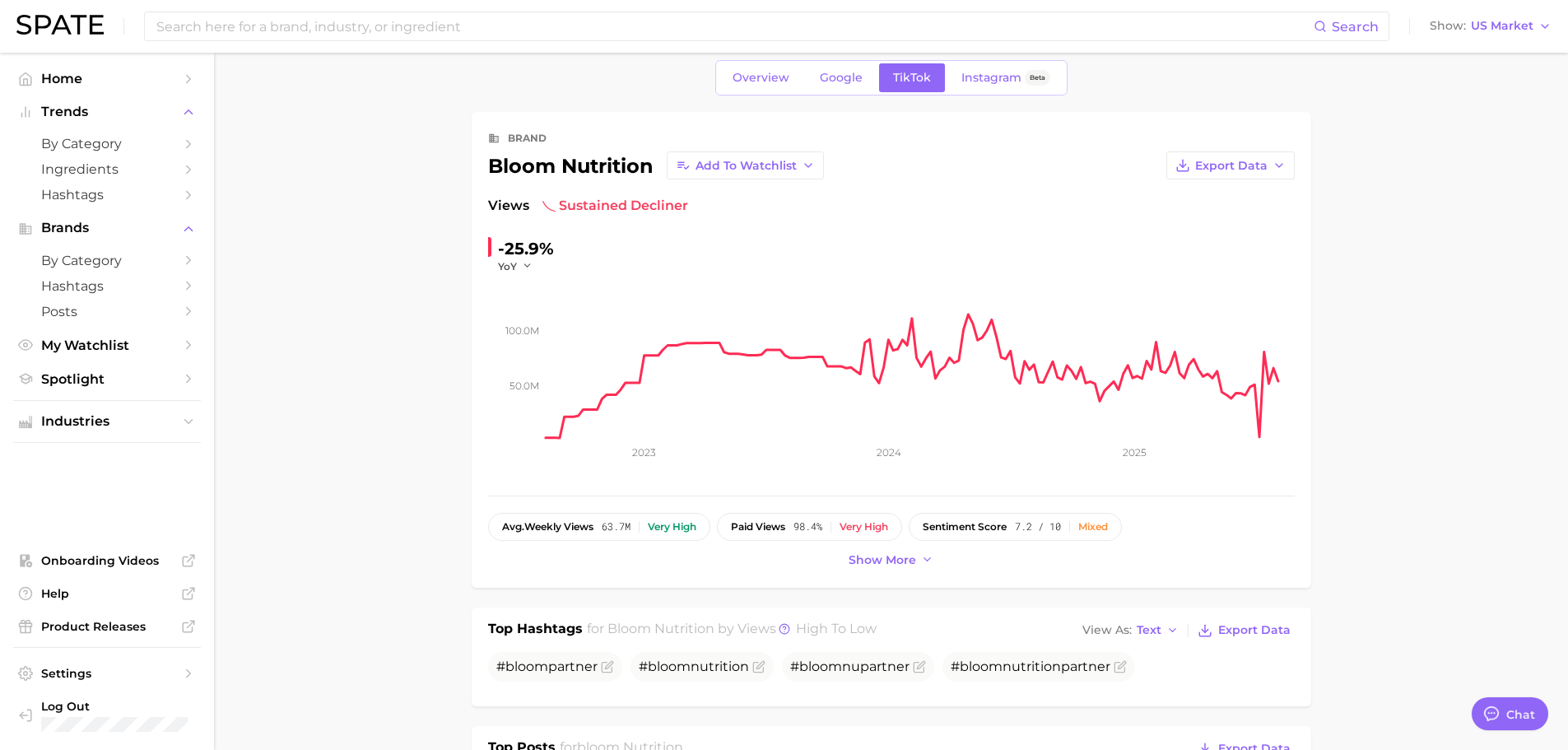
scroll to position [0, 0]
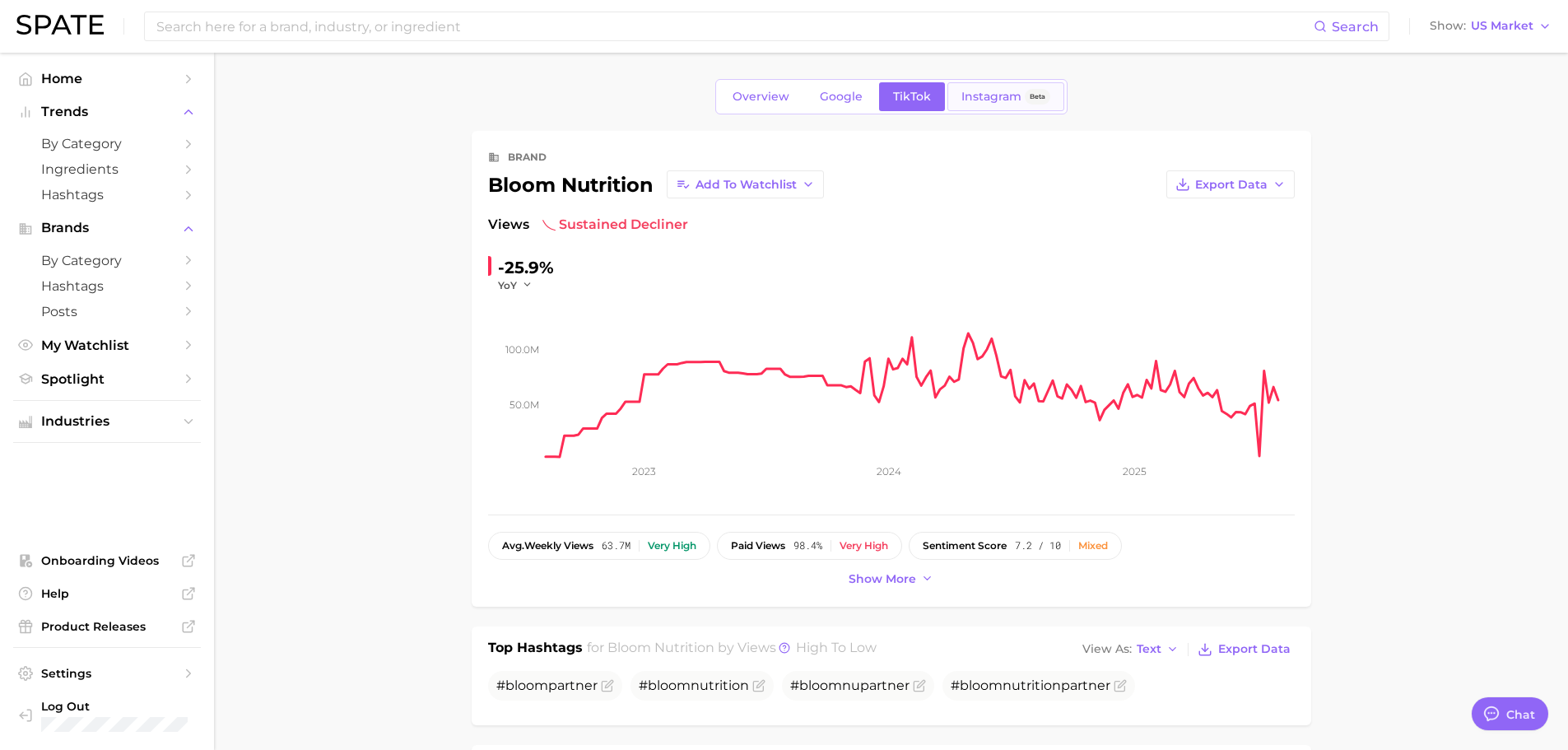
click at [991, 104] on link "Instagram Beta" at bounding box center [1005, 96] width 117 height 28
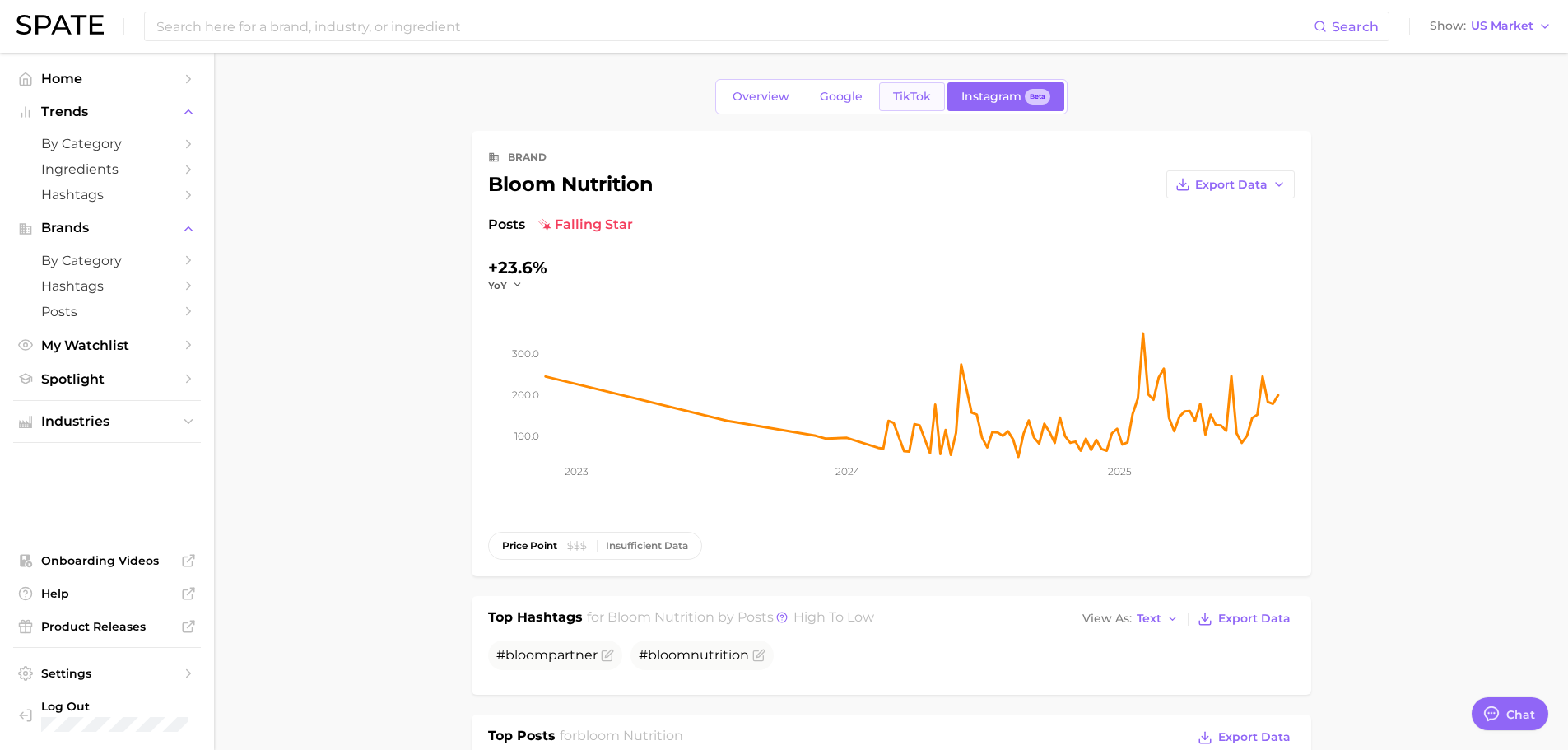
click at [894, 94] on span "TikTok" at bounding box center [912, 96] width 38 height 14
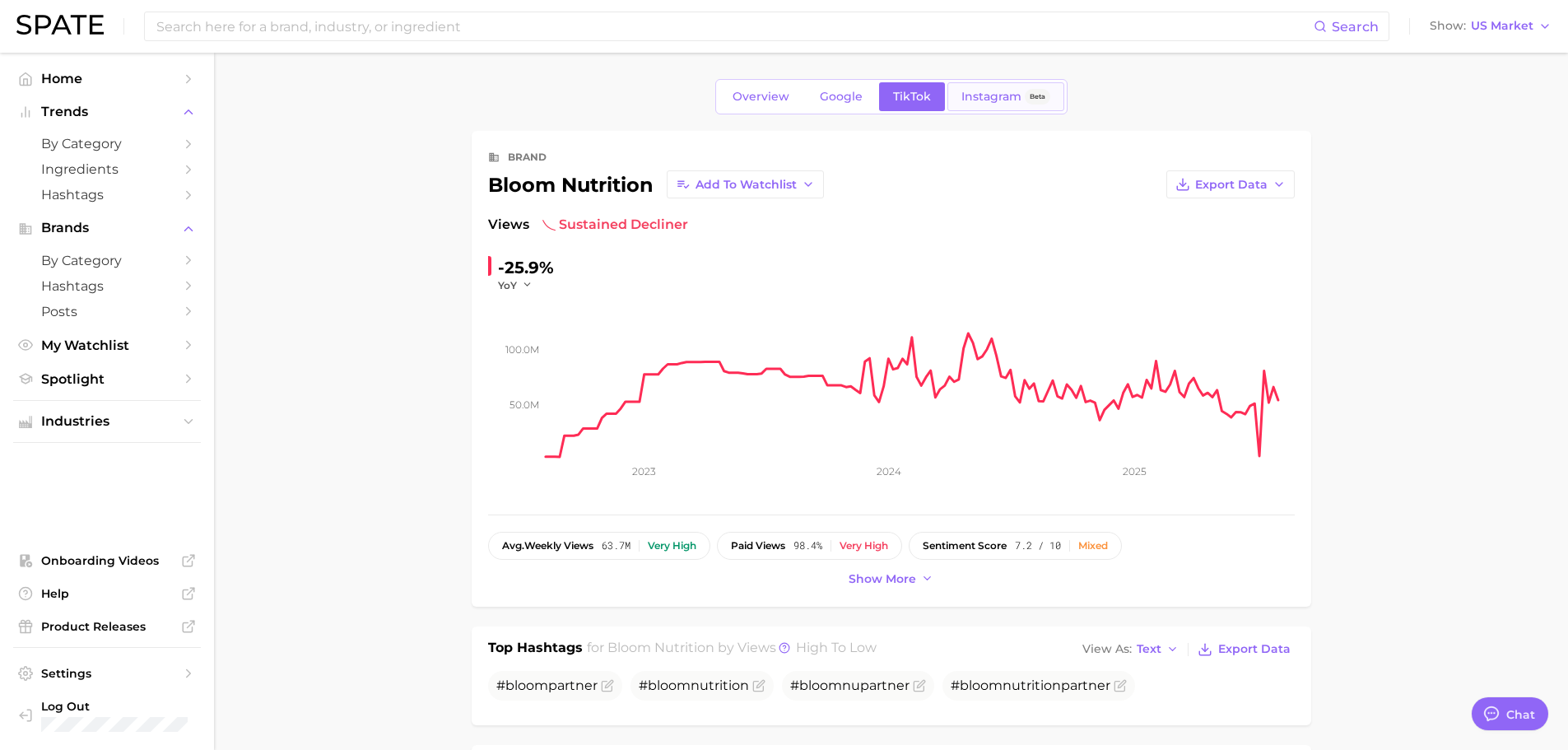
click at [1013, 104] on link "Instagram Beta" at bounding box center [1005, 96] width 117 height 28
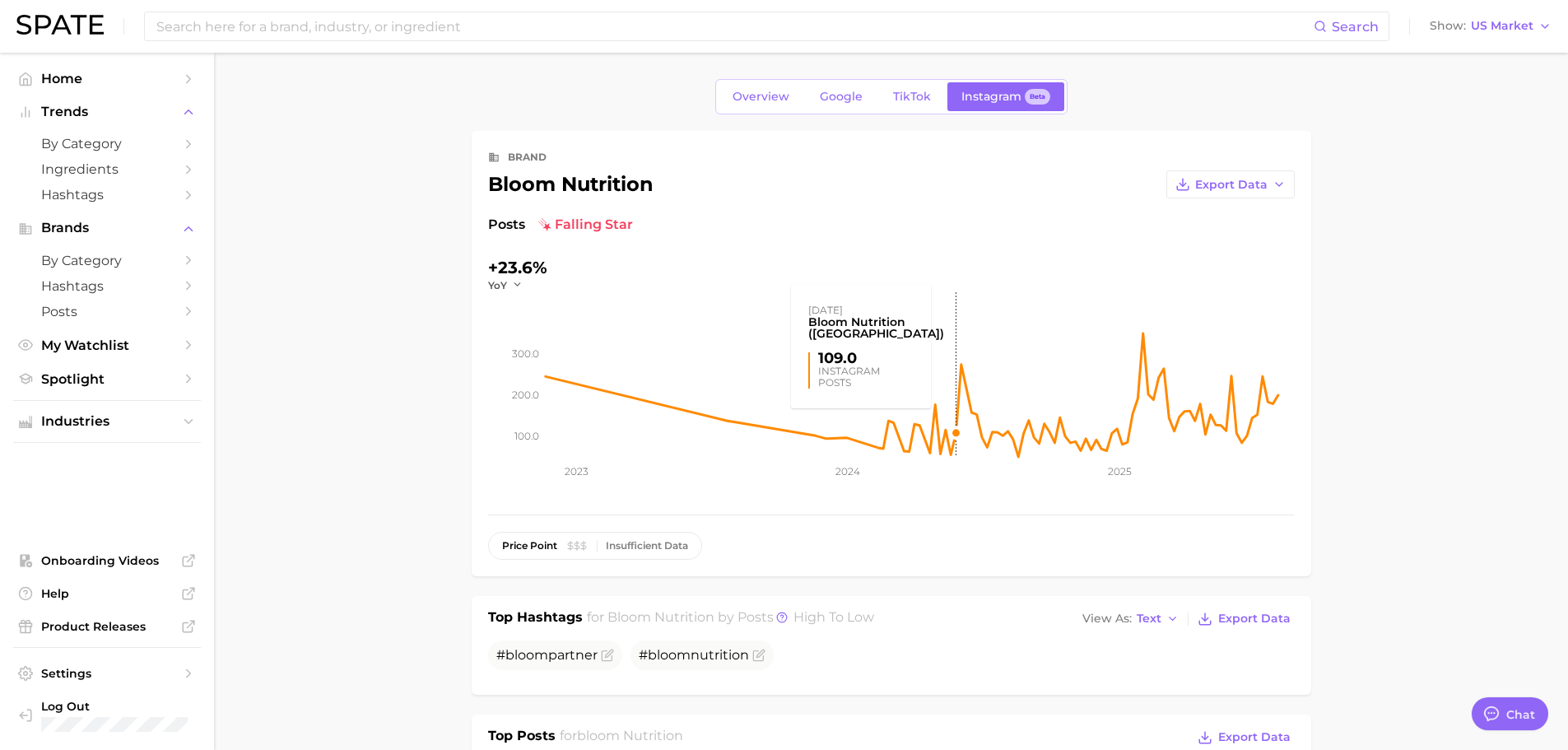
scroll to position [576, 0]
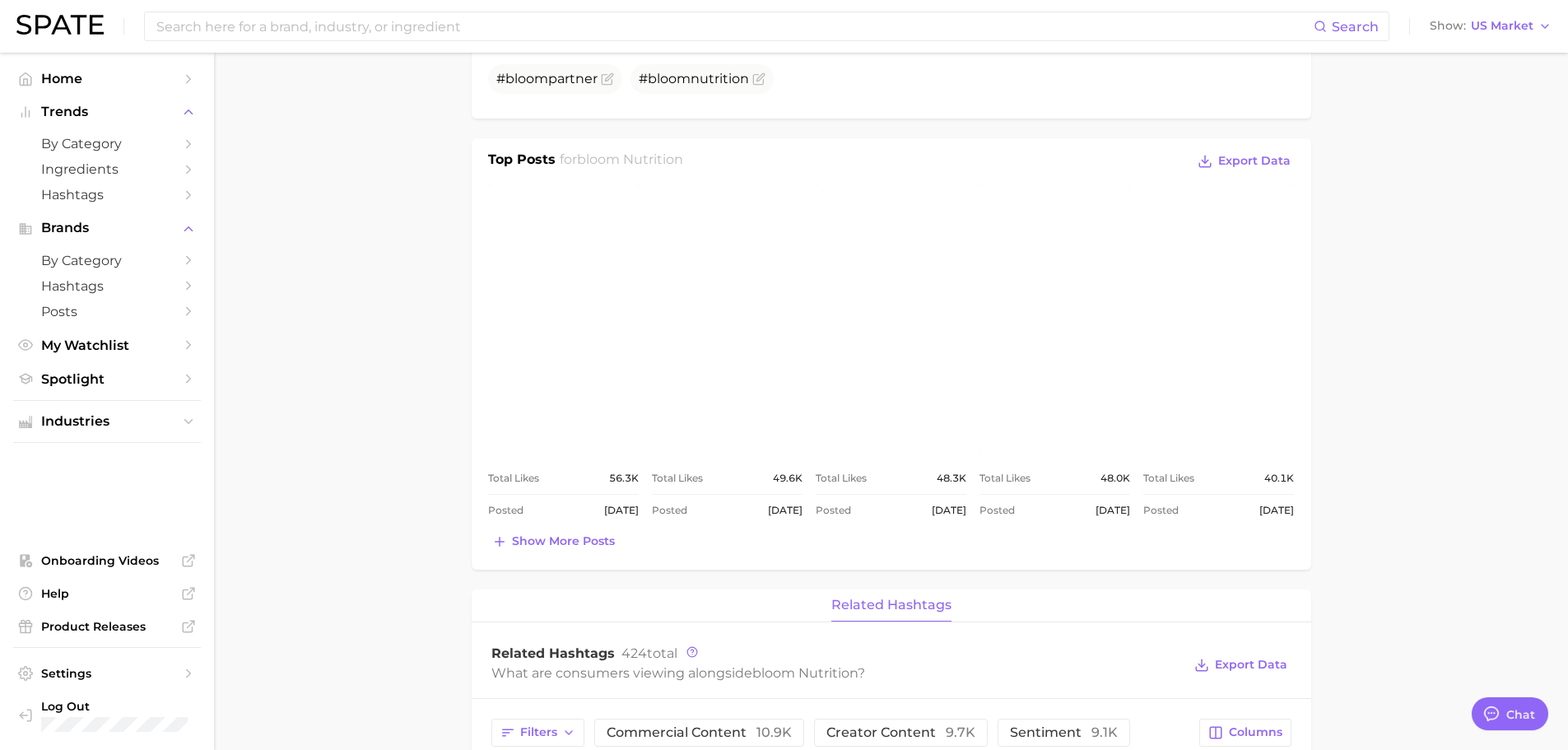
click at [730, 287] on link "view post on Instagram" at bounding box center [727, 318] width 150 height 267
